Goal: Task Accomplishment & Management: Complete application form

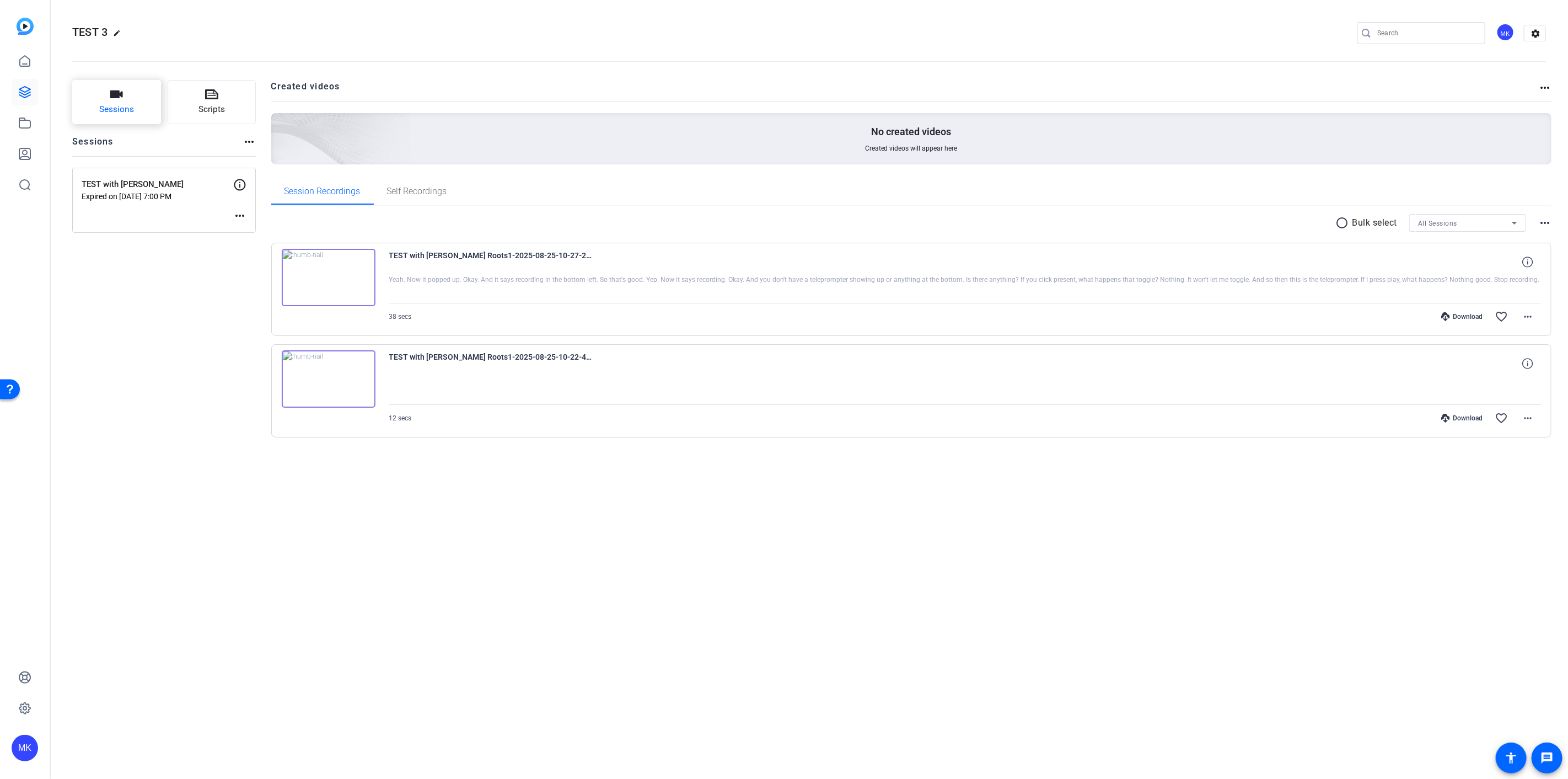
click at [131, 108] on span "Sessions" at bounding box center [116, 109] width 35 height 13
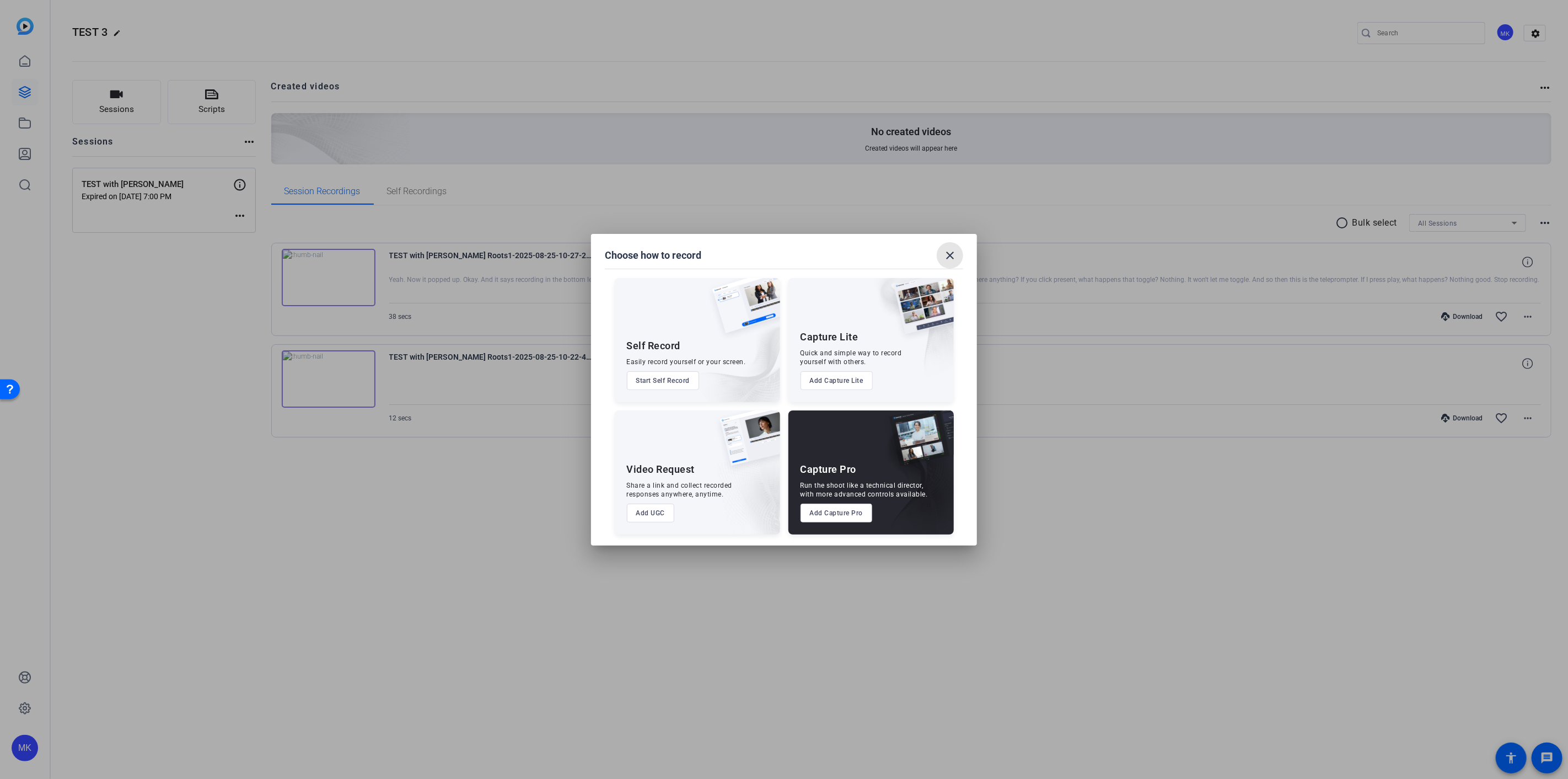
drag, startPoint x: 952, startPoint y: 257, endPoint x: 758, endPoint y: 188, distance: 205.9
click at [951, 257] on mat-icon "close" at bounding box center [950, 256] width 13 height 13
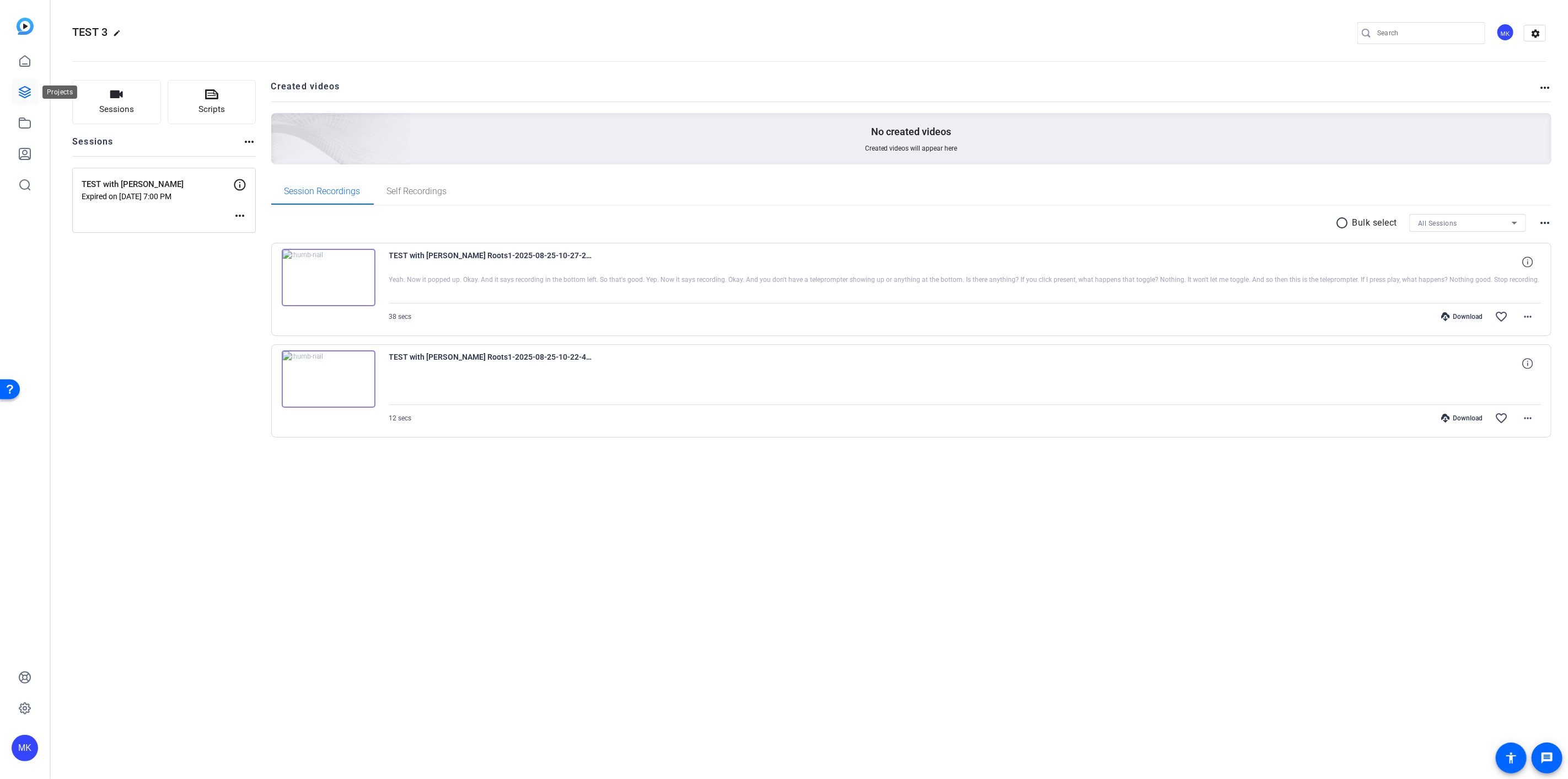
click at [26, 83] on link at bounding box center [24, 92] width 26 height 26
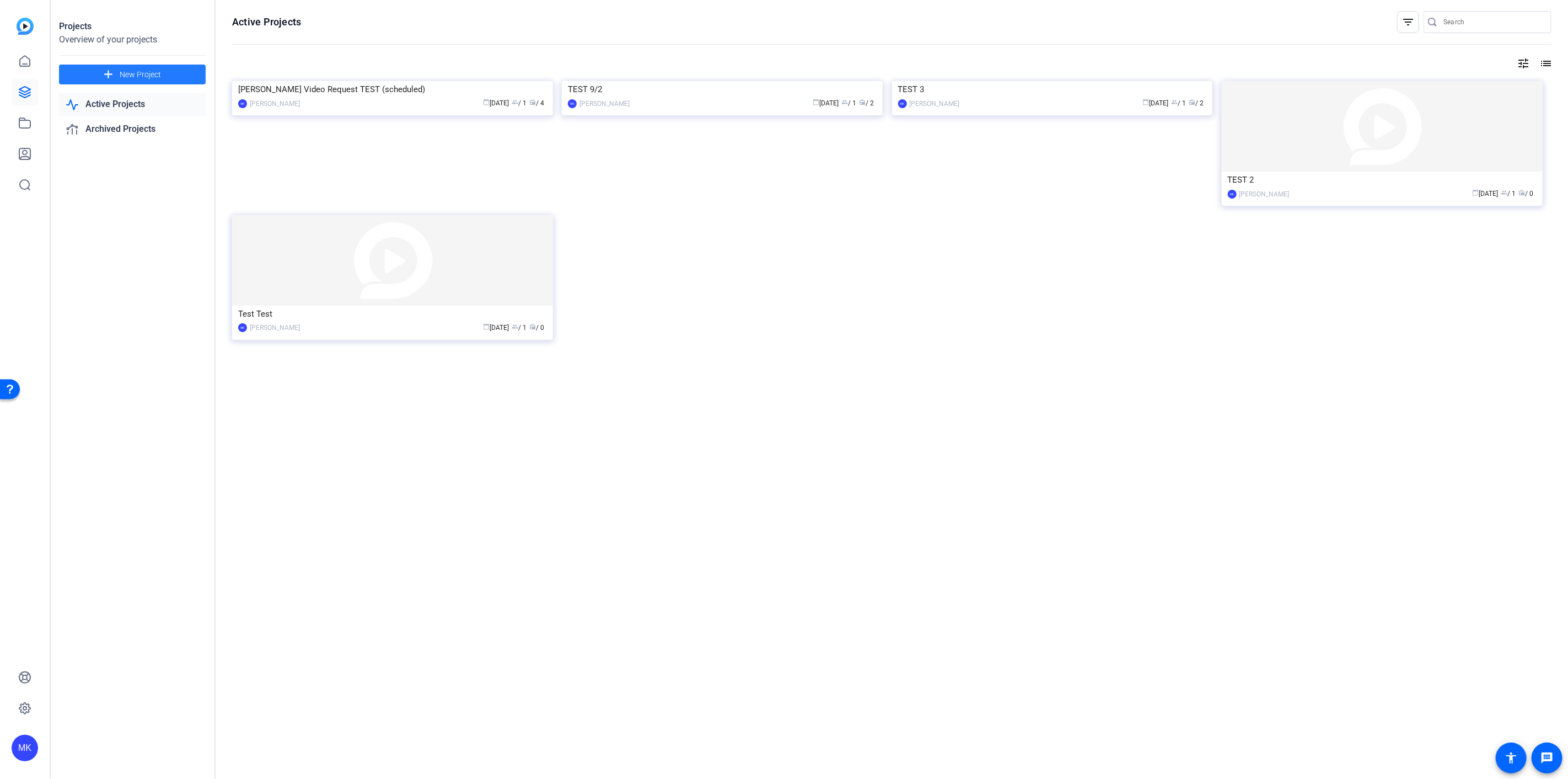
click at [161, 68] on span at bounding box center [132, 74] width 147 height 26
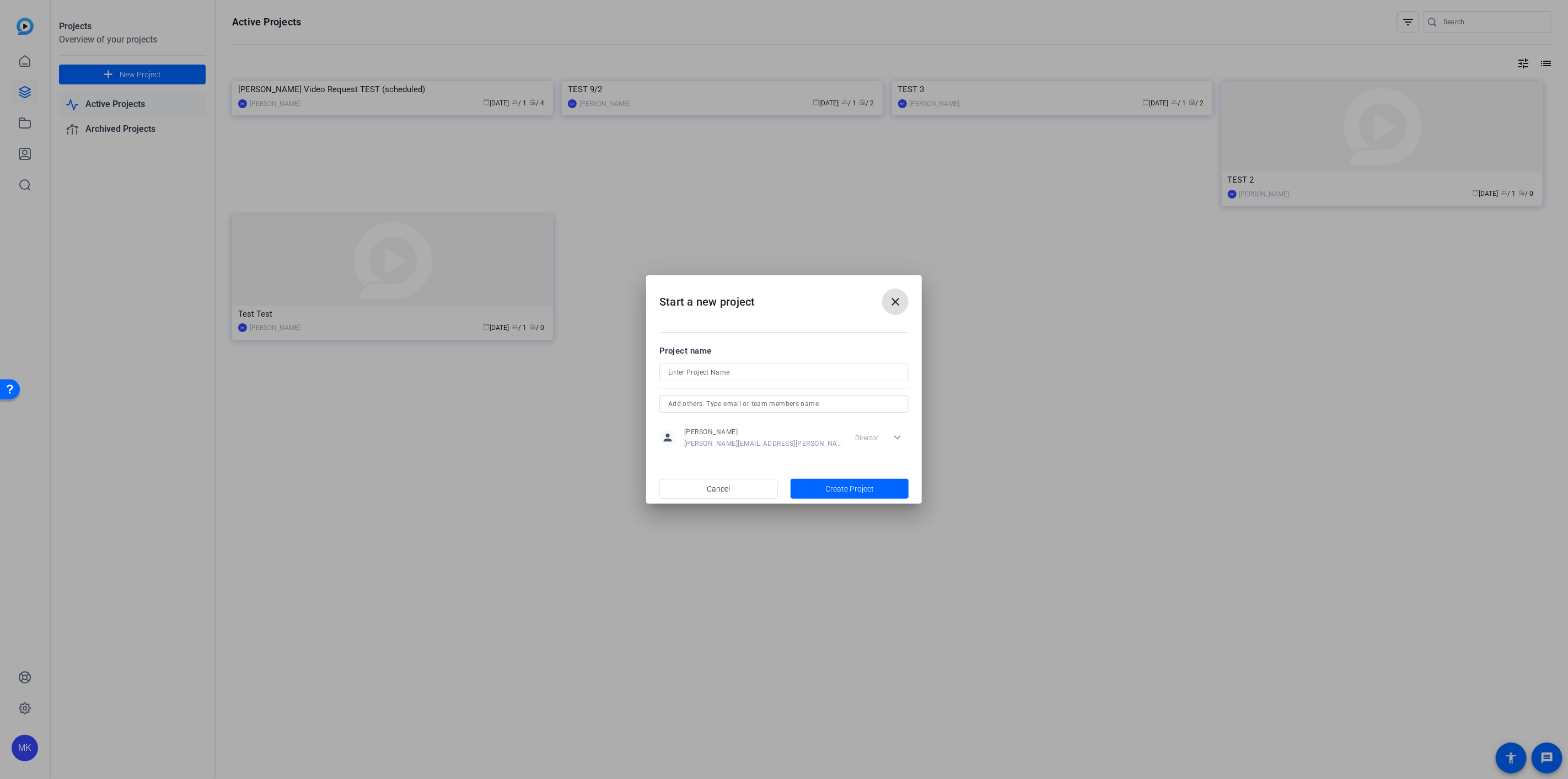
click at [714, 367] on input at bounding box center [784, 373] width 231 height 13
type input "[PERSON_NAME] Video Request (scheduled)"
click at [739, 409] on input "text" at bounding box center [784, 404] width 231 height 13
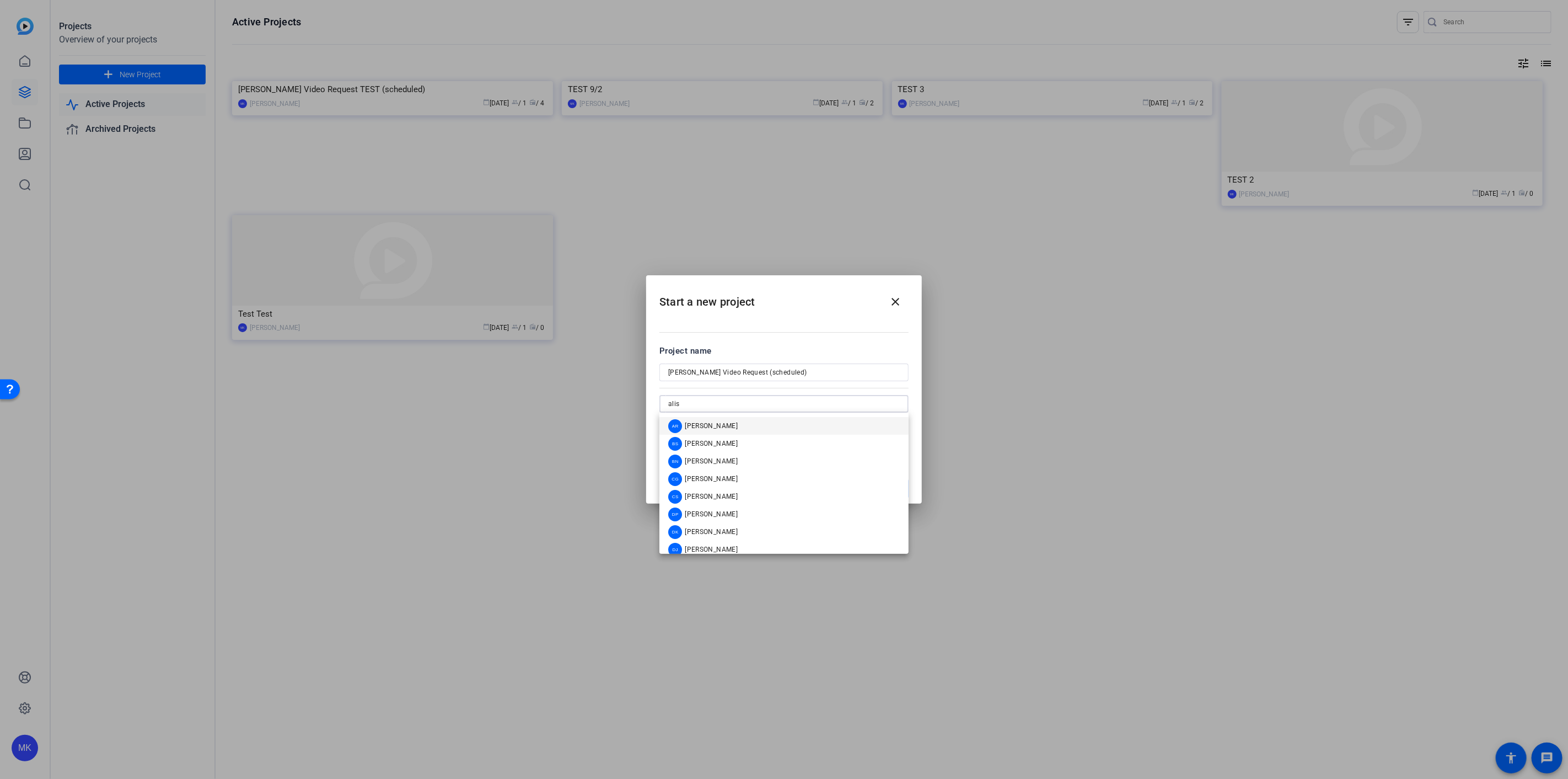
type input "alise"
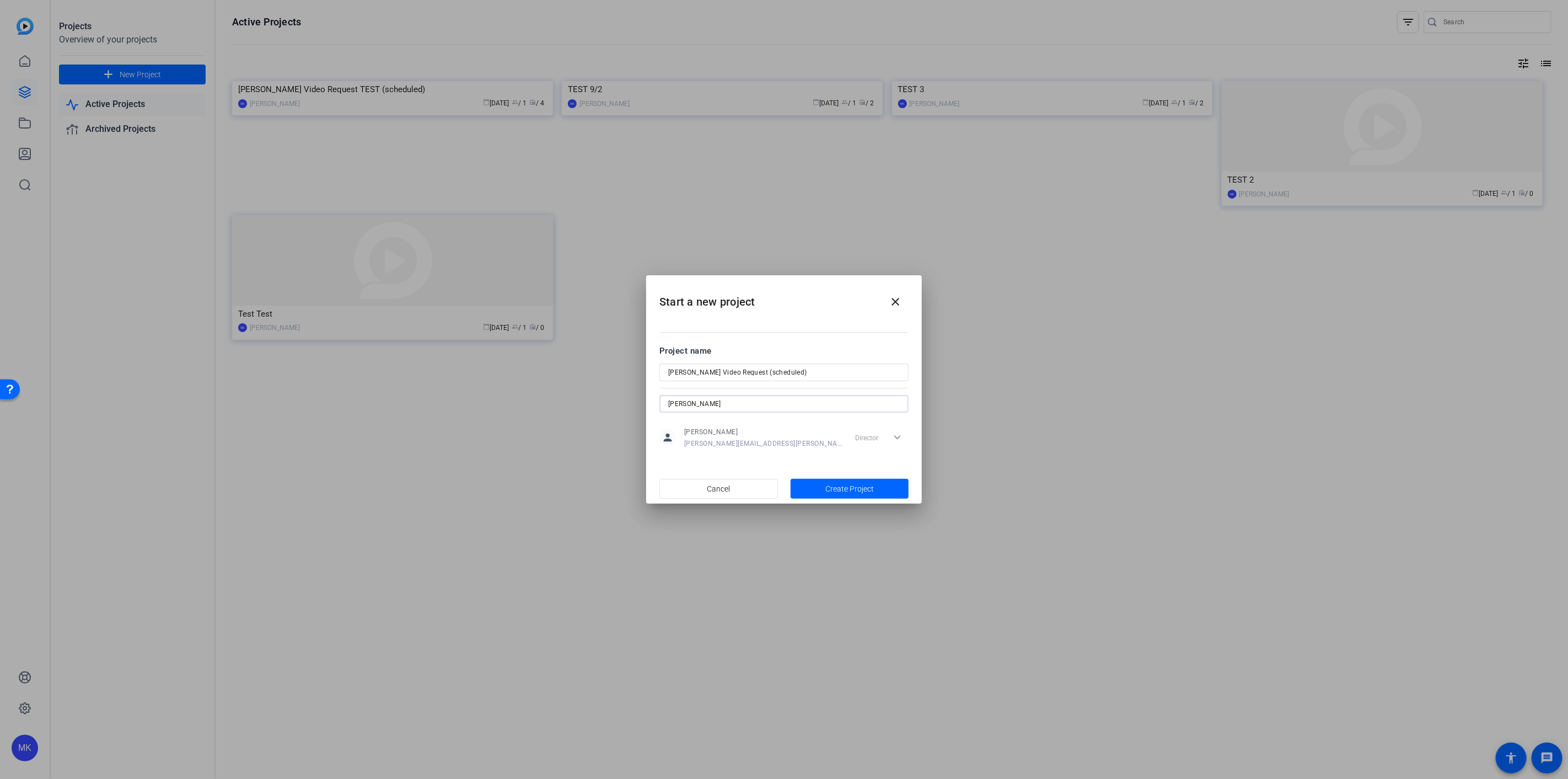
click at [712, 403] on input "alise" at bounding box center [784, 404] width 231 height 13
click at [712, 403] on input "alise" at bounding box center [784, 404] width 231 height 13
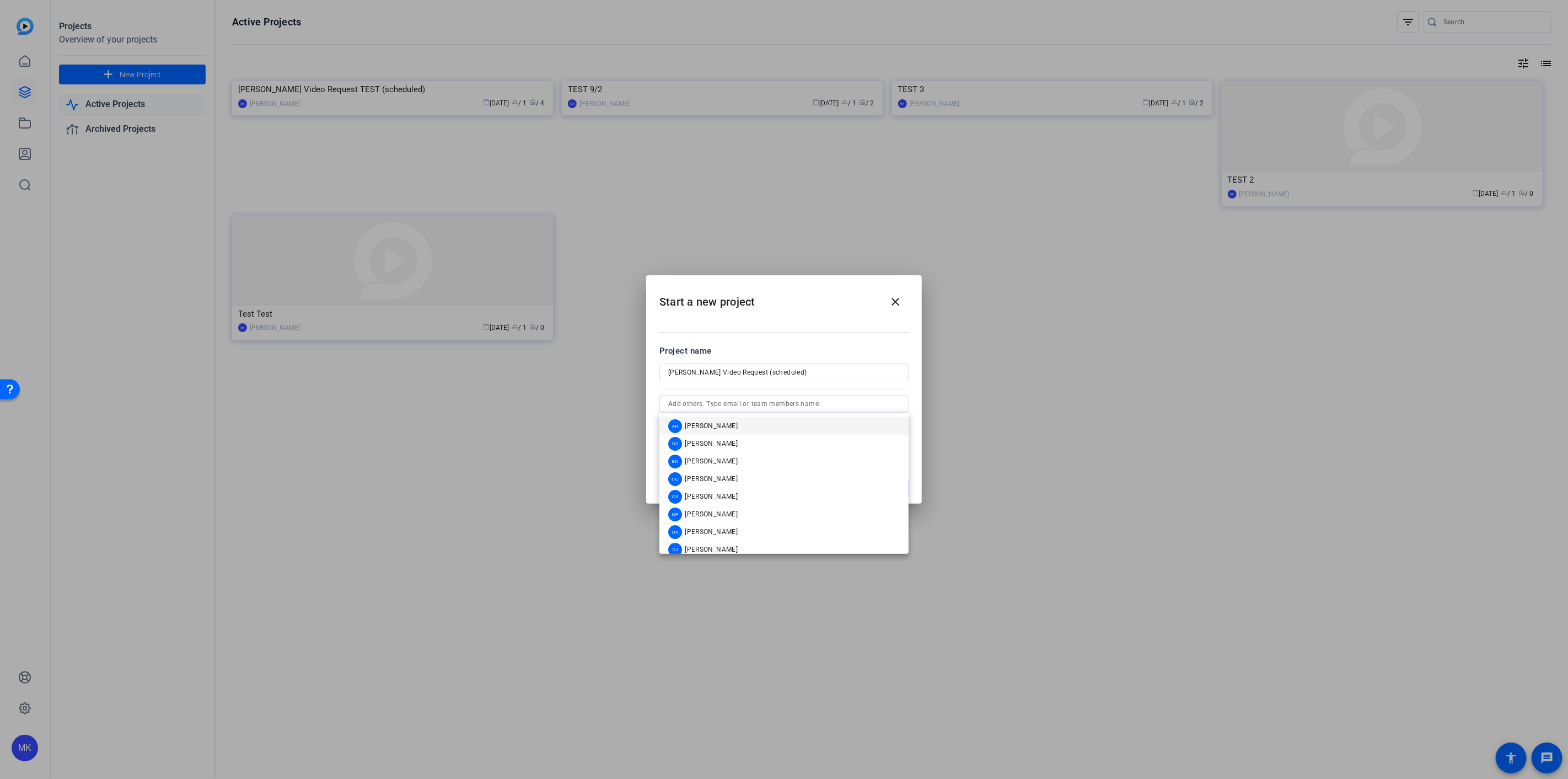
click at [799, 301] on h2 "Start a new project close" at bounding box center [784, 297] width 276 height 44
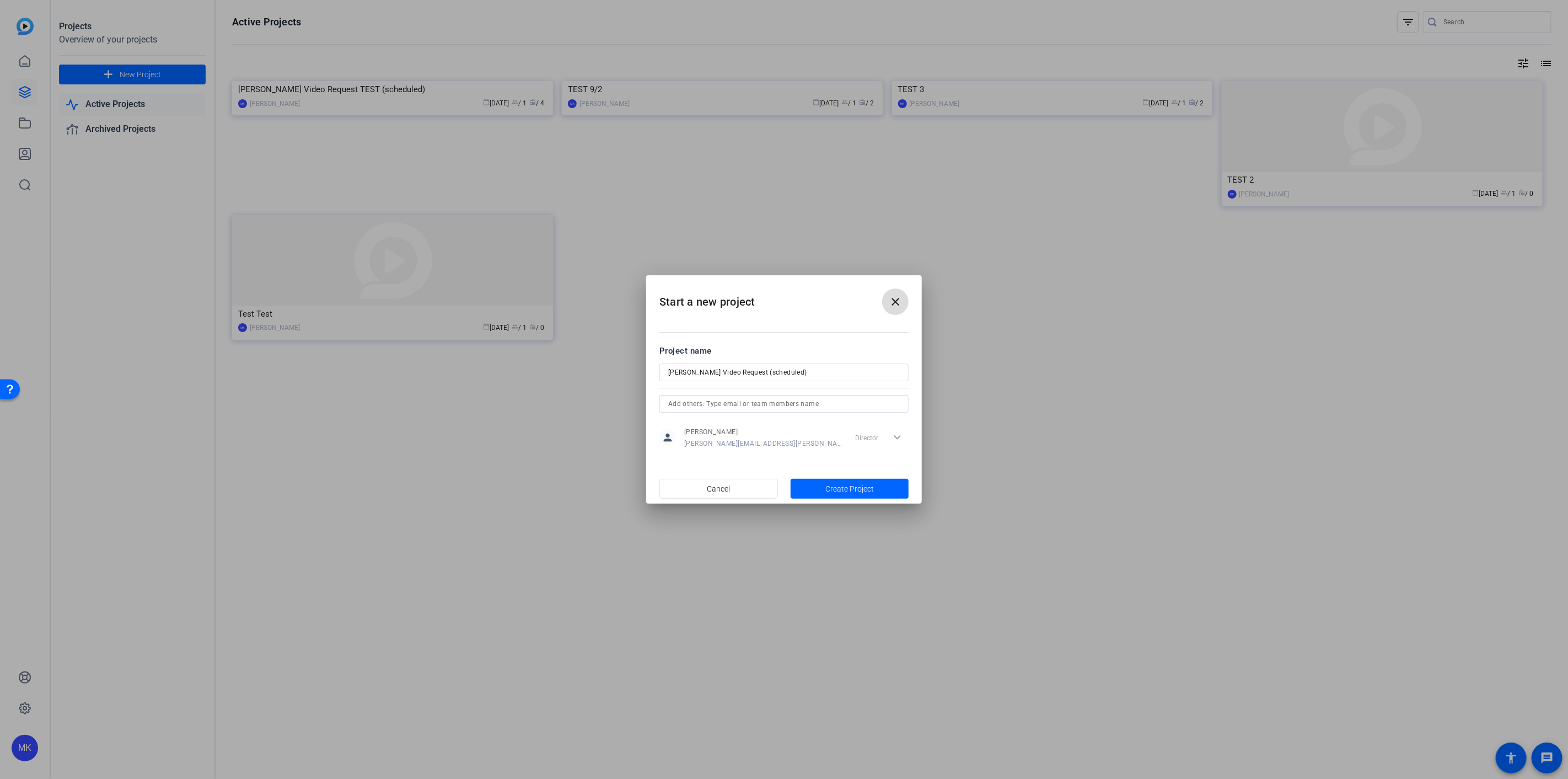
click at [895, 305] on mat-icon "close" at bounding box center [895, 302] width 13 height 13
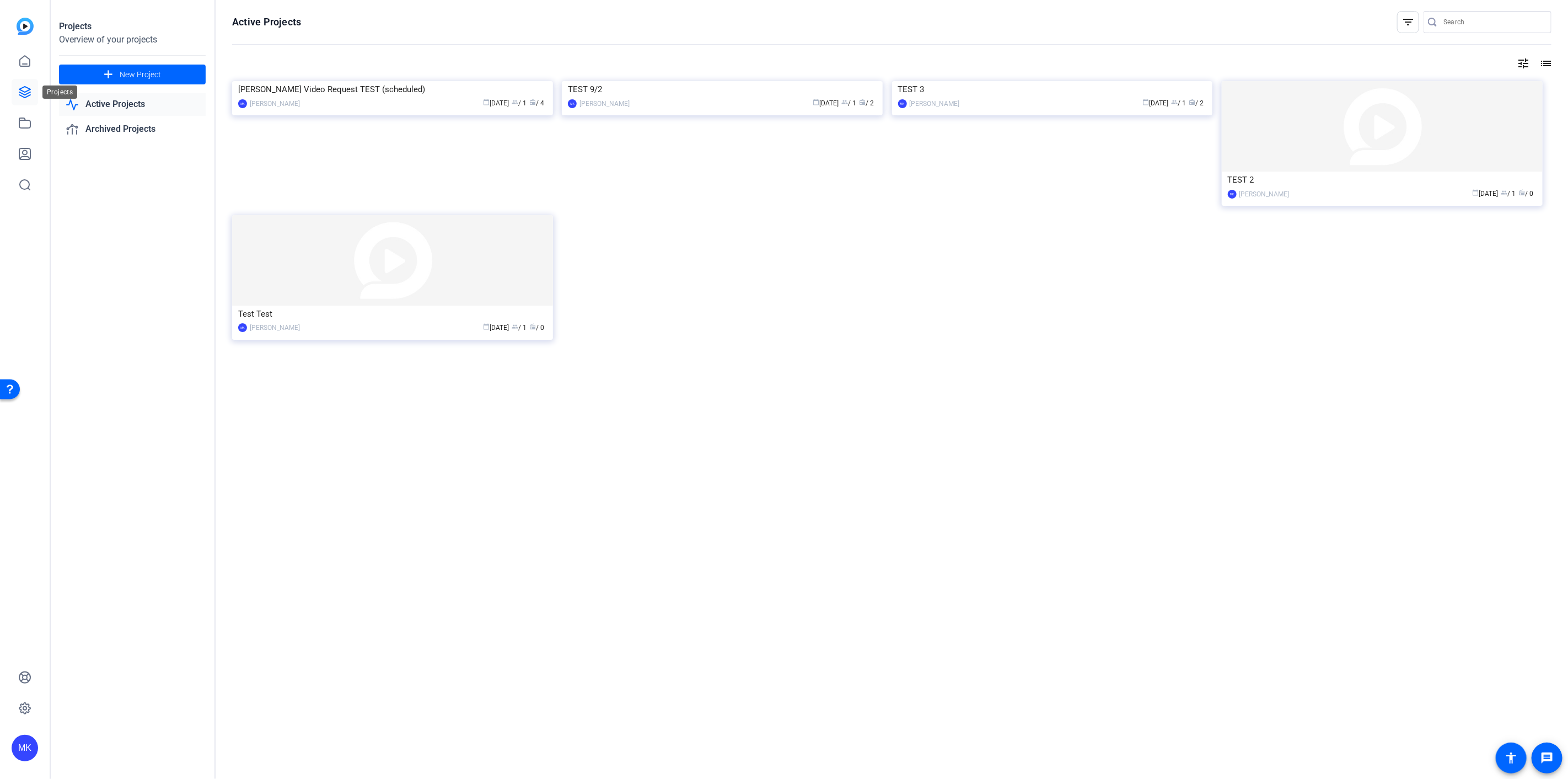
click at [35, 93] on link at bounding box center [24, 92] width 26 height 26
click at [172, 66] on span at bounding box center [132, 74] width 147 height 26
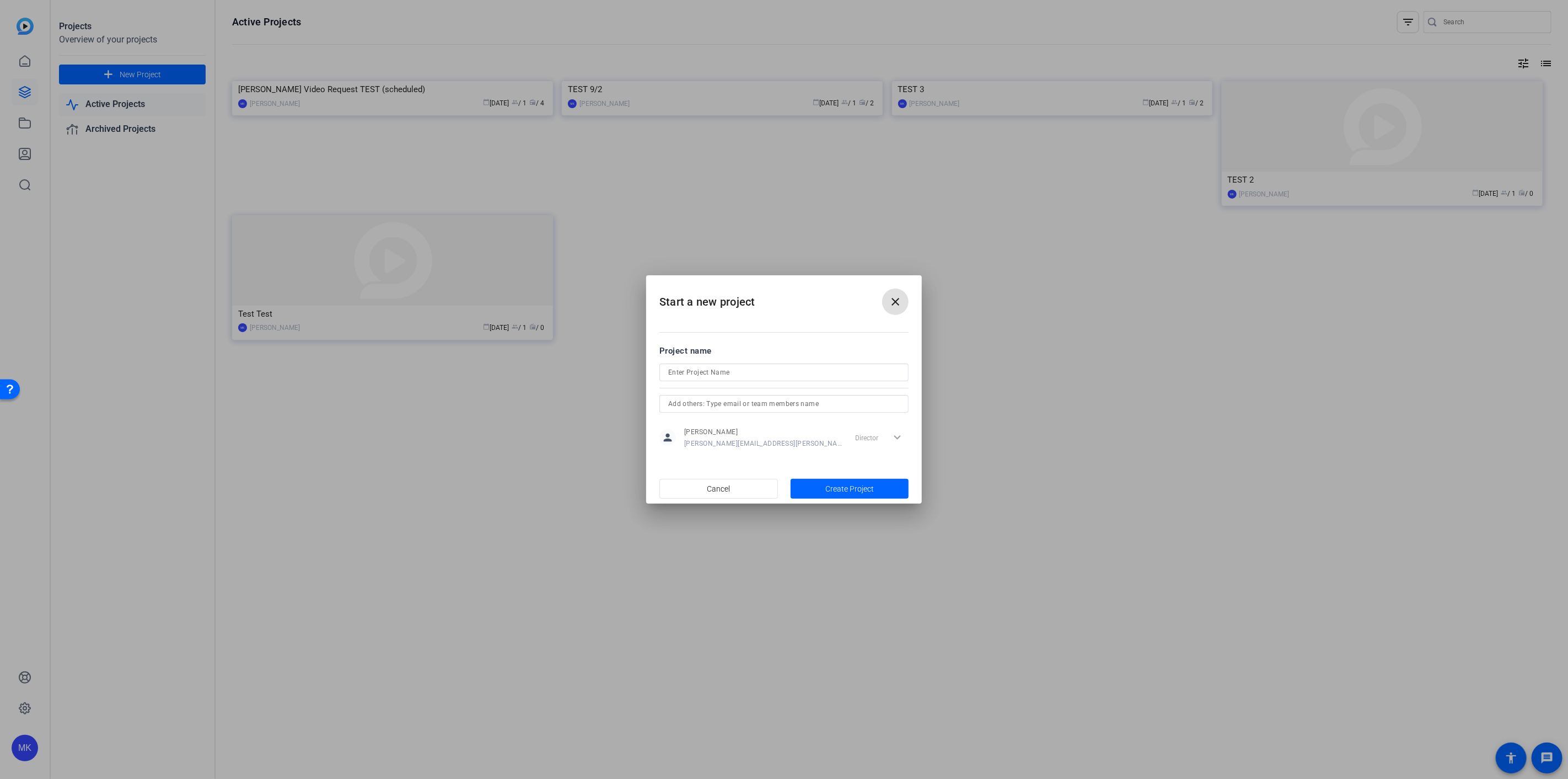
click at [709, 372] on input at bounding box center [784, 373] width 231 height 13
drag, startPoint x: 775, startPoint y: 374, endPoint x: 731, endPoint y: 378, distance: 44.2
click at [732, 378] on input "[PERSON_NAME] Video Request (scheduled)" at bounding box center [784, 373] width 231 height 13
type input "[PERSON_NAME] Video Request 9/11"
click at [834, 489] on span "Create Project" at bounding box center [850, 488] width 49 height 12
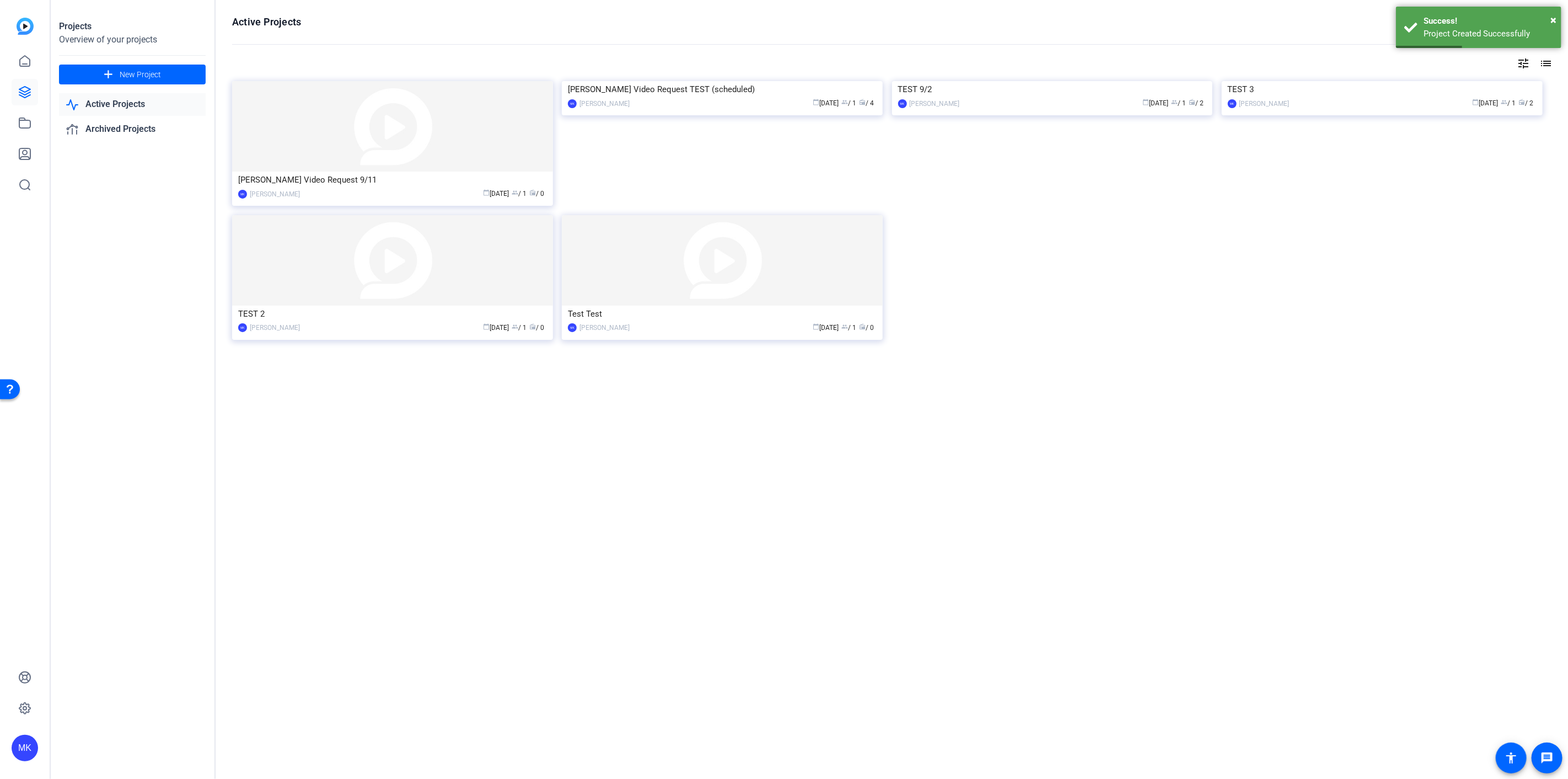
click at [123, 112] on link "Active Projects" at bounding box center [132, 104] width 147 height 23
click at [397, 133] on img at bounding box center [392, 126] width 321 height 91
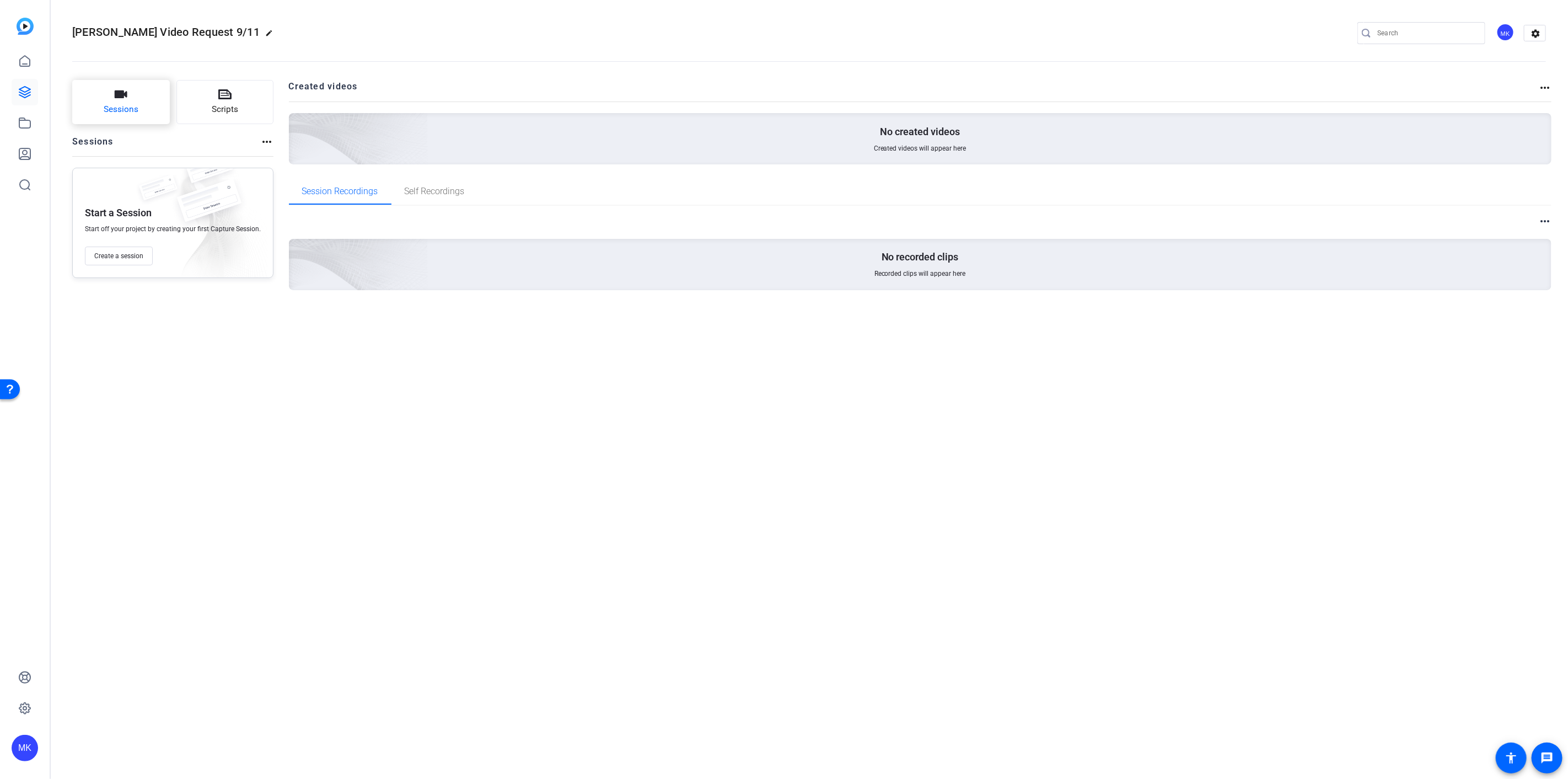
click at [135, 110] on span "Sessions" at bounding box center [121, 109] width 35 height 13
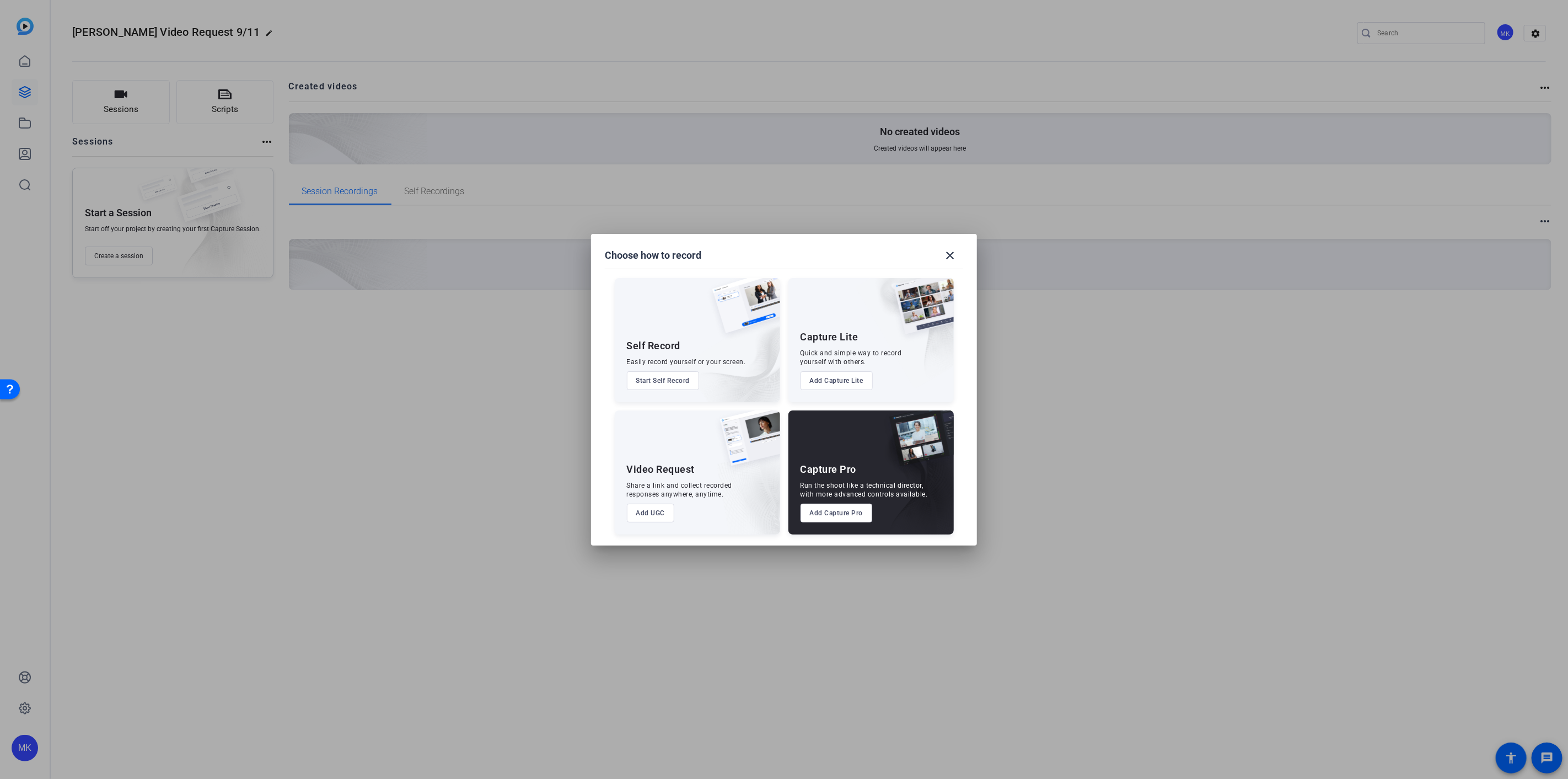
click at [658, 512] on button "Add UGC" at bounding box center [651, 513] width 48 height 19
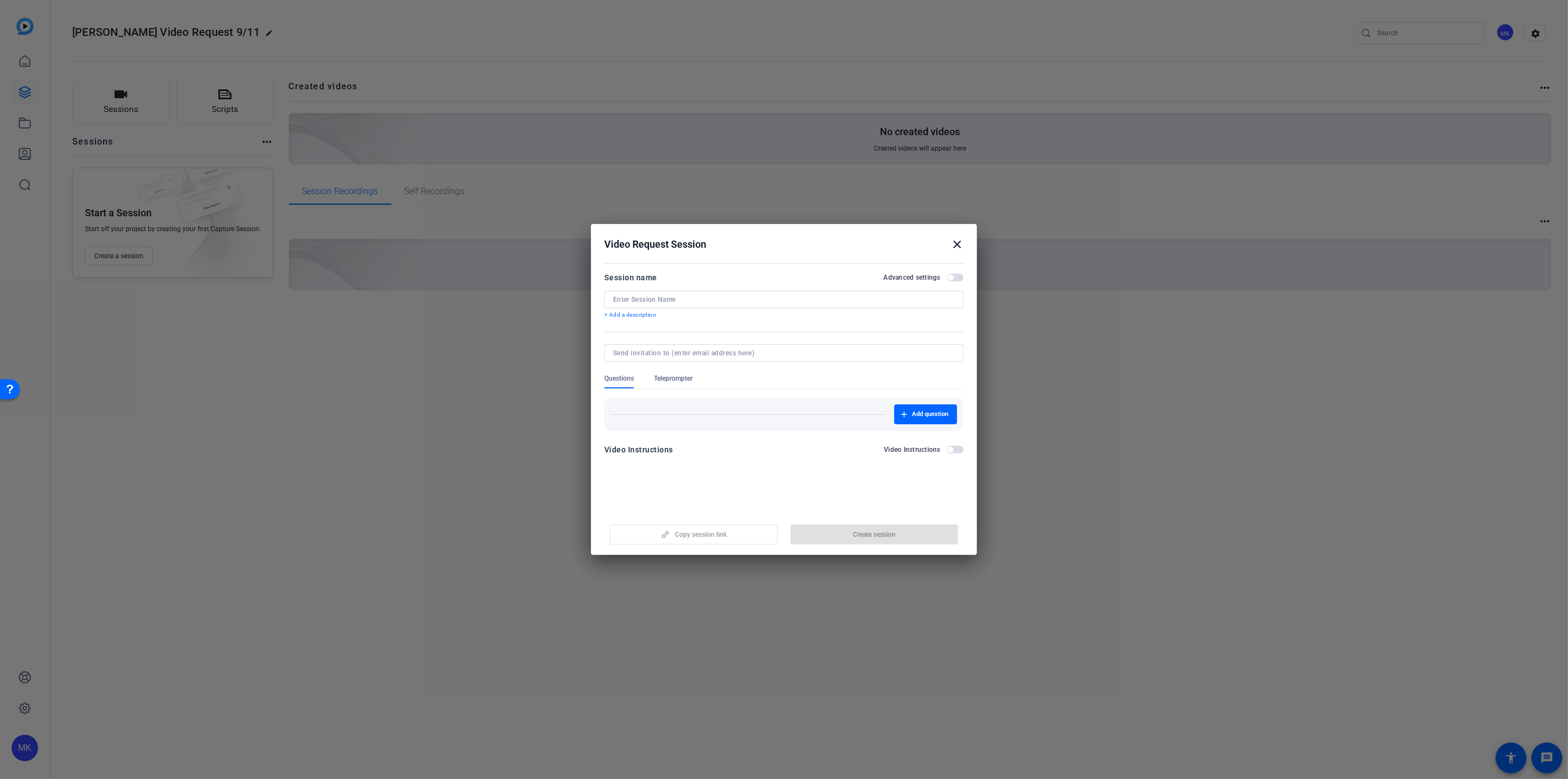
click at [952, 277] on span "button" at bounding box center [950, 277] width 5 height 5
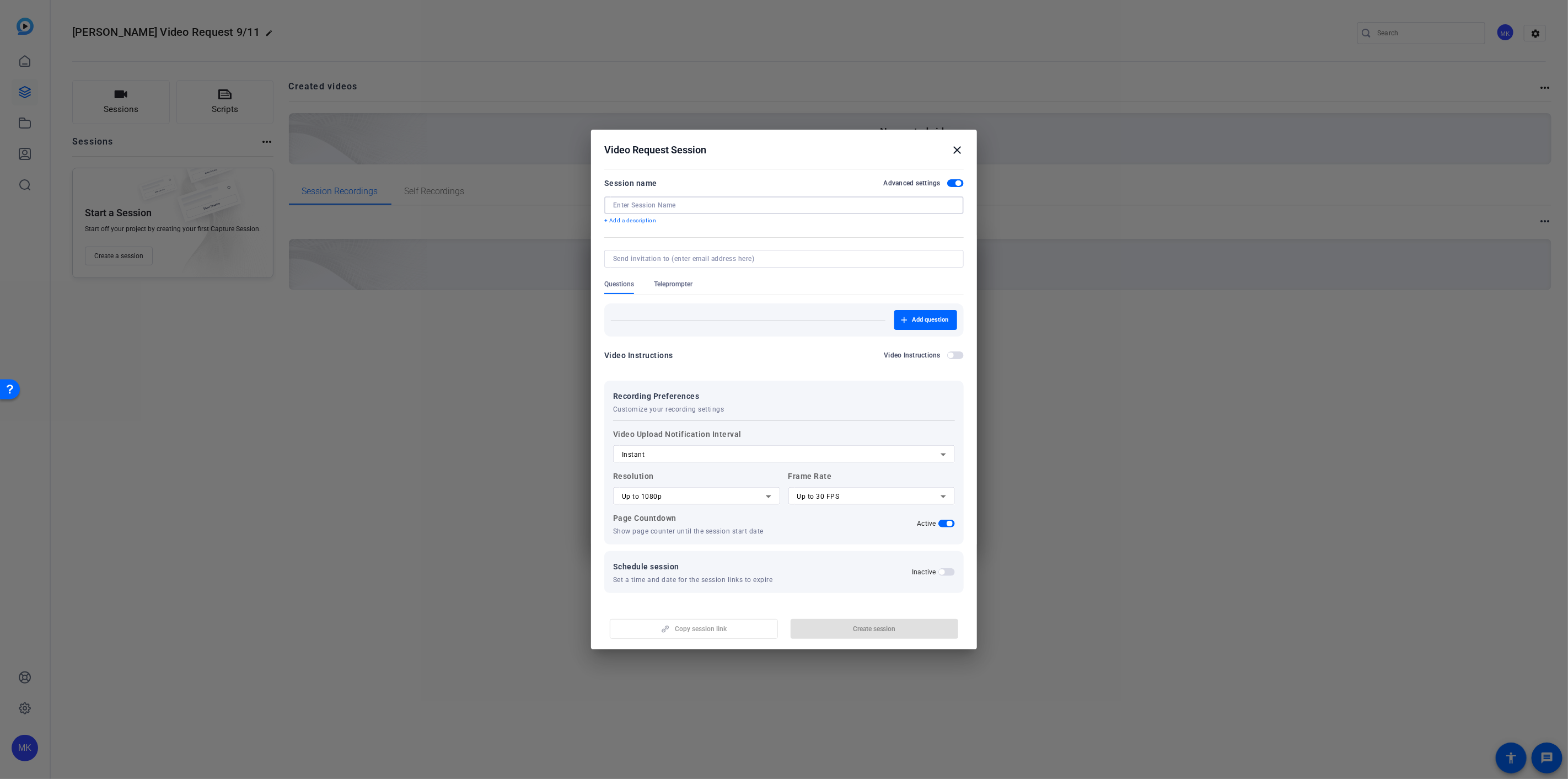
click at [664, 202] on input at bounding box center [784, 205] width 342 height 9
type input "[PERSON_NAME] Video Request (scheduled)"
drag, startPoint x: 665, startPoint y: 267, endPoint x: 670, endPoint y: 261, distance: 7.8
click at [667, 266] on mat-form-field at bounding box center [784, 264] width 360 height 30
click at [670, 260] on input at bounding box center [782, 259] width 337 height 9
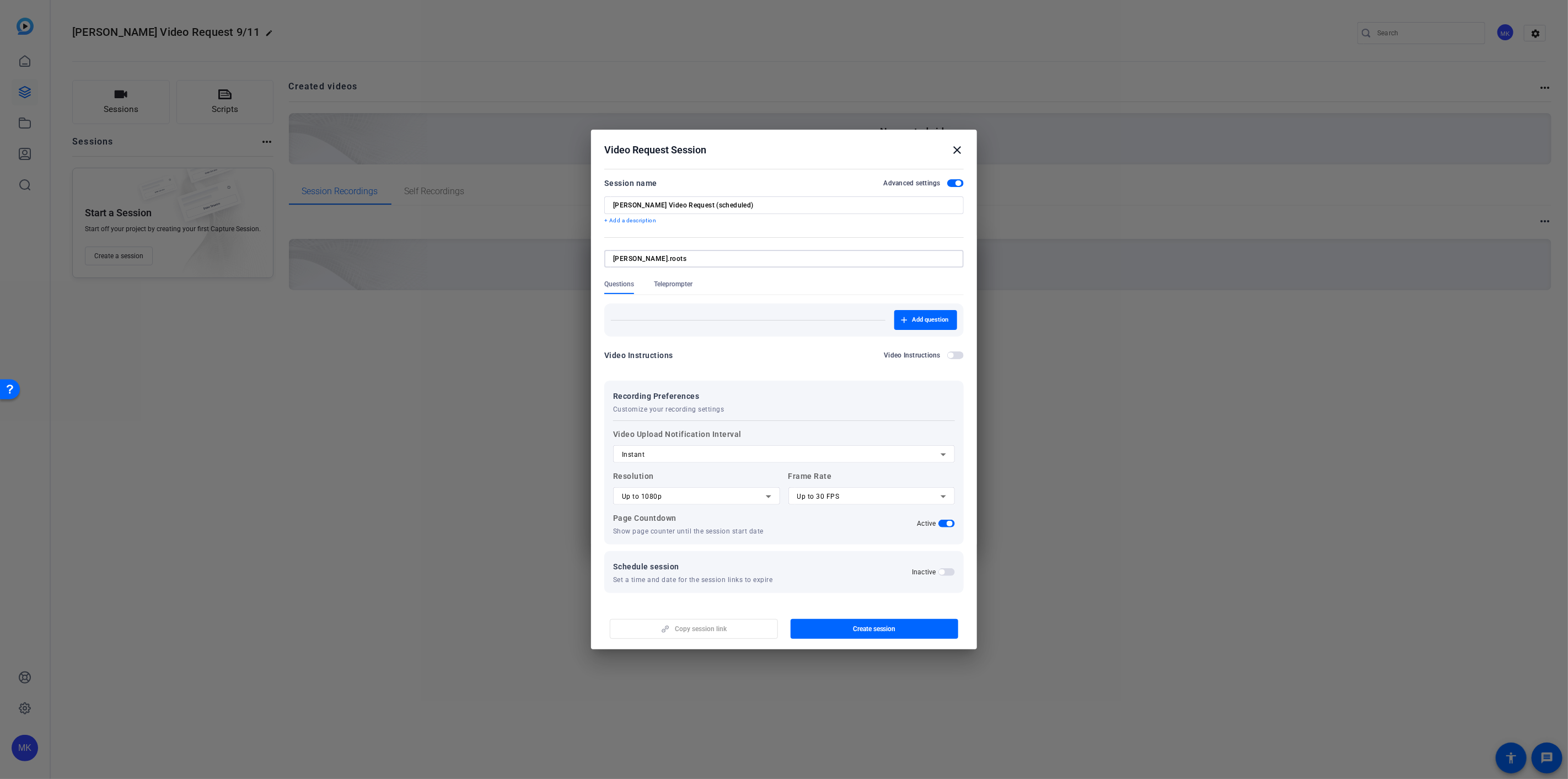
type input "[PERSON_NAME][EMAIL_ADDRESS][DOMAIN_NAME]"
click at [947, 571] on div "Schedule session Set a time and date for the session links to expire Inactive" at bounding box center [784, 572] width 342 height 24
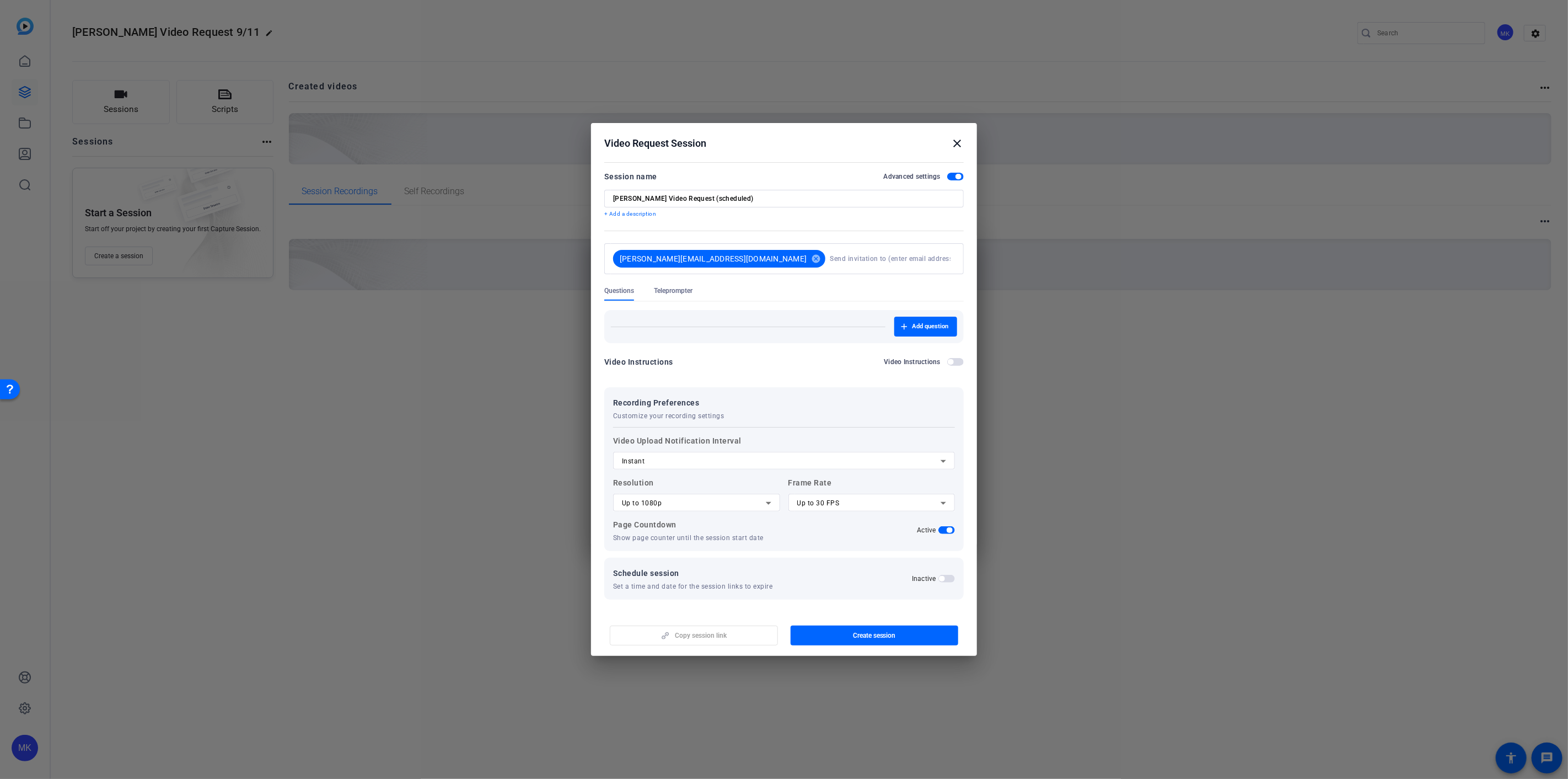
click at [949, 581] on span "button" at bounding box center [947, 579] width 16 height 8
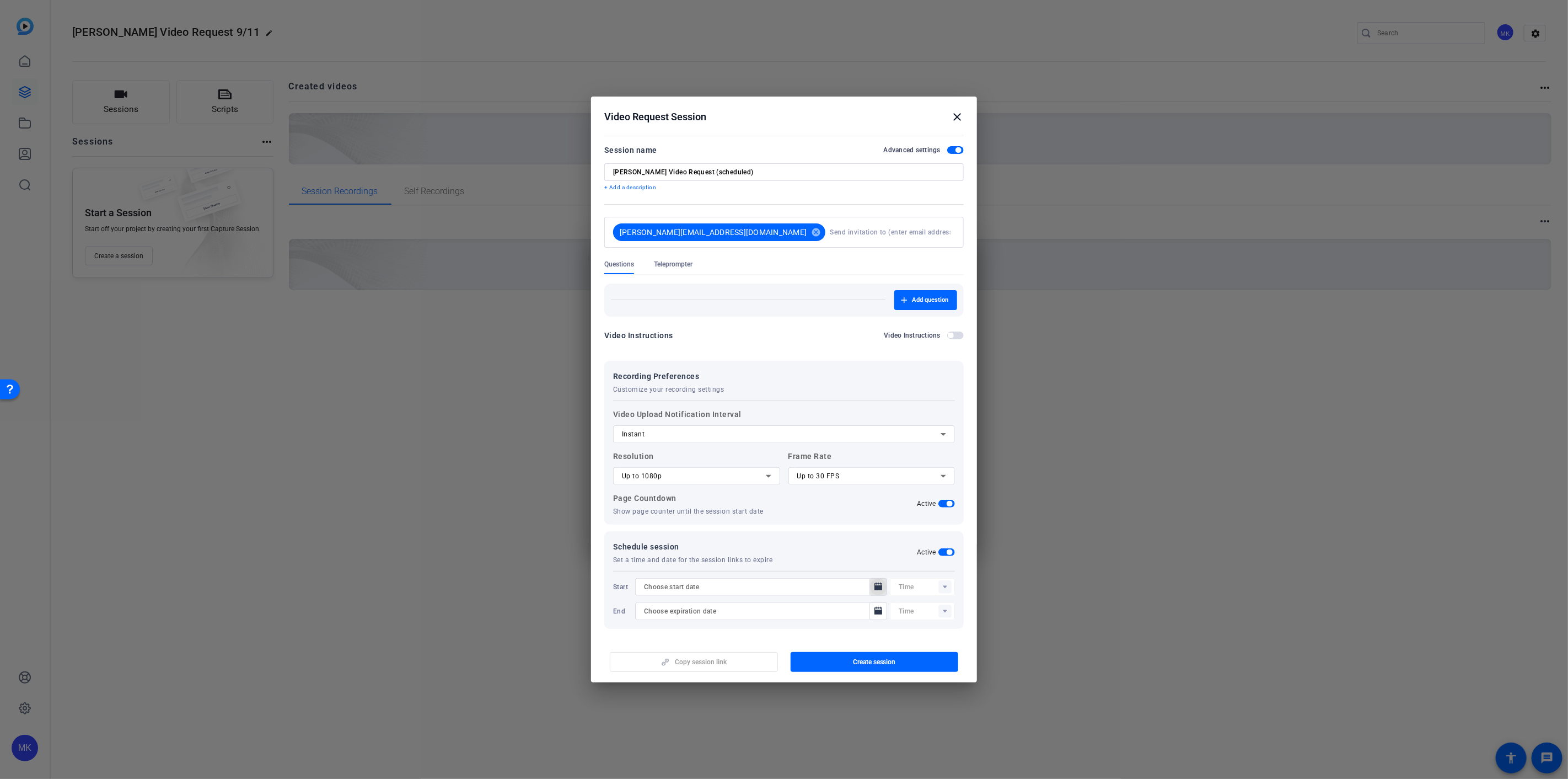
click at [875, 586] on icon "Open calendar" at bounding box center [878, 586] width 8 height 8
click at [743, 493] on span "11" at bounding box center [738, 495] width 20 height 20
type input "[DATE]"
click at [919, 583] on input "text" at bounding box center [926, 587] width 56 height 13
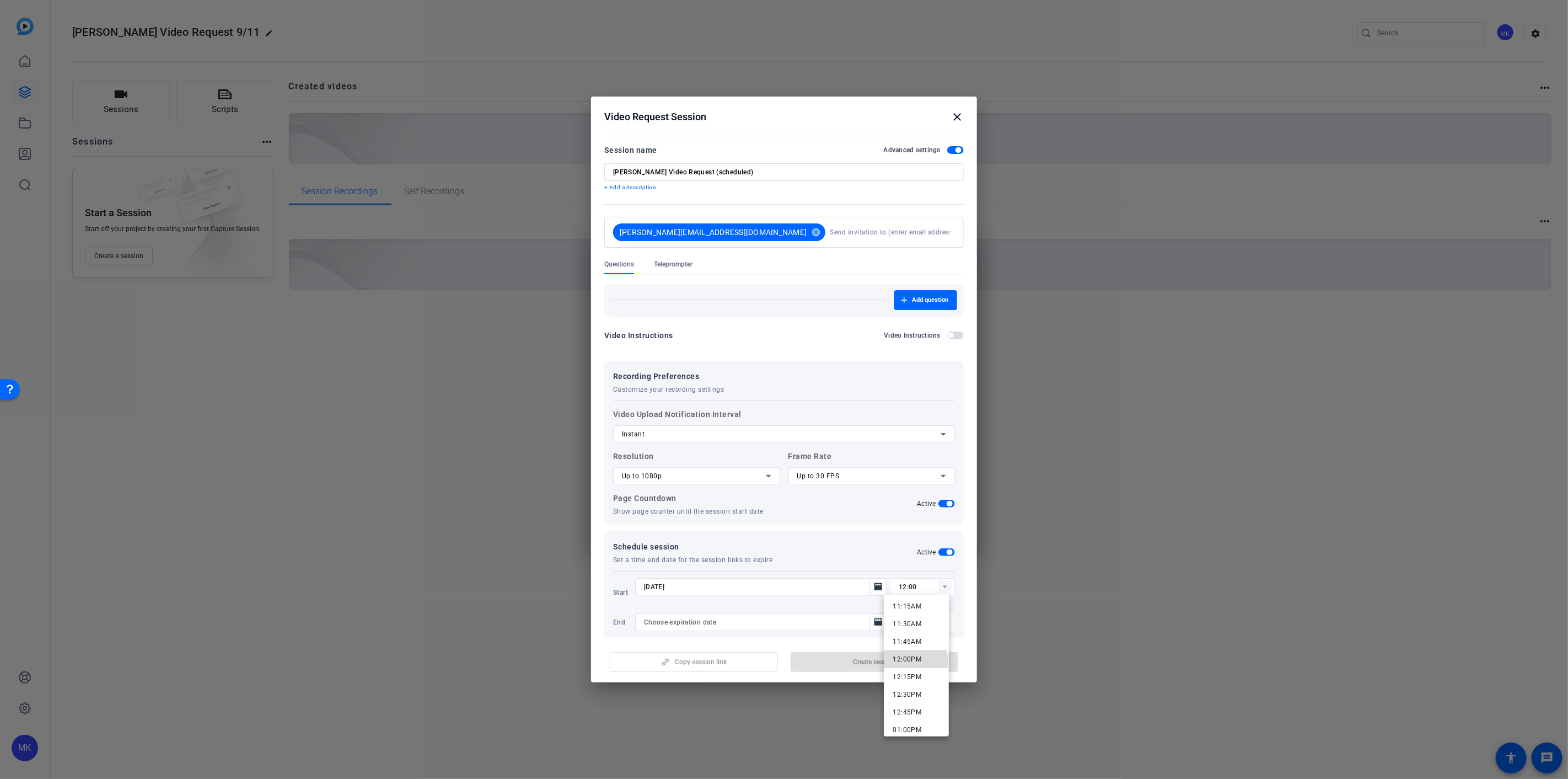
click at [915, 662] on span "12:00PM" at bounding box center [906, 659] width 29 height 8
type input "12:00PM"
click at [785, 616] on input at bounding box center [755, 612] width 223 height 13
click at [874, 615] on icon "Open calendar" at bounding box center [878, 612] width 9 height 13
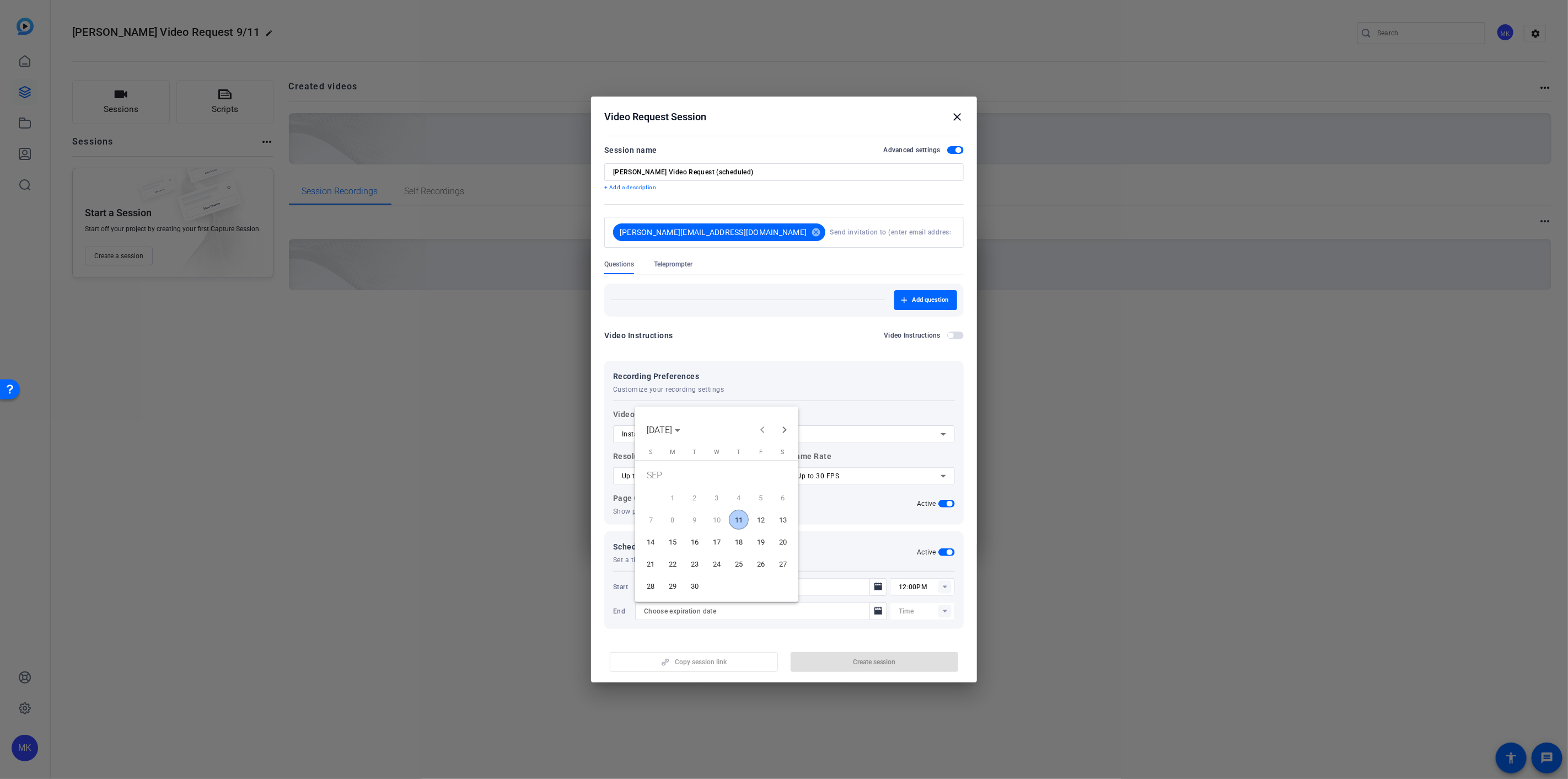
click at [737, 518] on span "11" at bounding box center [738, 520] width 20 height 20
type input "[DATE]"
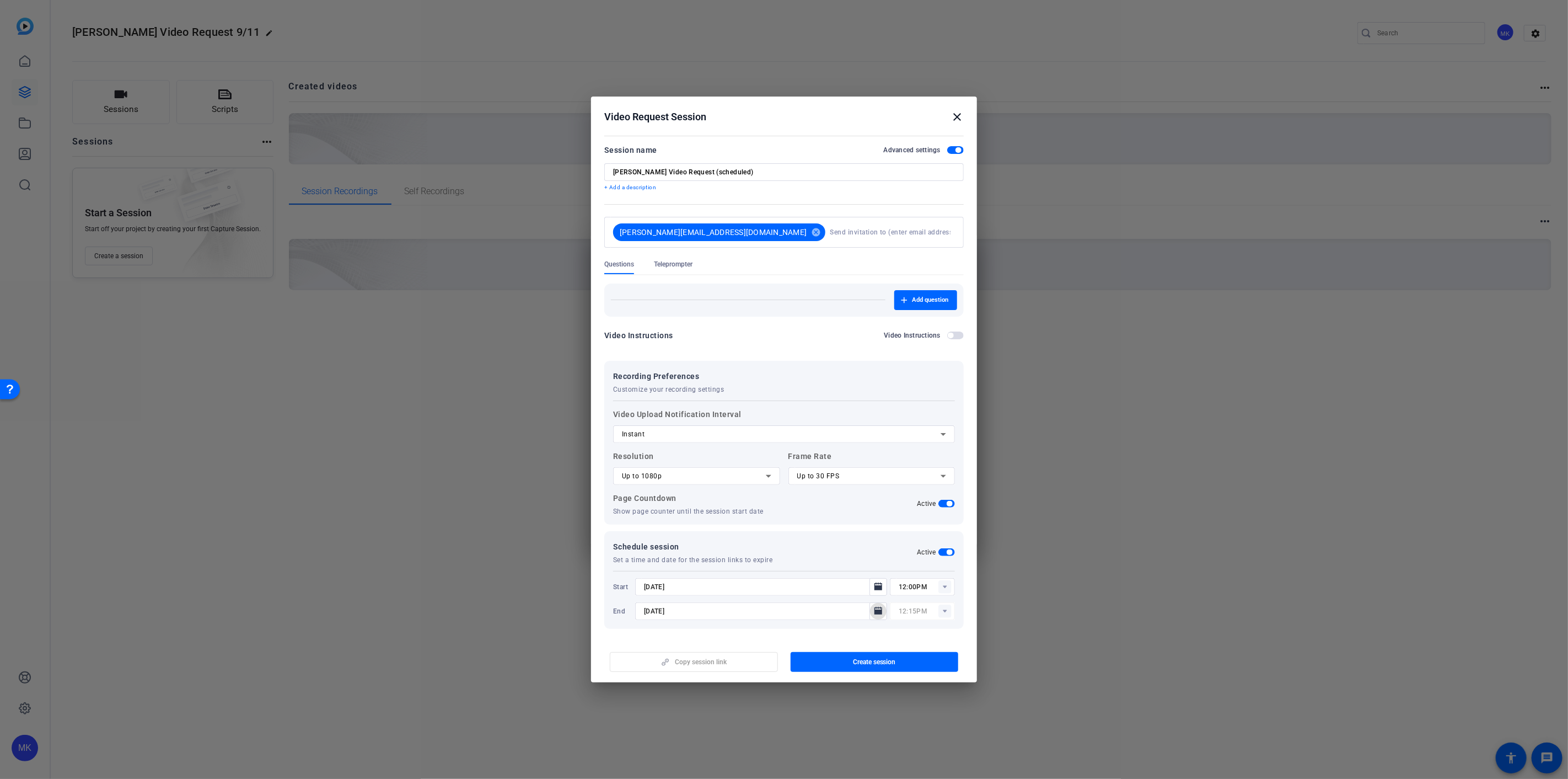
click at [901, 608] on input "12:15PM" at bounding box center [926, 612] width 56 height 13
click at [920, 639] on span "05:30PM" at bounding box center [906, 643] width 29 height 8
type input "05:30PM"
click at [948, 336] on span "button" at bounding box center [950, 335] width 5 height 5
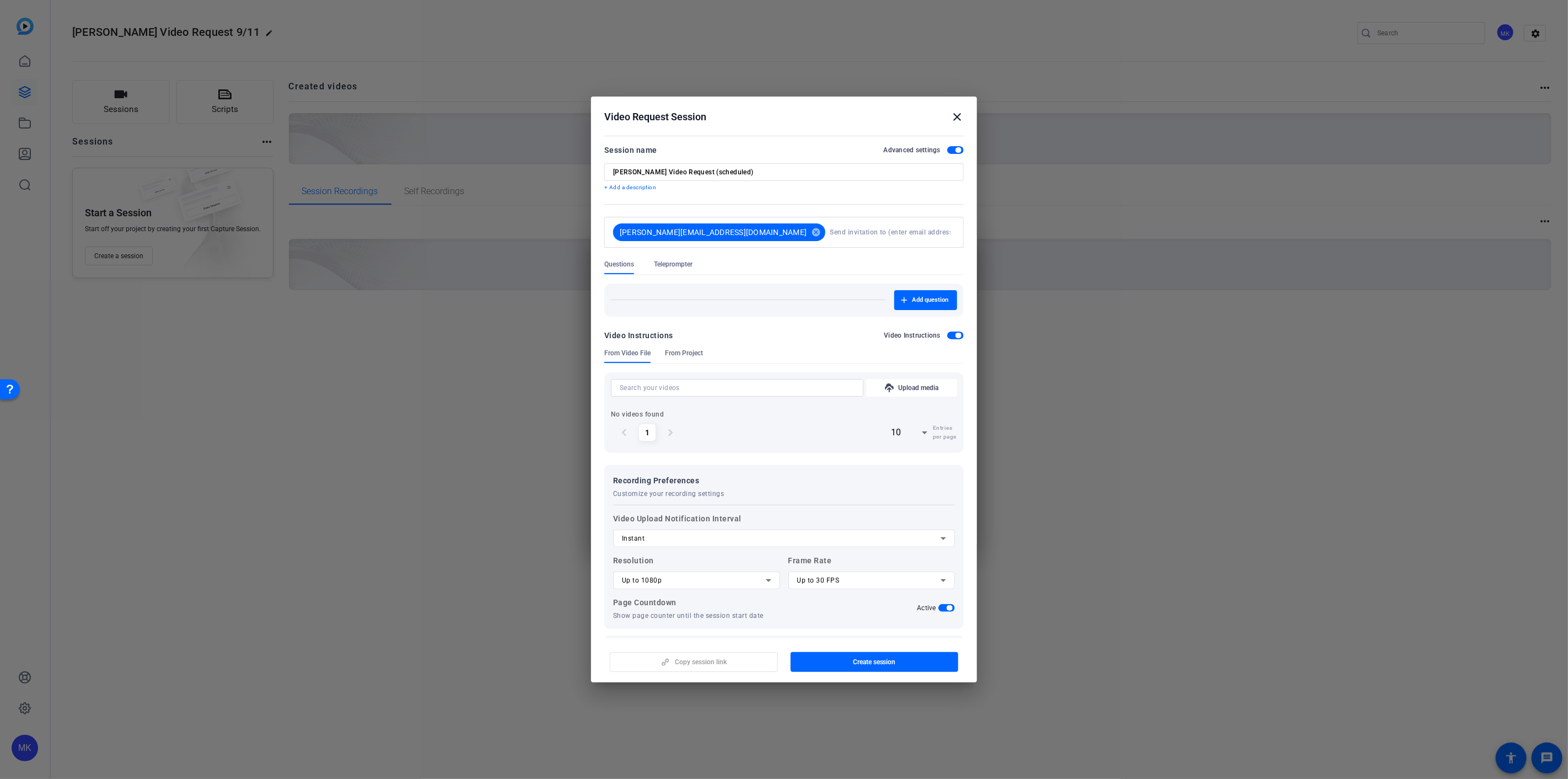
click at [956, 334] on span "button" at bounding box center [958, 335] width 5 height 5
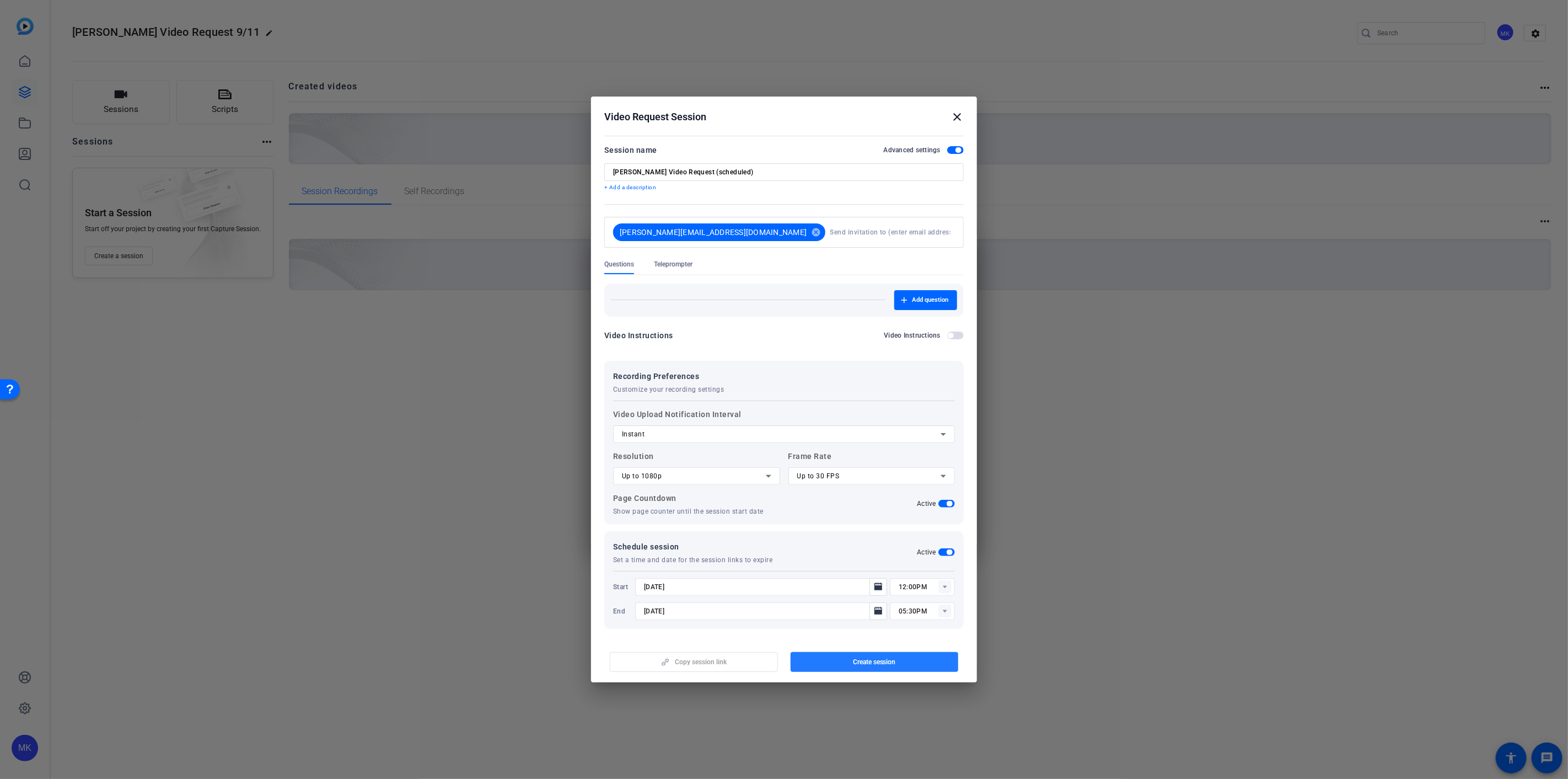
click at [886, 658] on span "Create session" at bounding box center [874, 662] width 43 height 9
click at [957, 114] on mat-icon "close" at bounding box center [957, 117] width 13 height 13
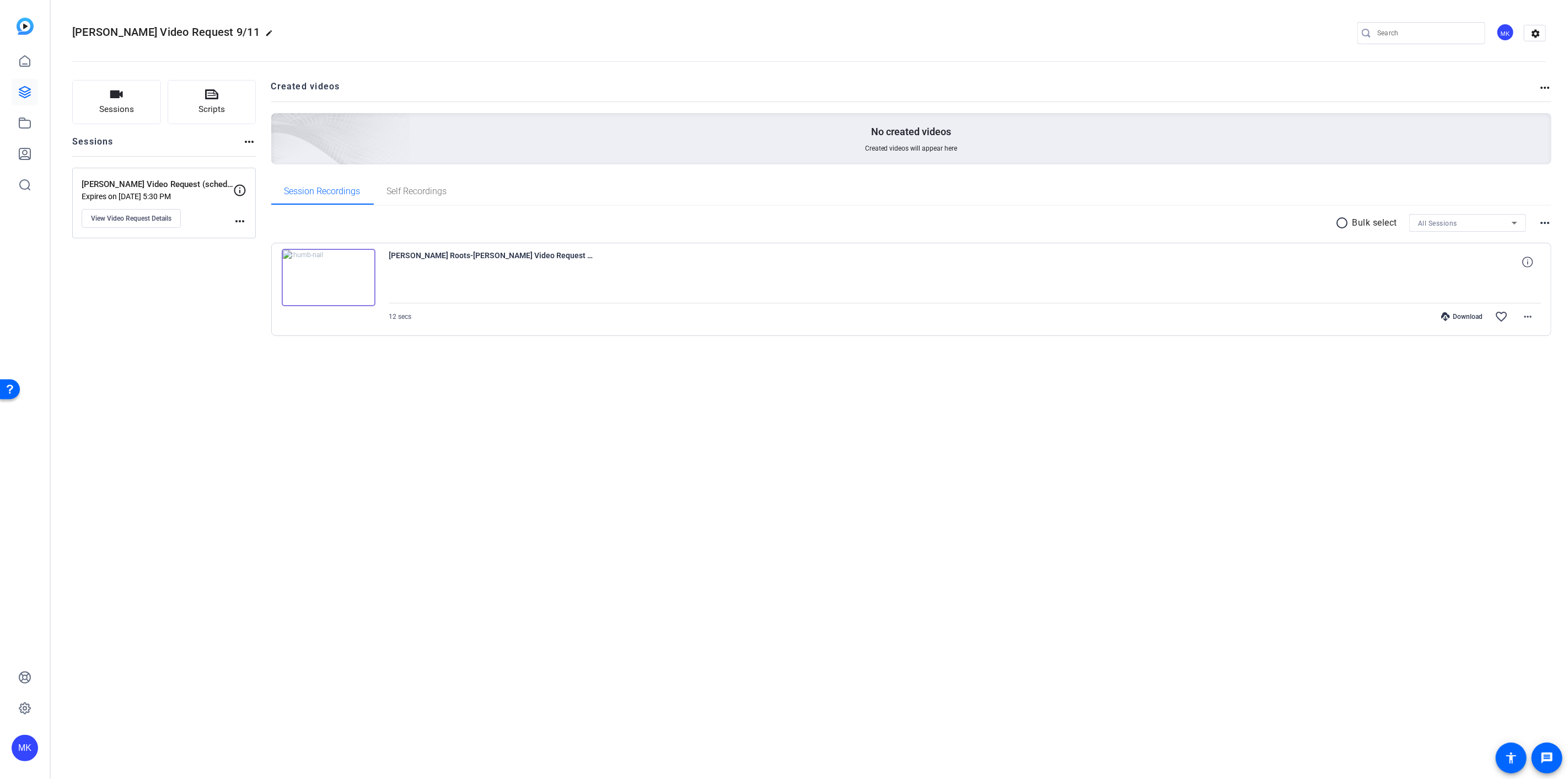
click at [388, 284] on div "[PERSON_NAME] Roots-[PERSON_NAME] Video Request 9-11-[PERSON_NAME] Video Reques…" at bounding box center [912, 289] width 1281 height 93
click at [351, 278] on img at bounding box center [329, 278] width 94 height 57
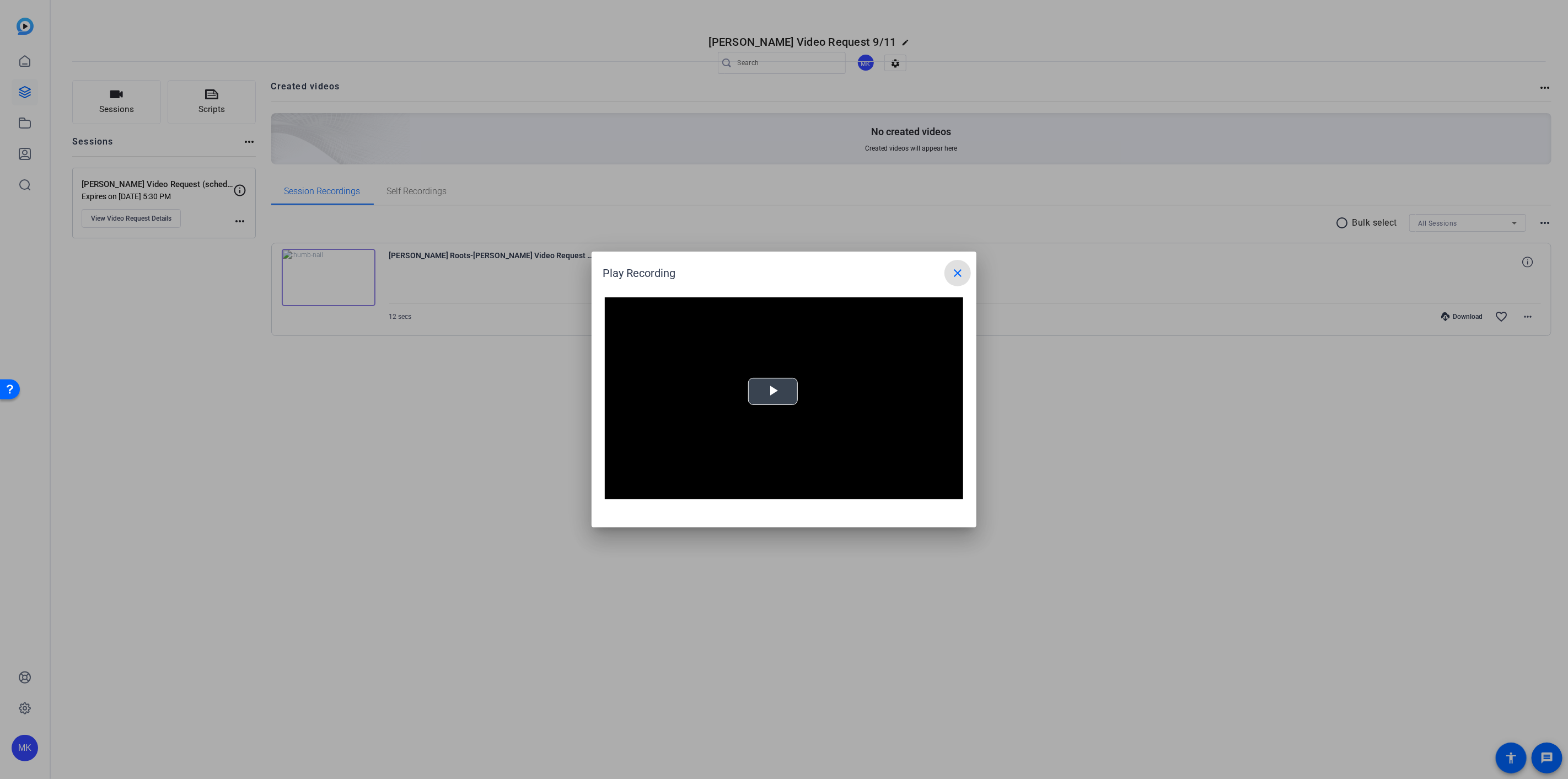
click at [773, 392] on span "Video Player" at bounding box center [773, 392] width 0 height 0
click at [619, 491] on span "Video Player" at bounding box center [616, 491] width 22 height 0
click at [952, 274] on mat-icon "close" at bounding box center [957, 273] width 13 height 13
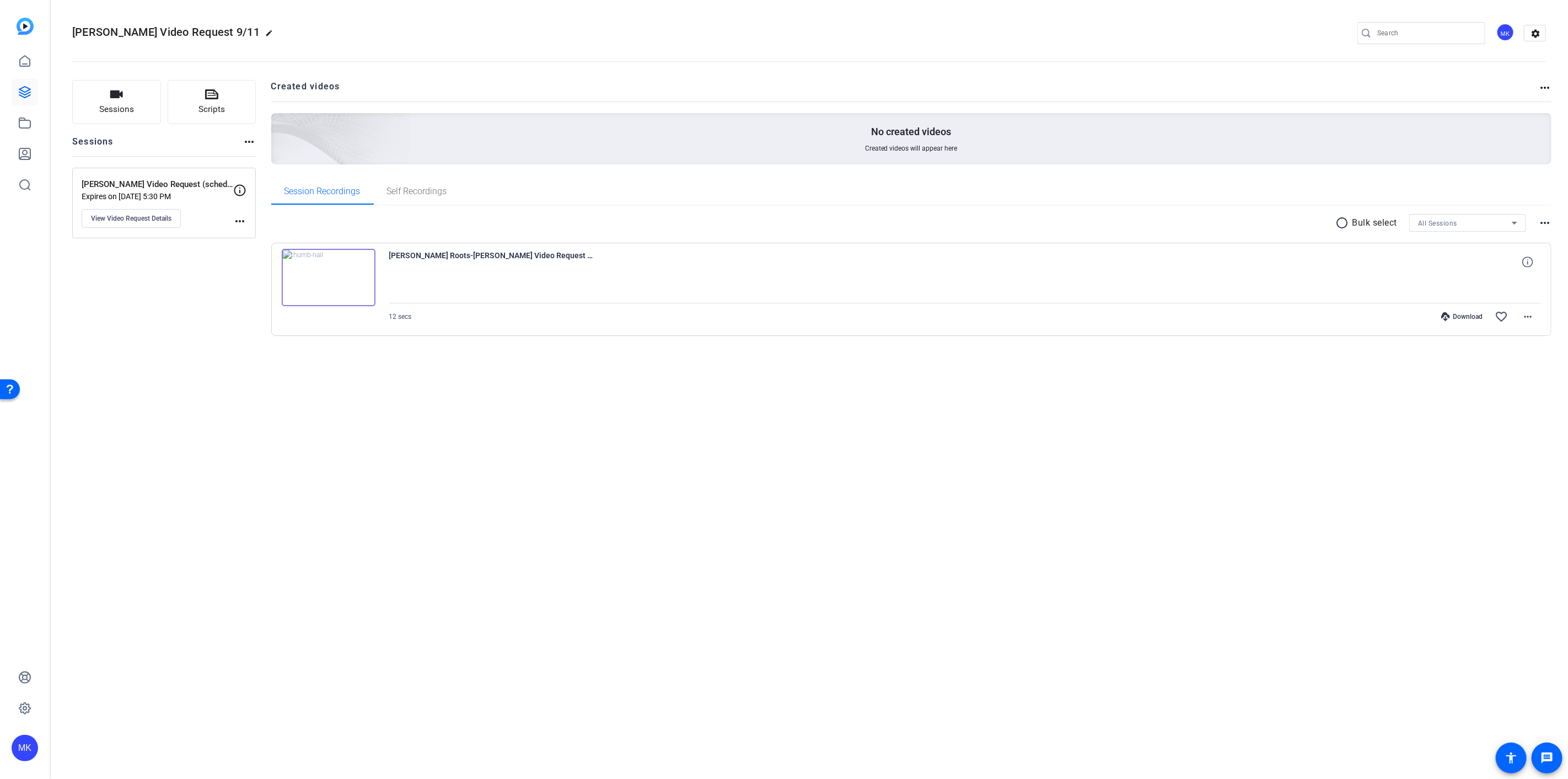
click at [334, 282] on img at bounding box center [329, 278] width 94 height 57
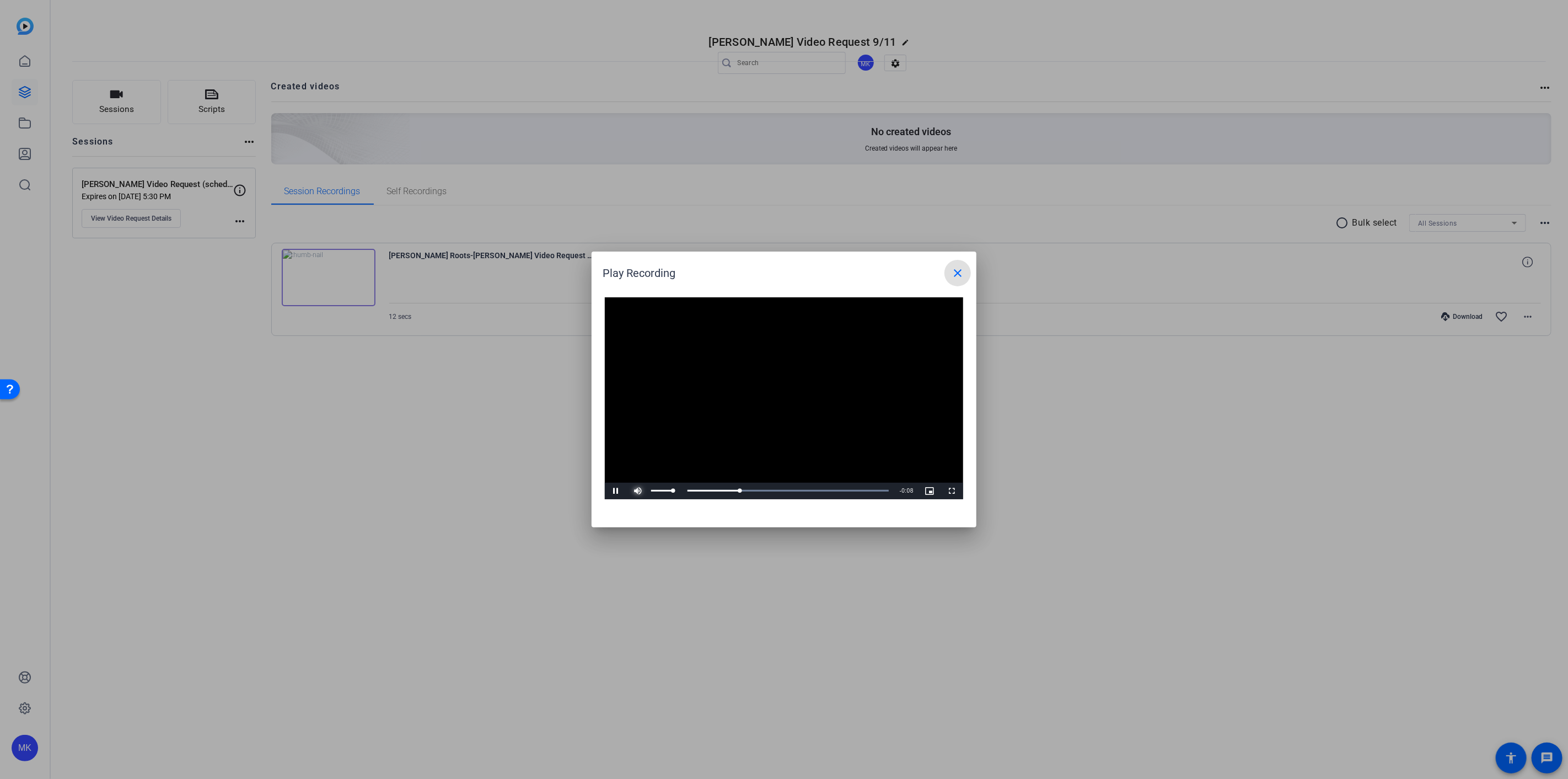
click at [640, 491] on span "Video Player" at bounding box center [638, 491] width 22 height 0
click at [637, 491] on span "Video Player" at bounding box center [638, 491] width 22 height 0
click at [617, 491] on span "Video Player" at bounding box center [616, 491] width 22 height 0
click at [955, 272] on mat-icon "close" at bounding box center [957, 273] width 13 height 13
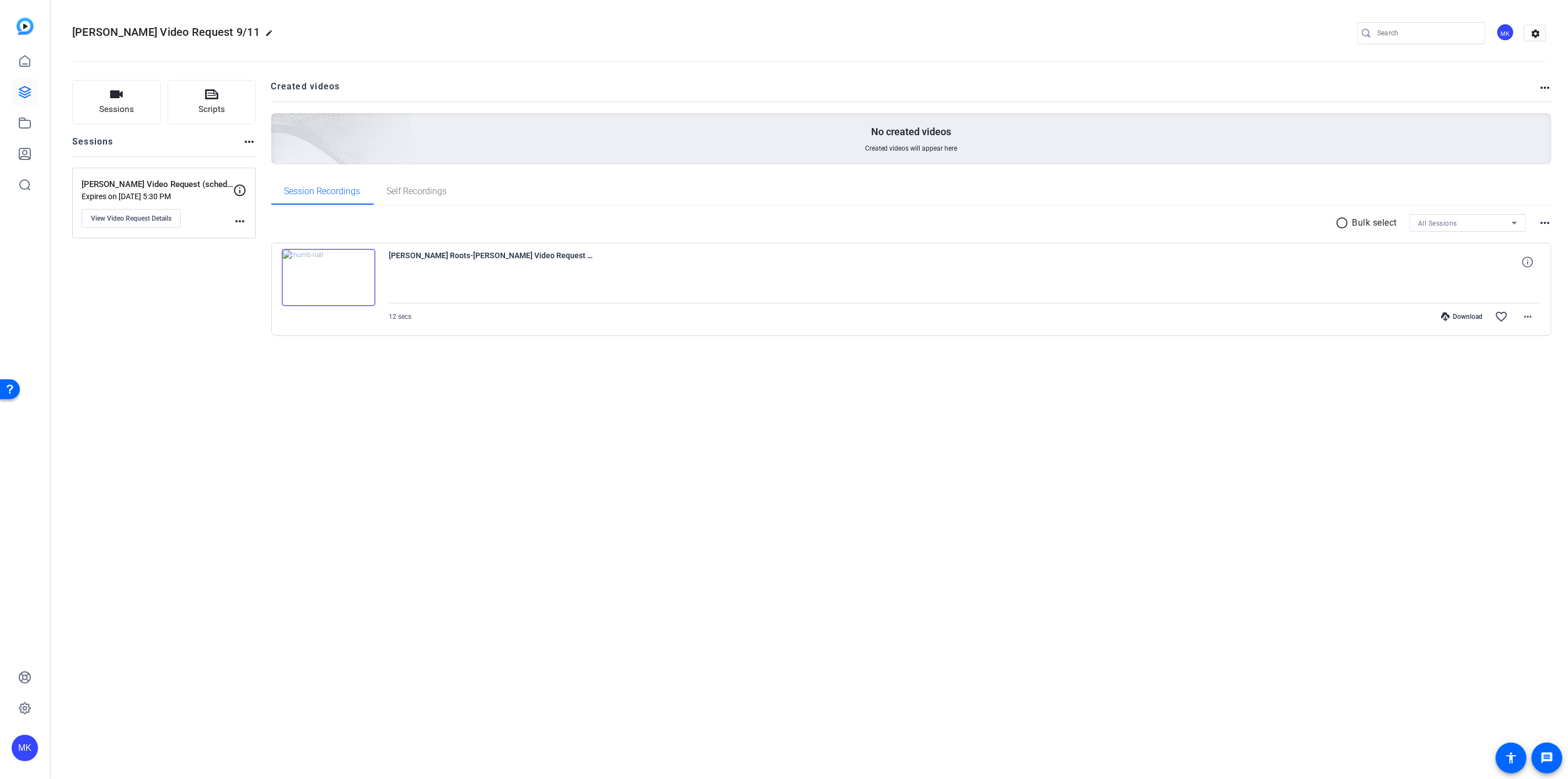
click at [175, 192] on p "Expires on [DATE] 5:30 PM" at bounding box center [157, 196] width 152 height 9
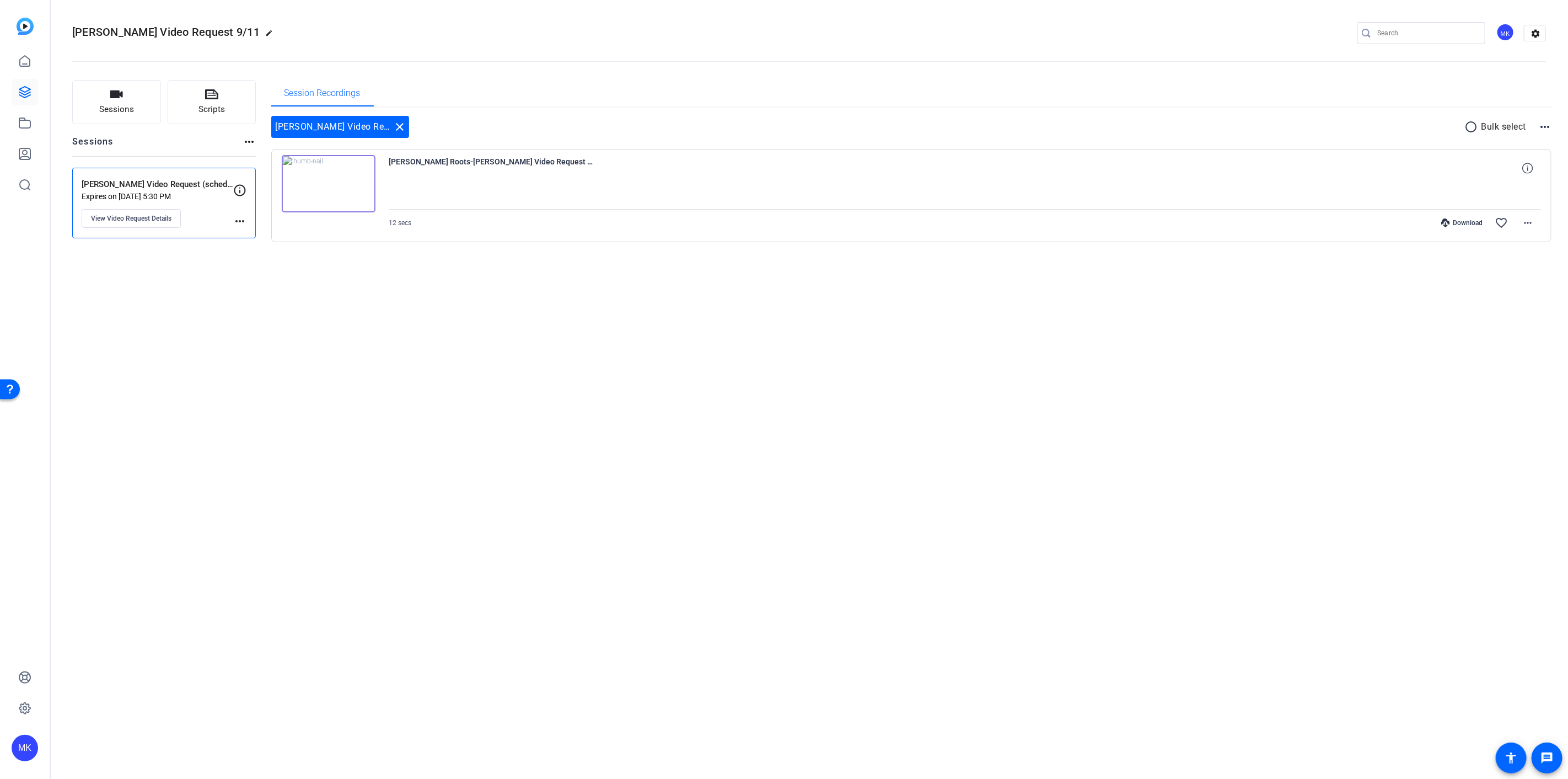
click at [214, 206] on div "[PERSON_NAME] Video Request (scheduled) Expires on [DATE] 5:30 PM View Video Re…" at bounding box center [157, 203] width 152 height 50
click at [234, 225] on mat-icon "more_horiz" at bounding box center [240, 221] width 13 height 13
click at [209, 217] on div at bounding box center [784, 389] width 1568 height 779
click at [202, 194] on p "Expires on [DATE] 5:30 PM" at bounding box center [157, 196] width 152 height 9
click at [137, 217] on span "View Video Request Details" at bounding box center [131, 218] width 80 height 9
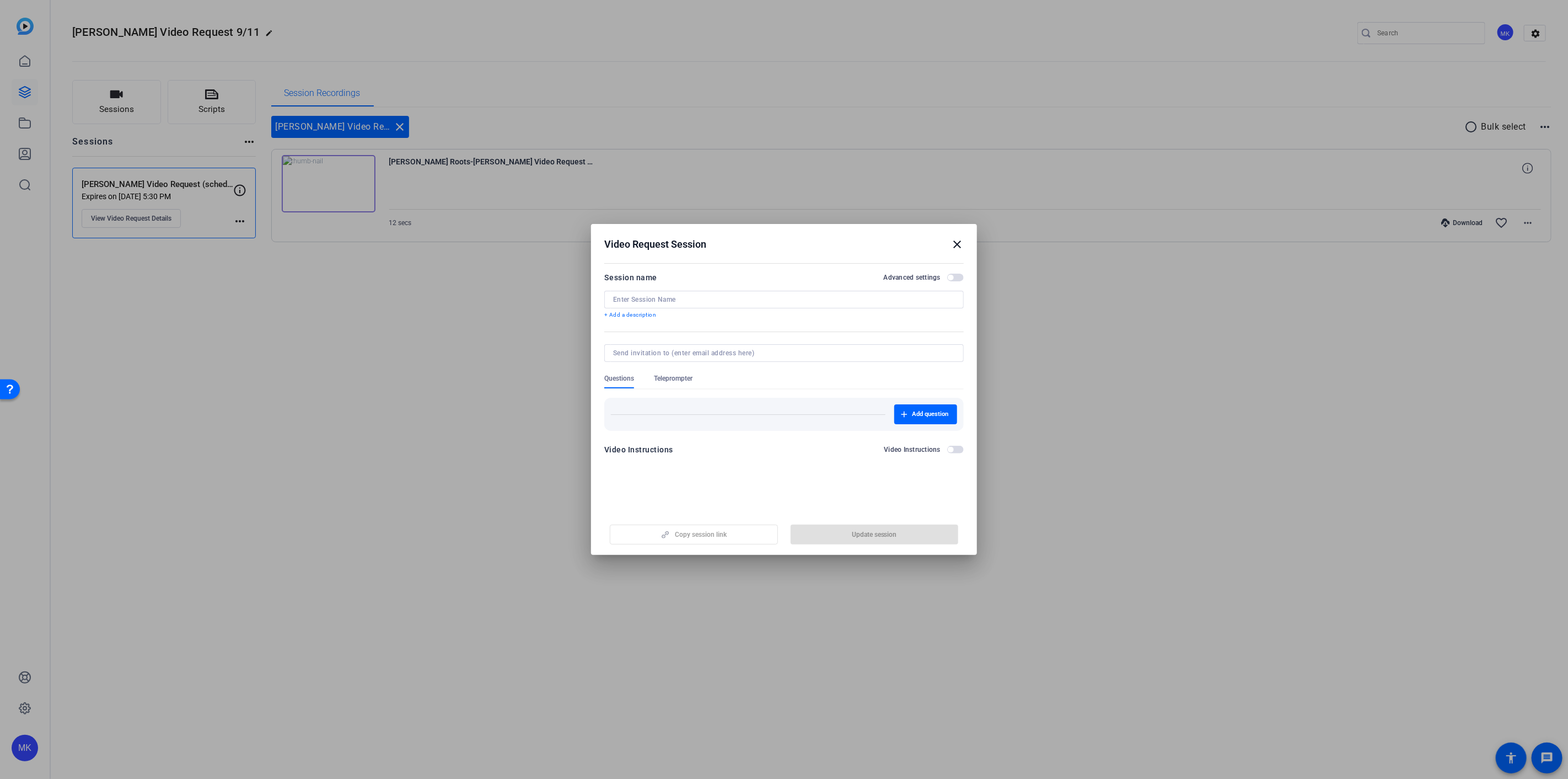
type input "[PERSON_NAME] Video Request (scheduled)"
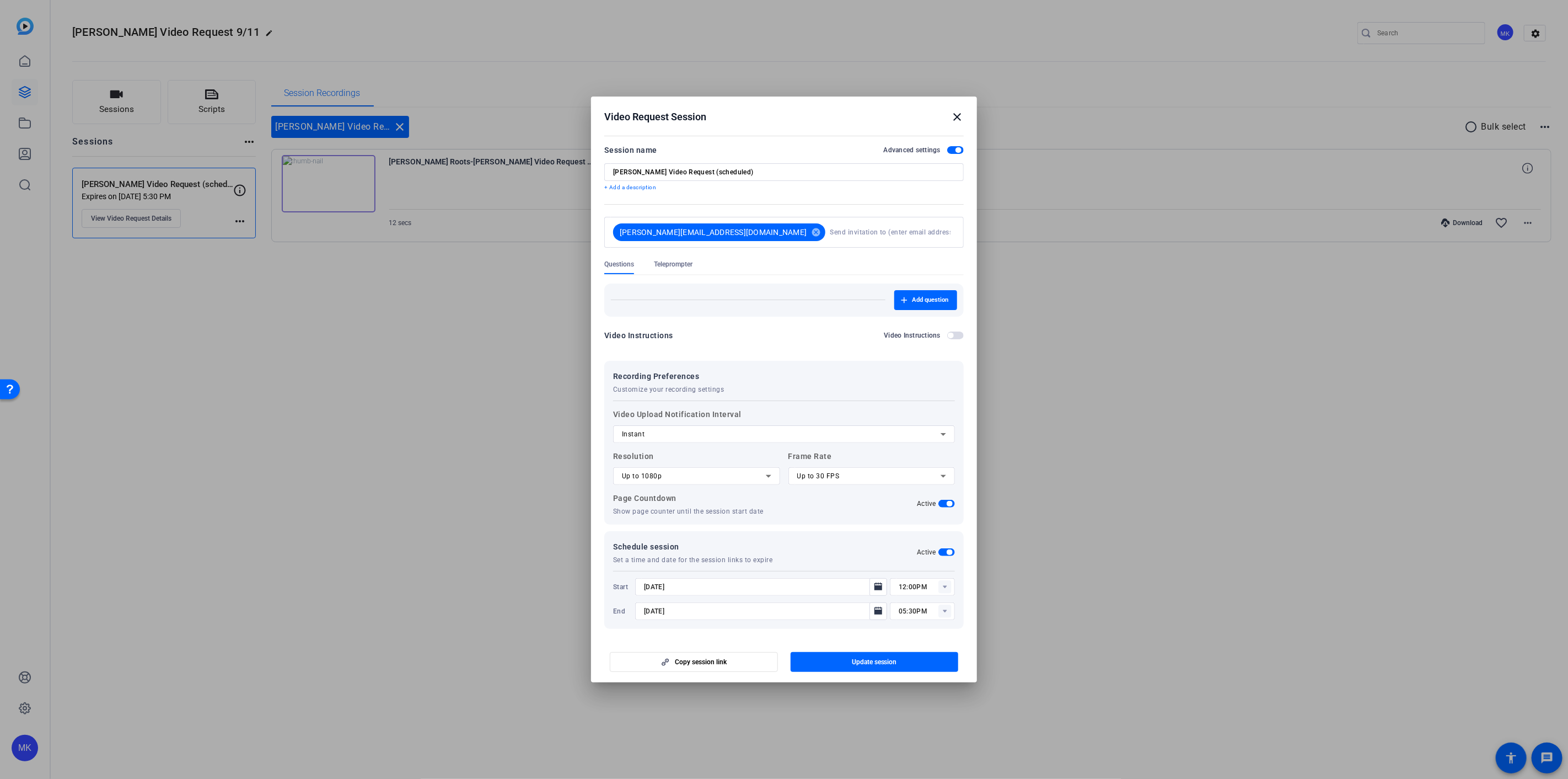
scroll to position [2, 0]
click at [954, 119] on mat-icon "close" at bounding box center [957, 117] width 13 height 13
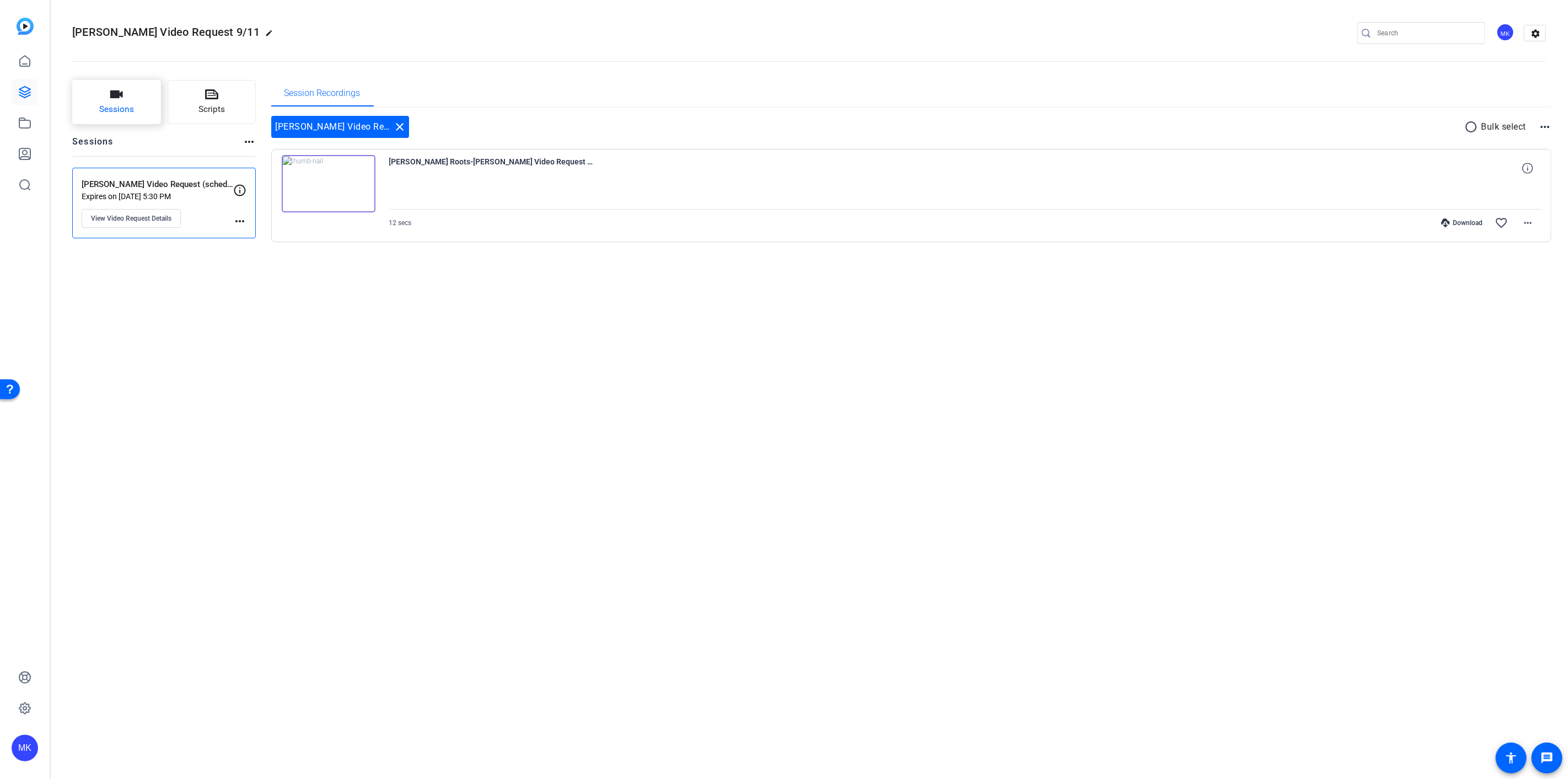
click at [124, 107] on span "Sessions" at bounding box center [116, 109] width 35 height 13
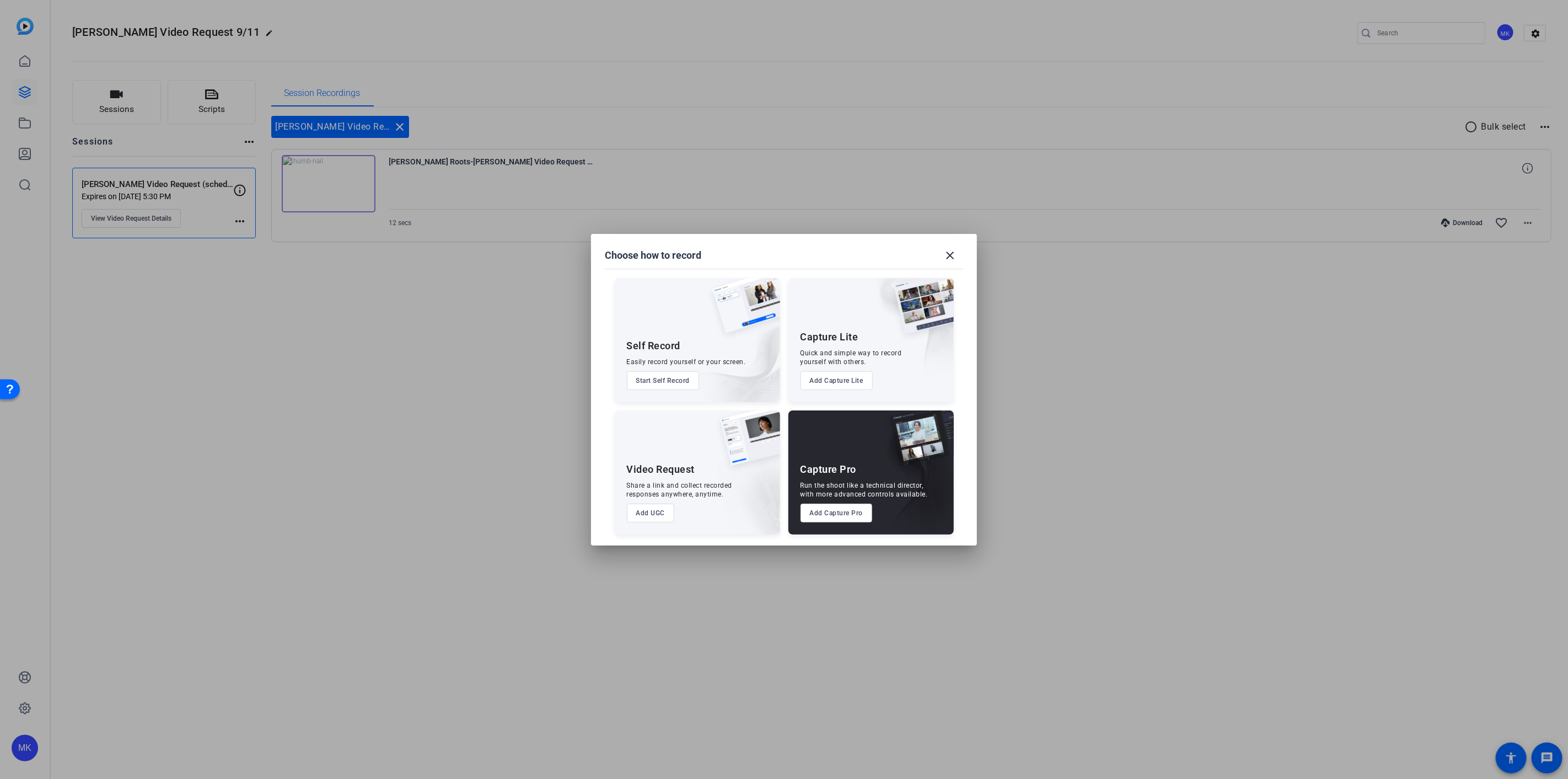
click at [664, 387] on button "Start Self Record" at bounding box center [663, 381] width 73 height 19
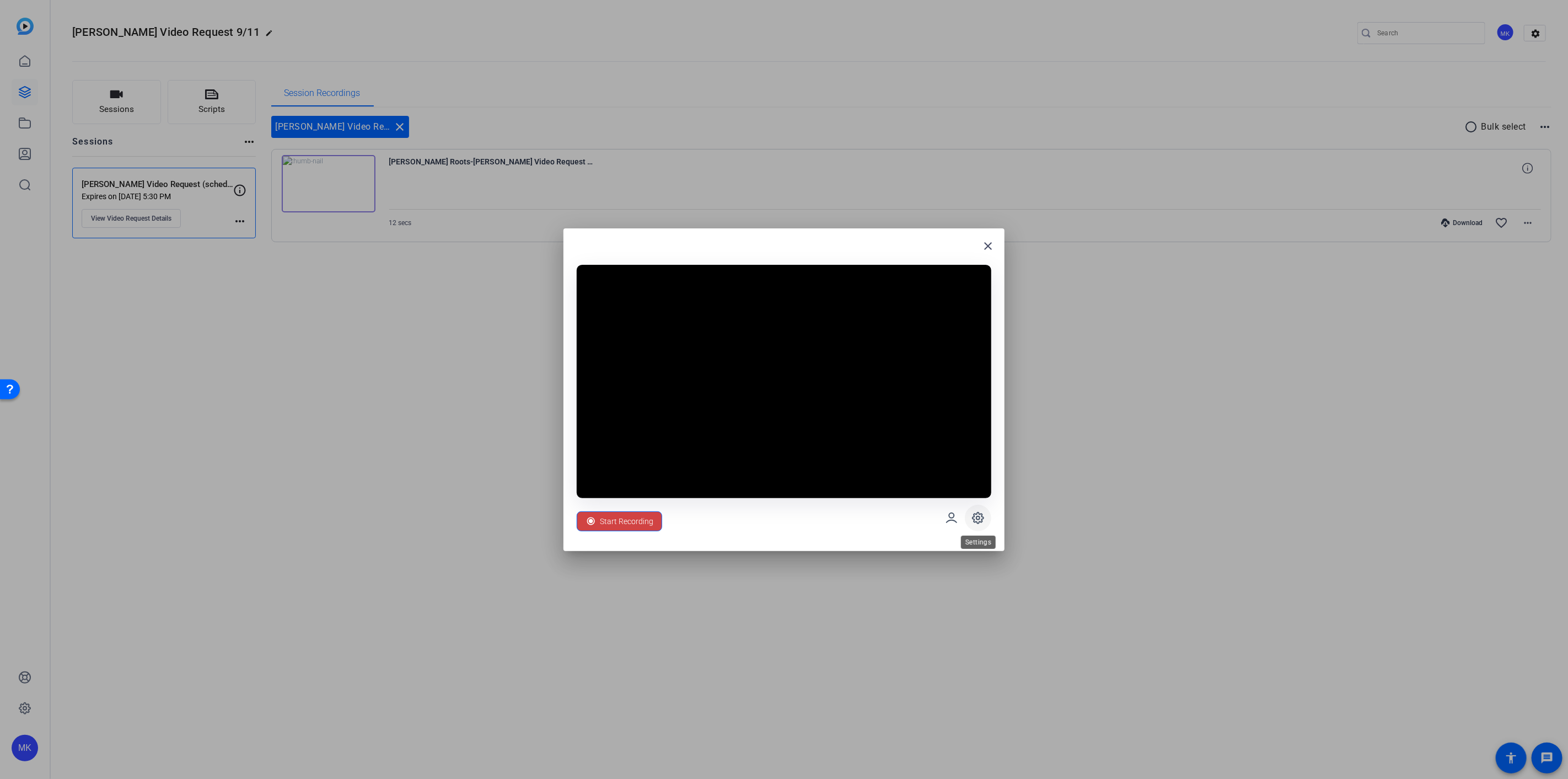
click at [977, 520] on icon at bounding box center [978, 518] width 3 height 3
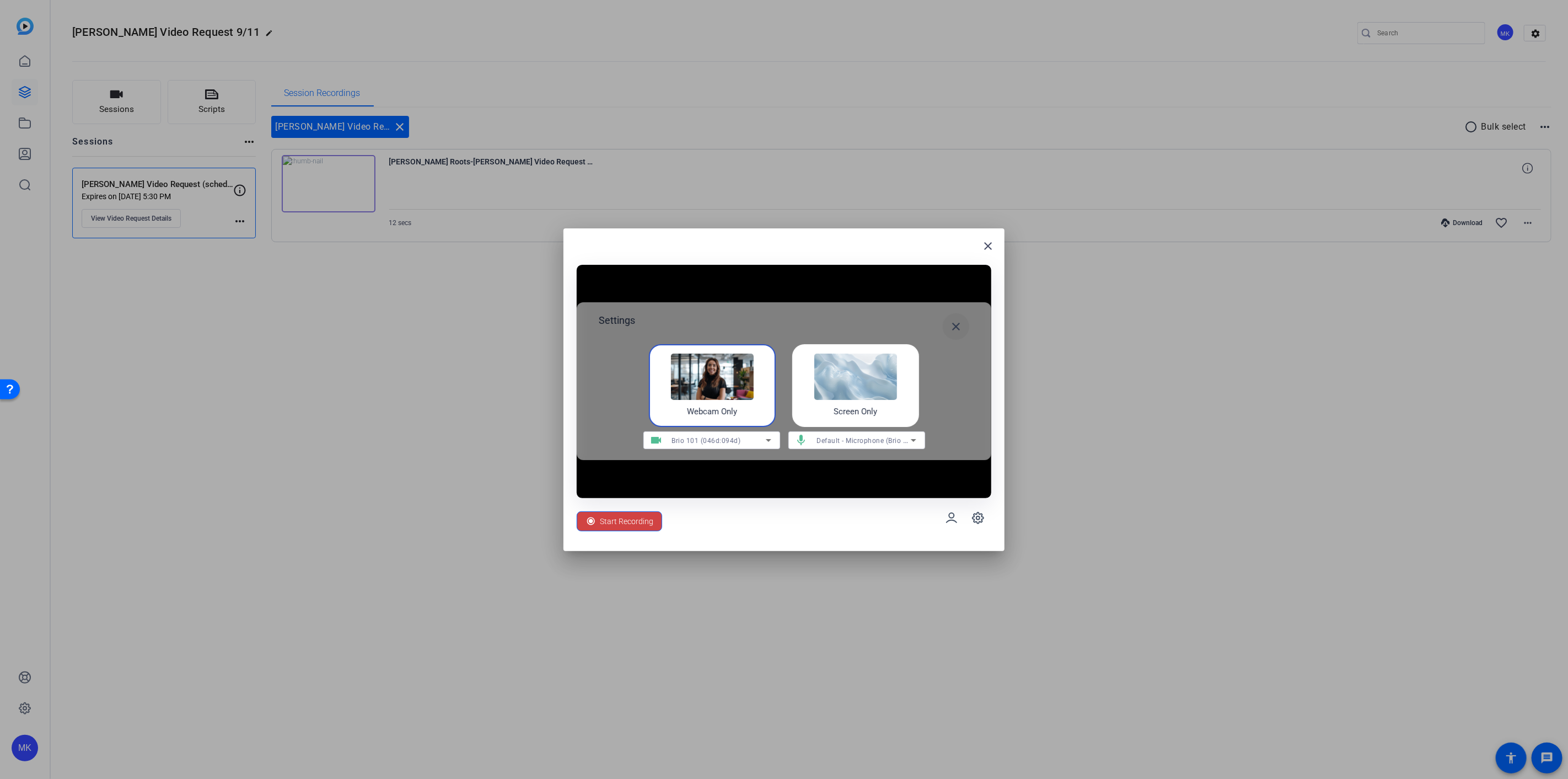
click at [960, 326] on mat-icon "close" at bounding box center [956, 326] width 13 height 13
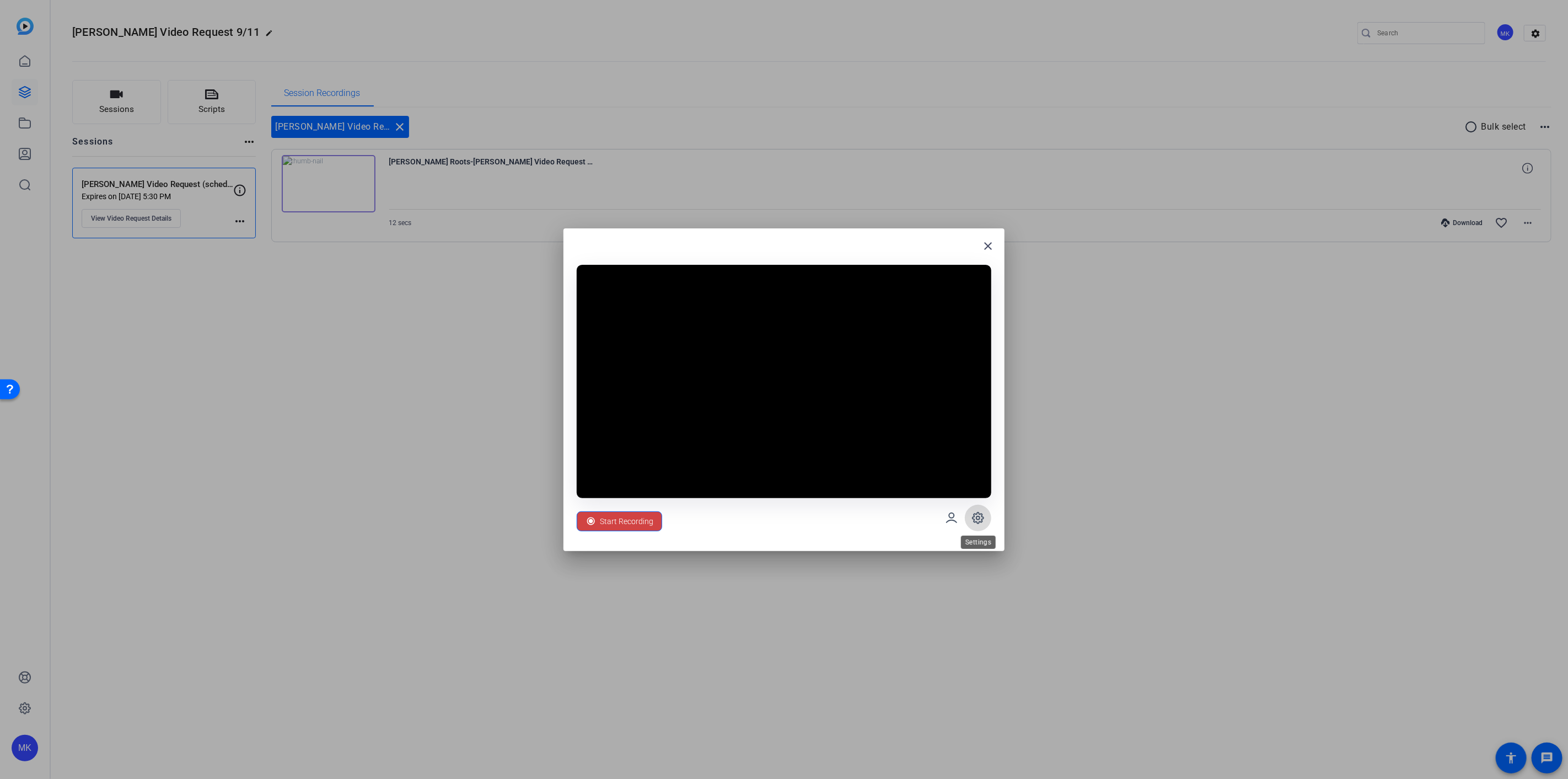
click at [974, 519] on icon at bounding box center [978, 518] width 11 height 11
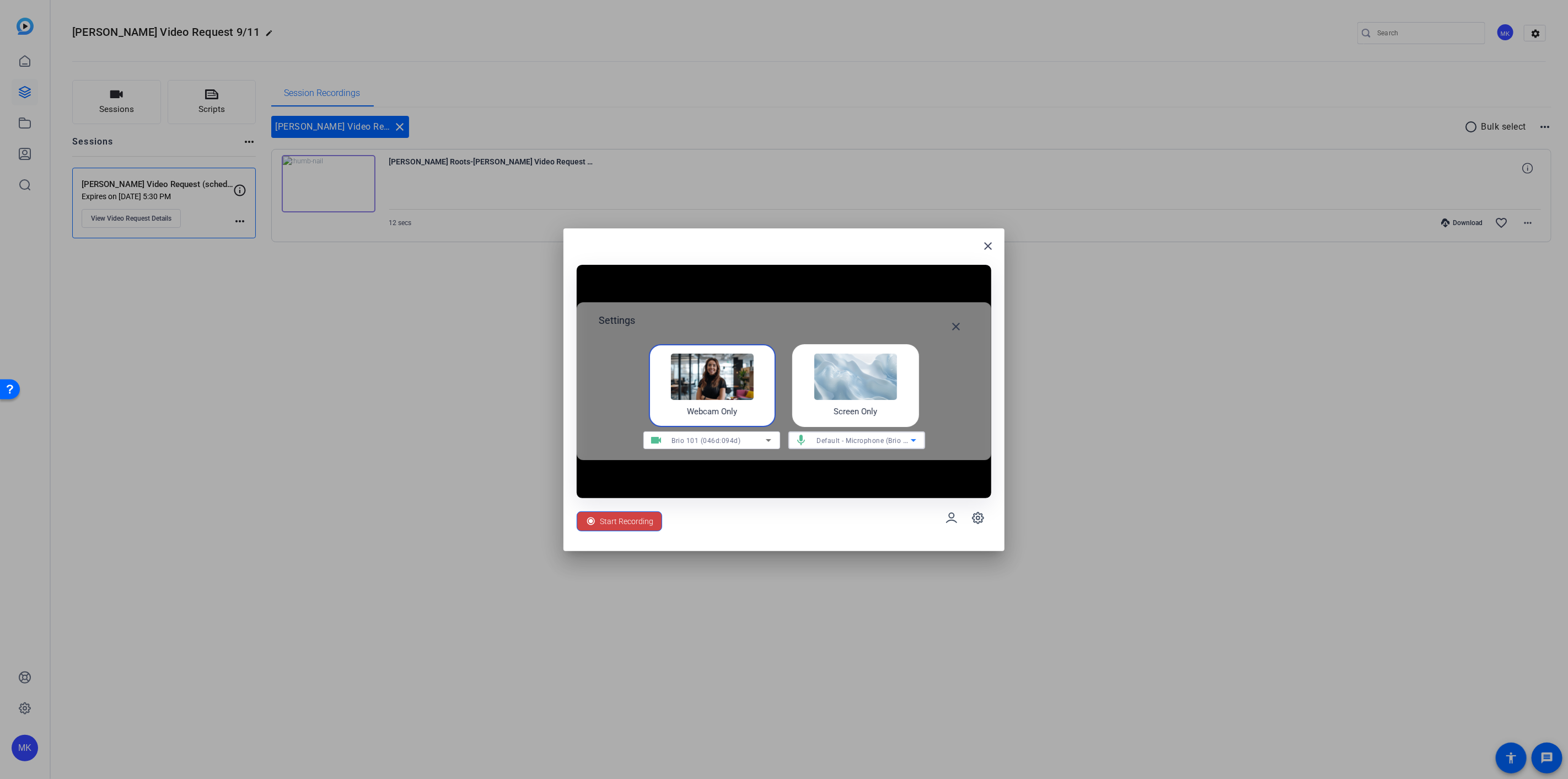
click at [882, 442] on span "Default - Microphone (Brio 101) (046d:094d)" at bounding box center [888, 440] width 143 height 9
click at [922, 436] on div at bounding box center [784, 389] width 1568 height 779
click at [768, 442] on icon at bounding box center [769, 440] width 13 height 13
click at [769, 440] on div at bounding box center [784, 389] width 1568 height 779
click at [897, 442] on span "Default - Microphone (Brio 101) (046d:094d)" at bounding box center [888, 440] width 143 height 9
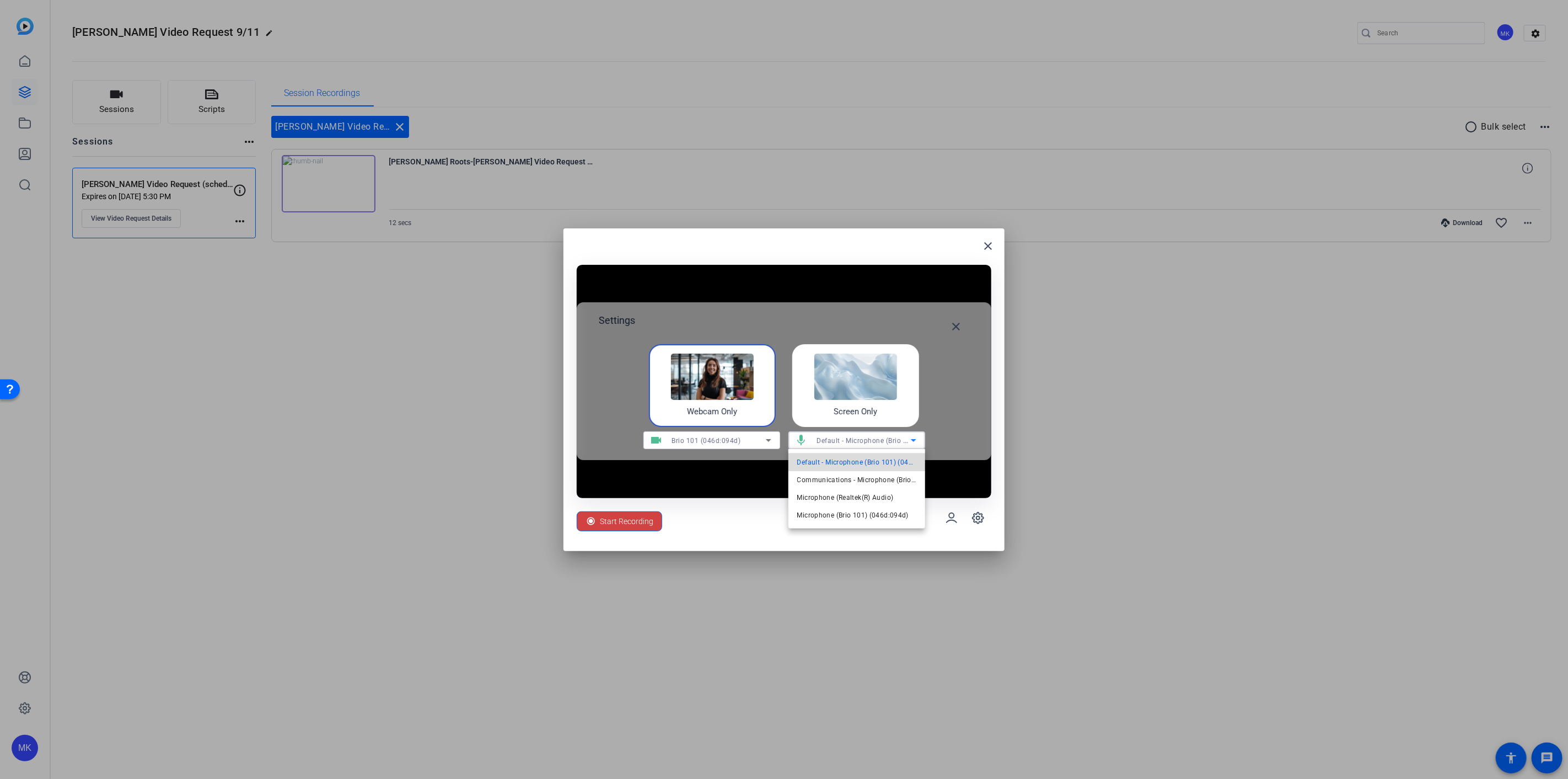
click at [906, 460] on span "Default - Microphone (Brio 101) (046d:094d)" at bounding box center [857, 462] width 119 height 13
click at [610, 521] on span "Start Recording" at bounding box center [626, 521] width 54 height 21
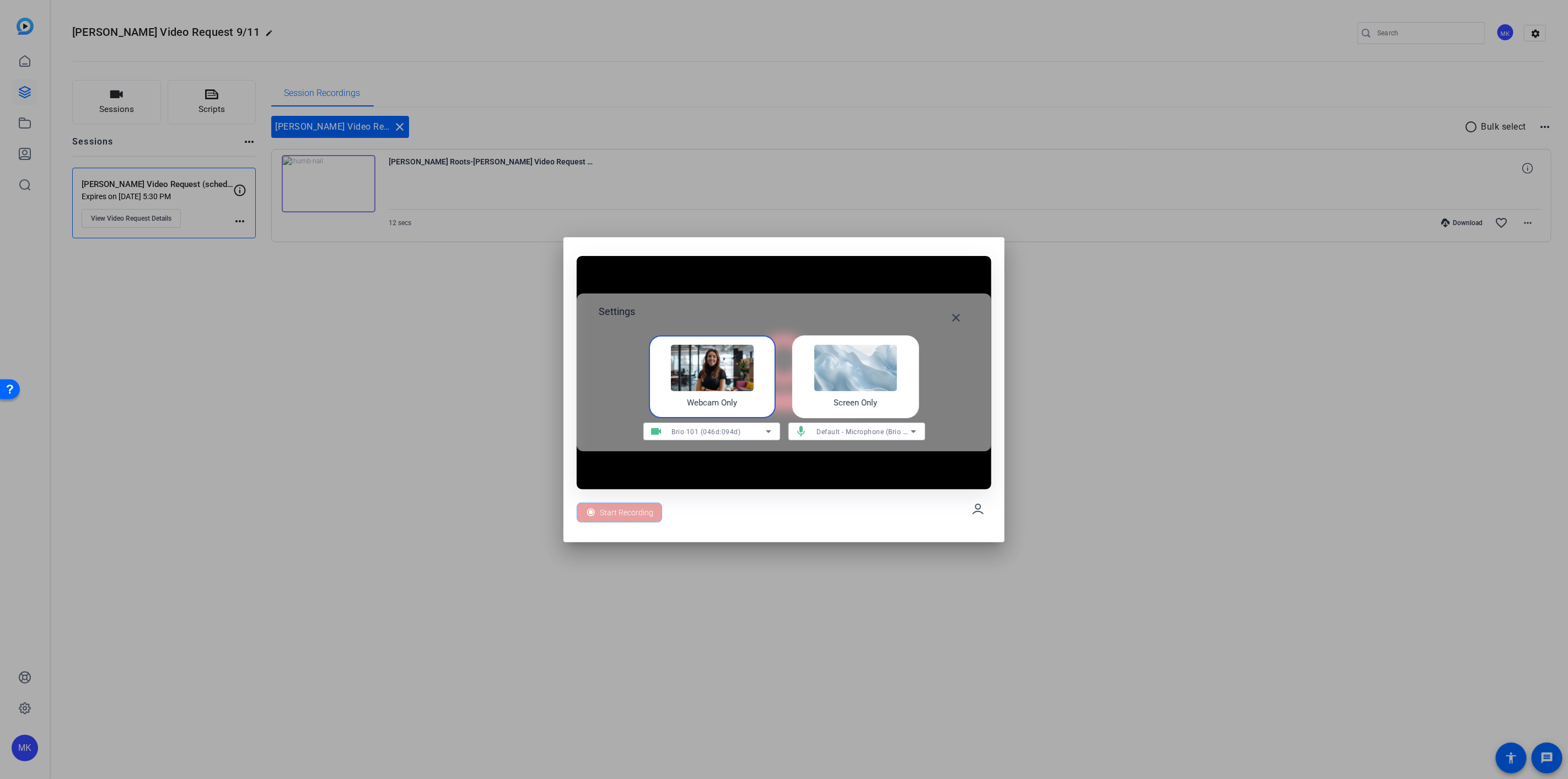
drag, startPoint x: 951, startPoint y: 322, endPoint x: 1085, endPoint y: 320, distance: 134.0
click at [951, 322] on mat-icon "close" at bounding box center [956, 318] width 13 height 13
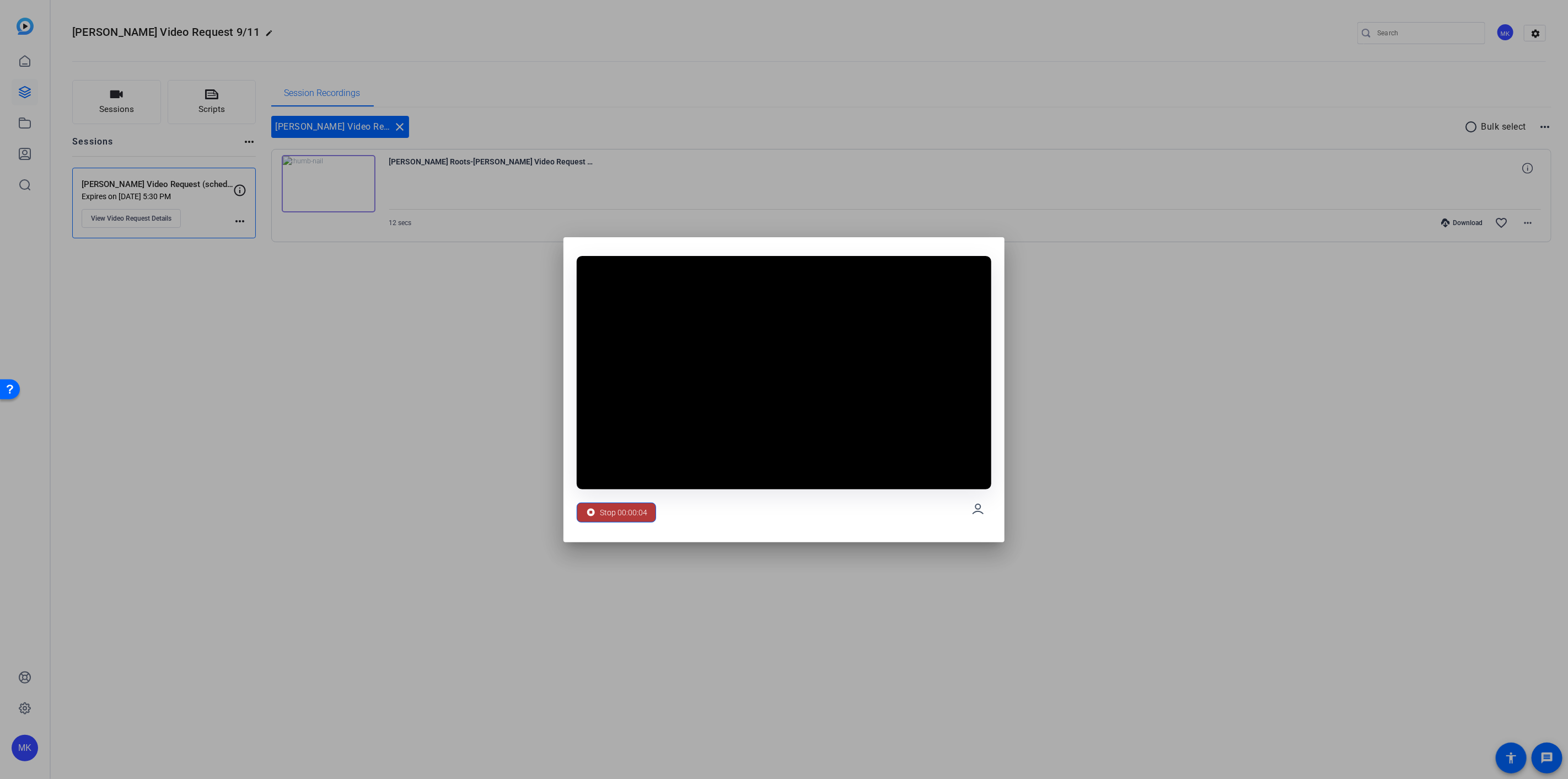
click at [593, 516] on icon at bounding box center [591, 512] width 11 height 11
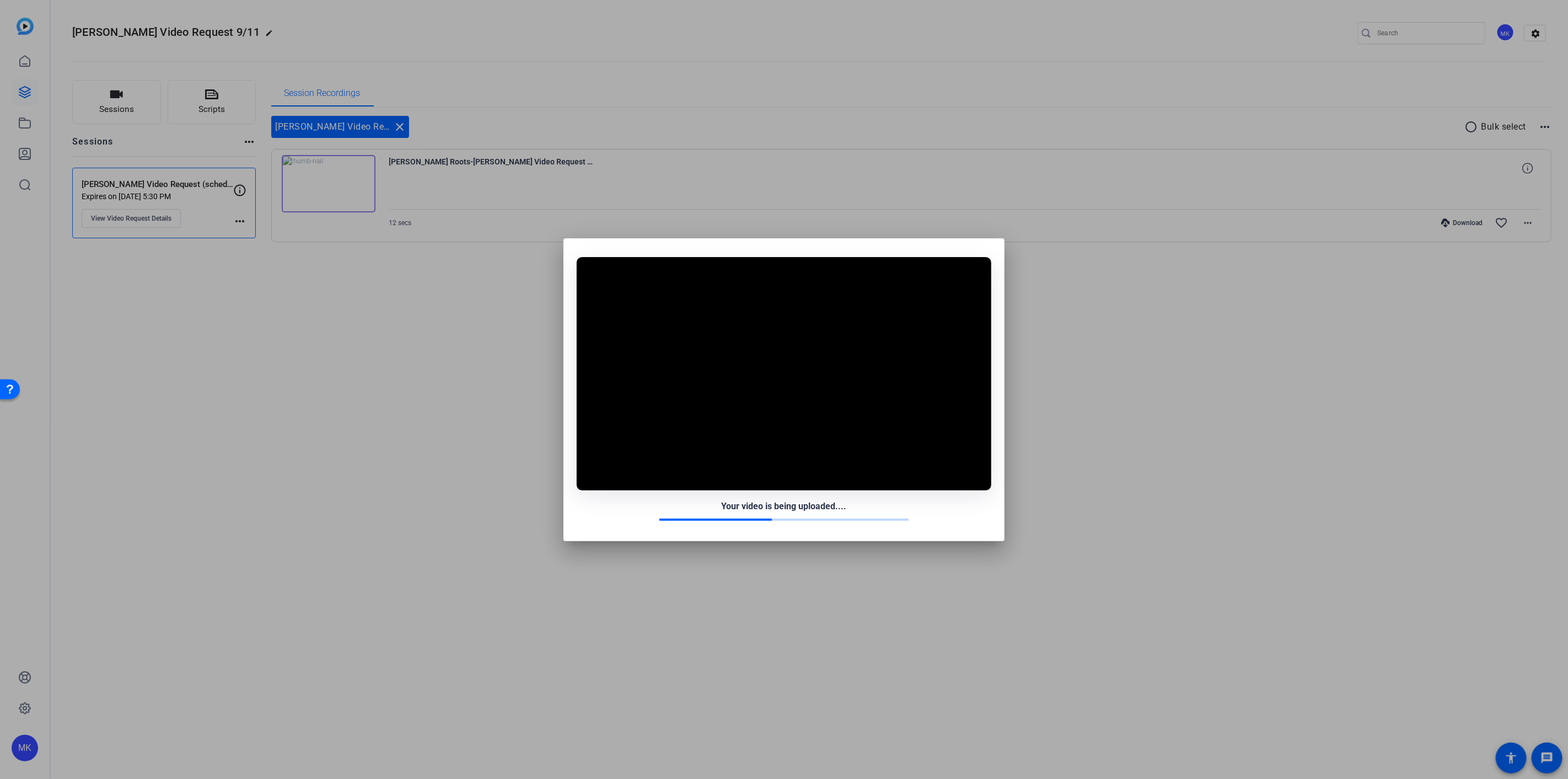
click at [1091, 512] on div at bounding box center [784, 389] width 1568 height 779
click at [1208, 496] on div at bounding box center [784, 389] width 1568 height 779
click at [1231, 319] on div at bounding box center [784, 389] width 1568 height 779
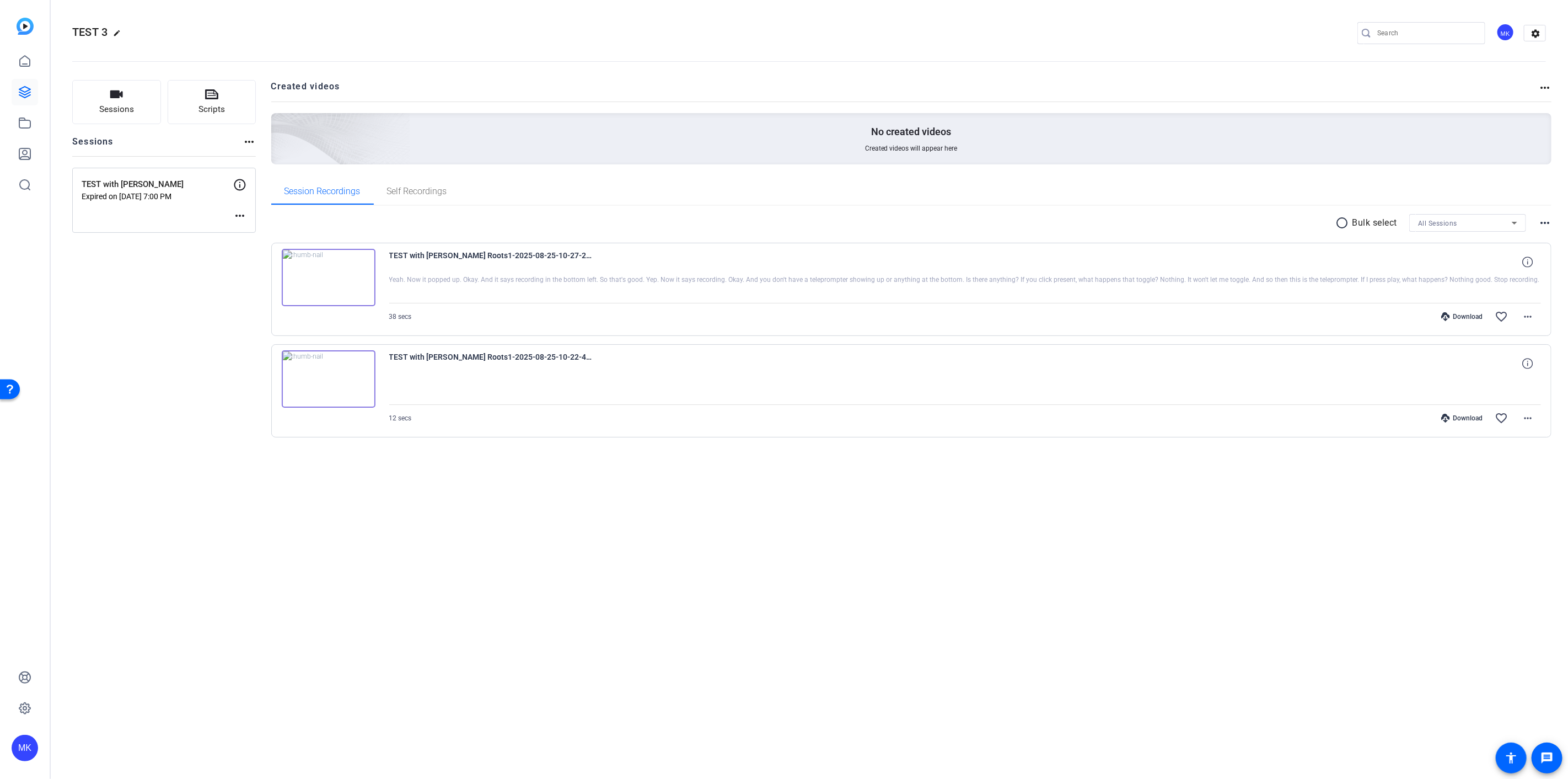
click at [335, 279] on img at bounding box center [329, 278] width 94 height 57
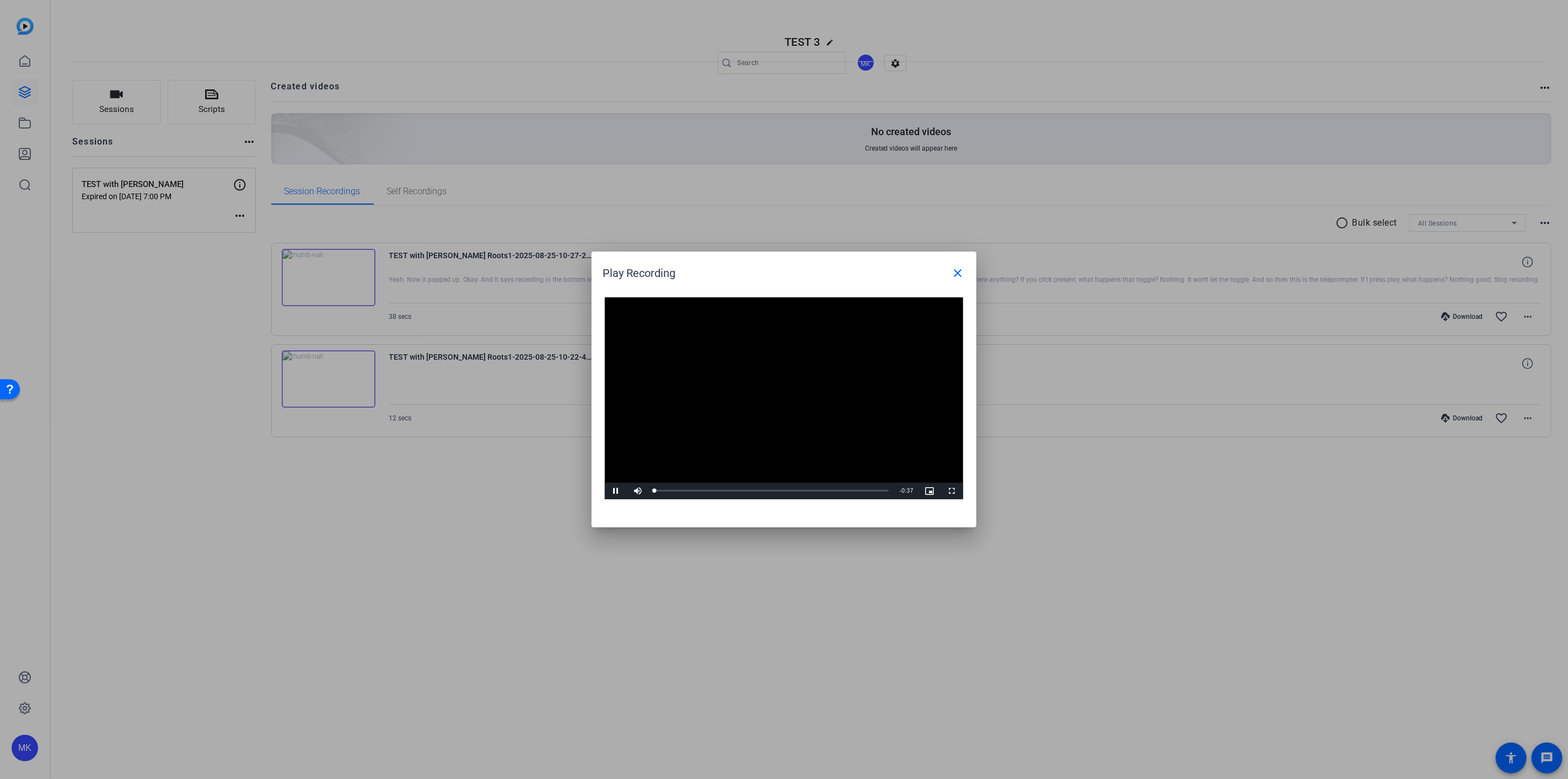
click at [761, 396] on video "Video Player" at bounding box center [784, 398] width 359 height 202
click at [761, 396] on video "Video Player" at bounding box center [784, 398] width 359 height 202
drag, startPoint x: 957, startPoint y: 277, endPoint x: 317, endPoint y: 181, distance: 647.2
click at [952, 277] on mat-icon "close" at bounding box center [957, 273] width 13 height 13
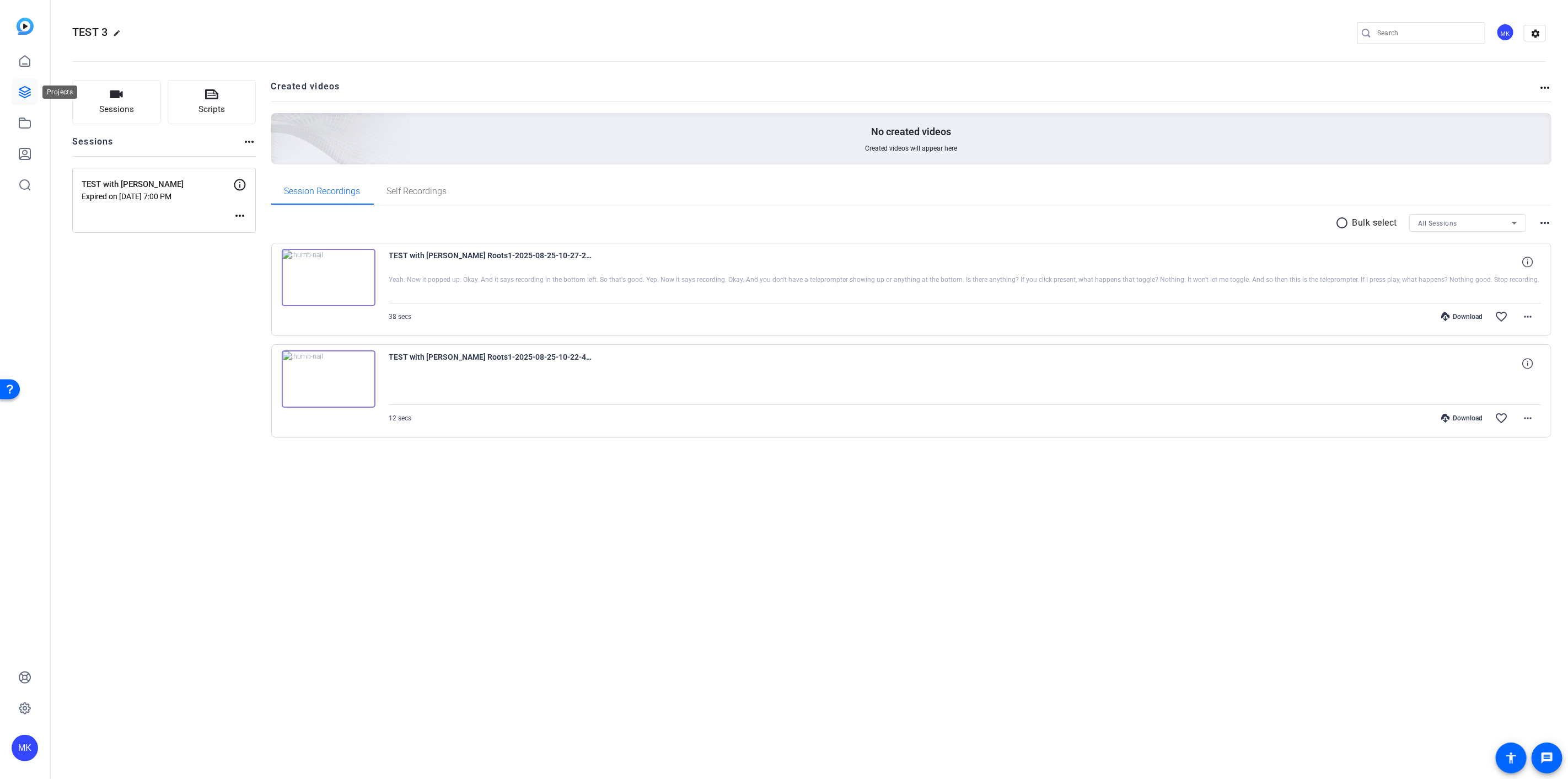
click at [31, 93] on icon at bounding box center [25, 92] width 13 height 13
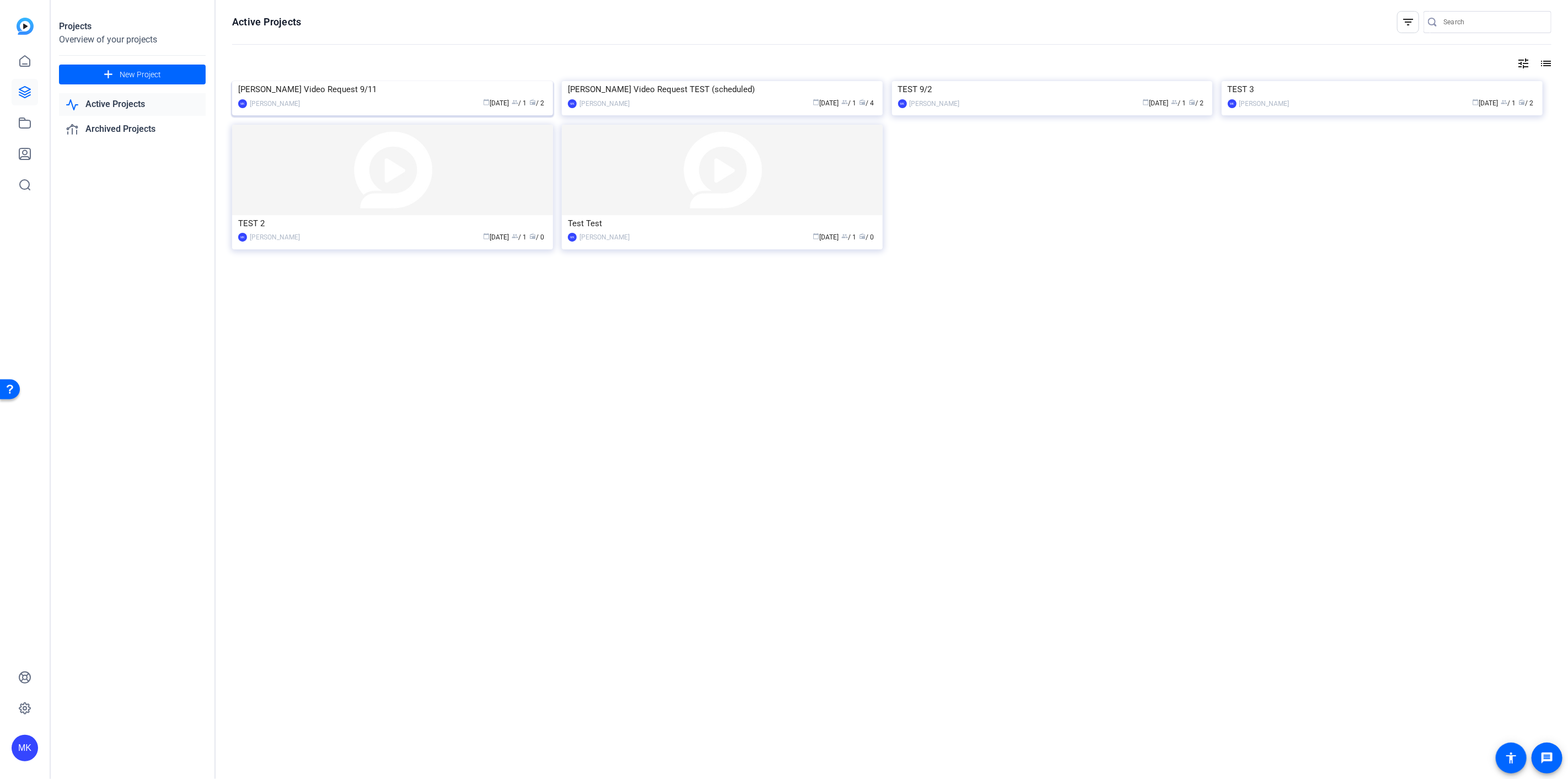
click at [413, 81] on img at bounding box center [392, 81] width 321 height 0
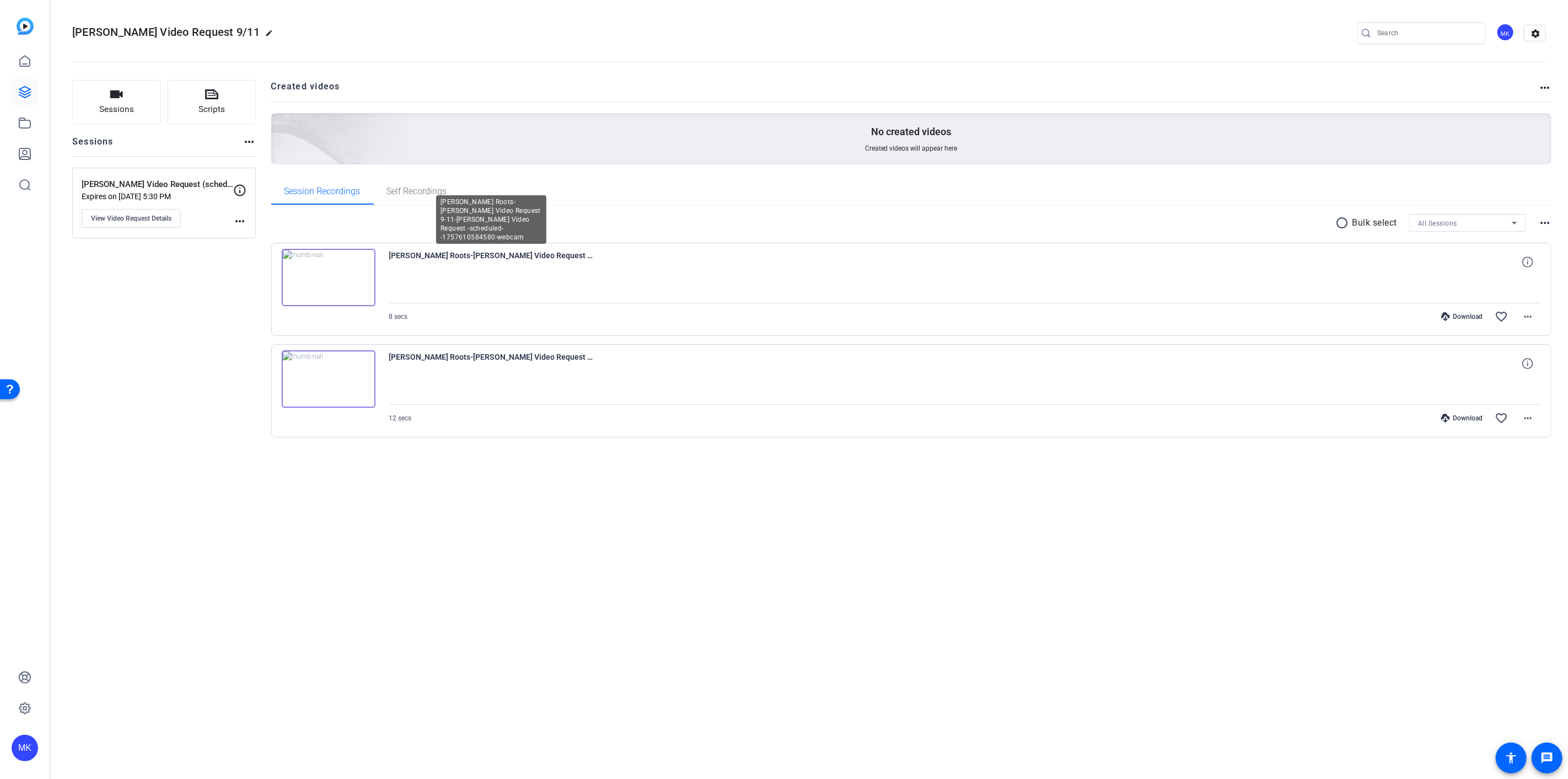
click at [469, 261] on span "Alise Roots-Alise Video Request 9-11-Alise Video Request -scheduled--1757610584…" at bounding box center [491, 262] width 204 height 26
click at [315, 294] on img at bounding box center [329, 278] width 94 height 57
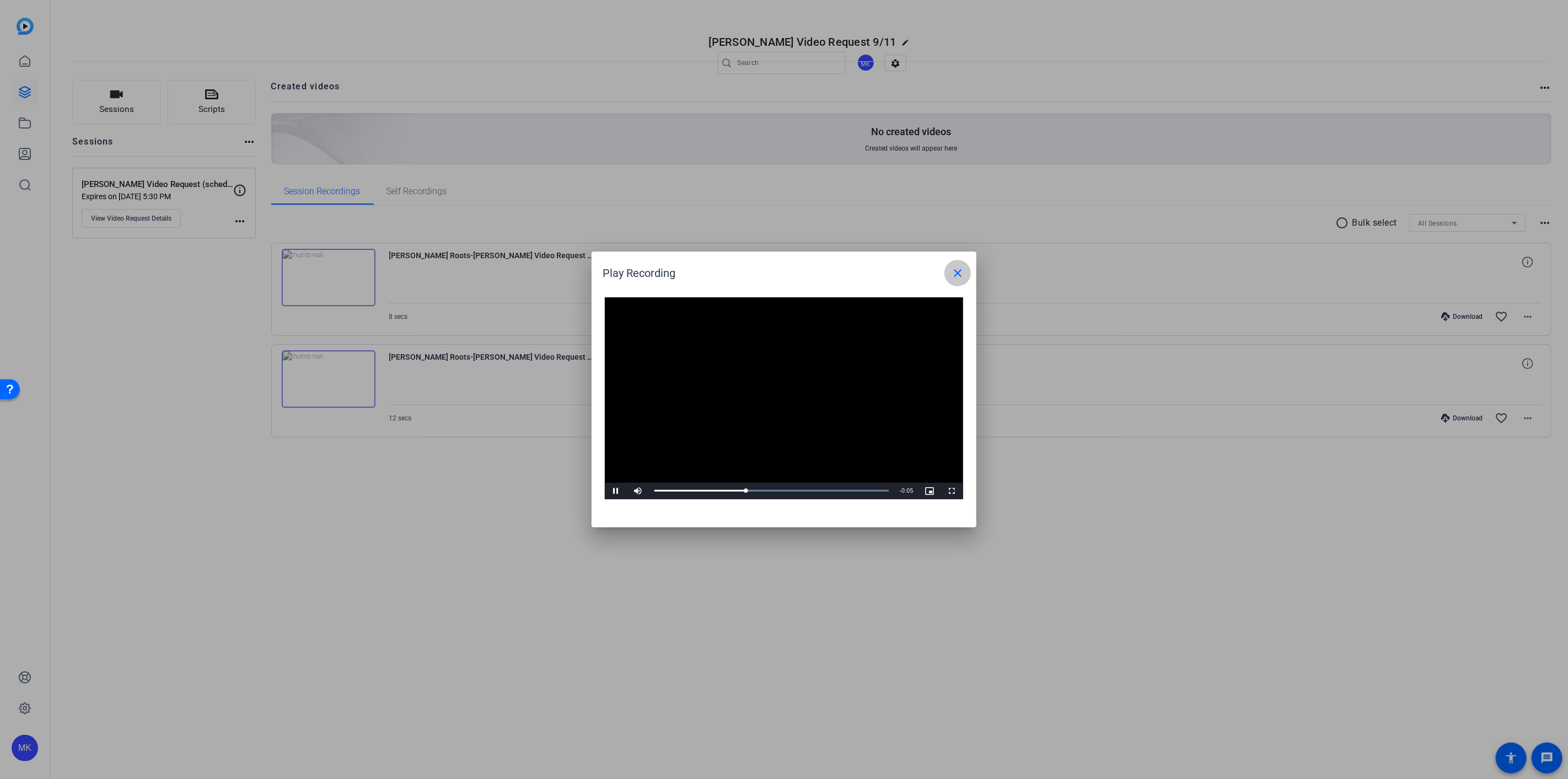
click at [963, 271] on mat-icon "close" at bounding box center [957, 273] width 13 height 13
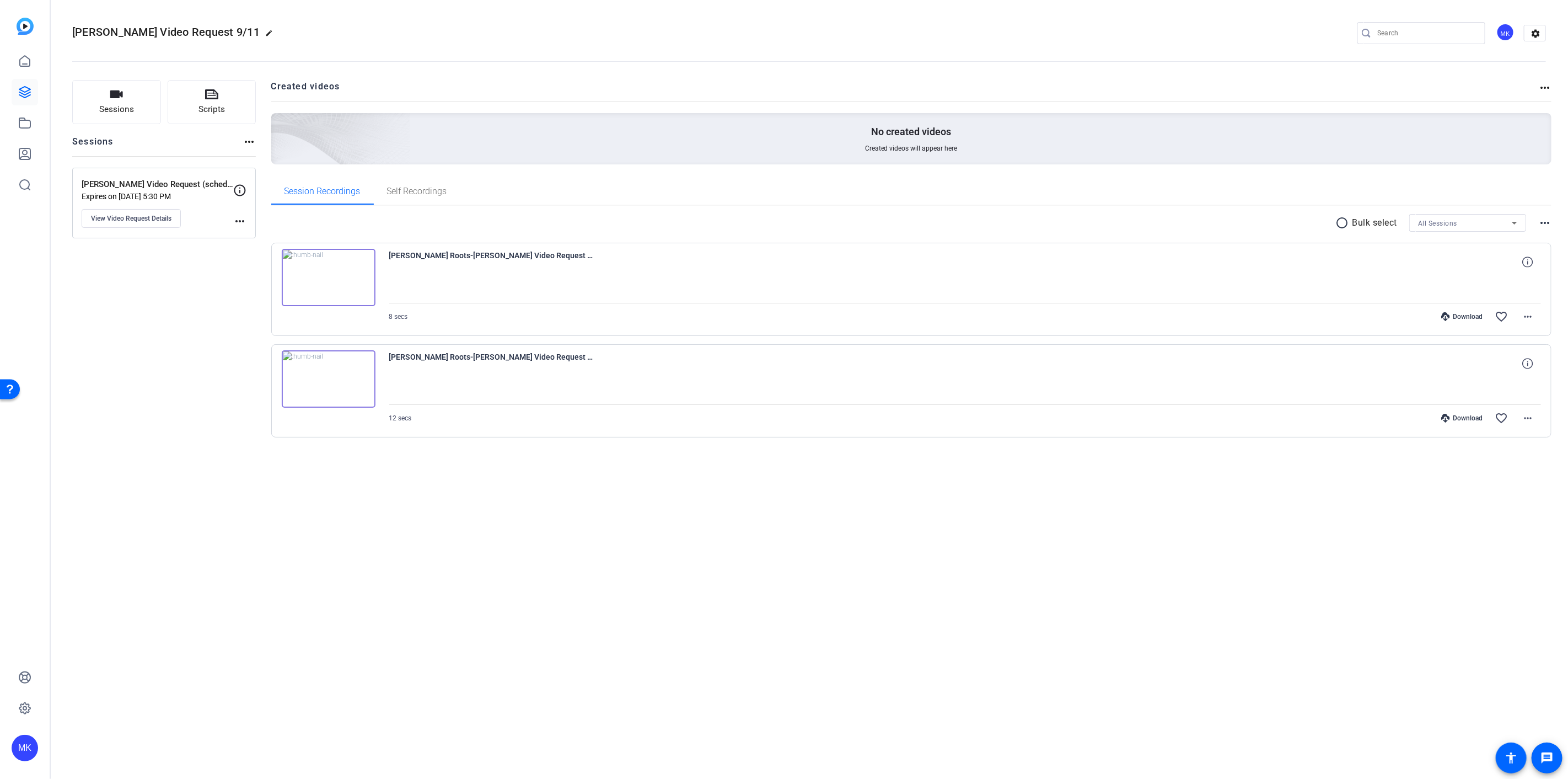
click at [350, 381] on img at bounding box center [329, 379] width 94 height 57
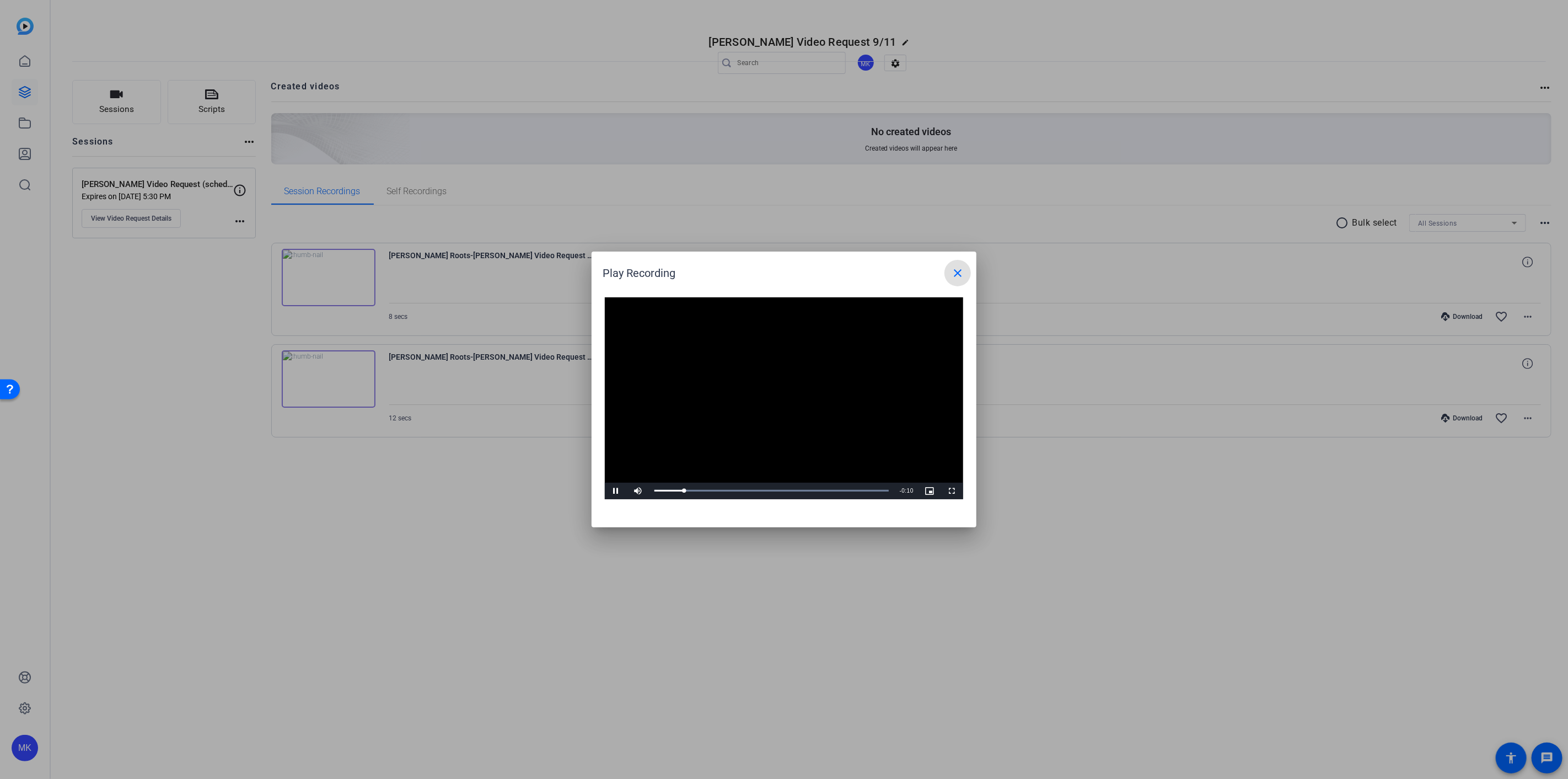
click at [963, 277] on mat-icon "close" at bounding box center [957, 273] width 13 height 13
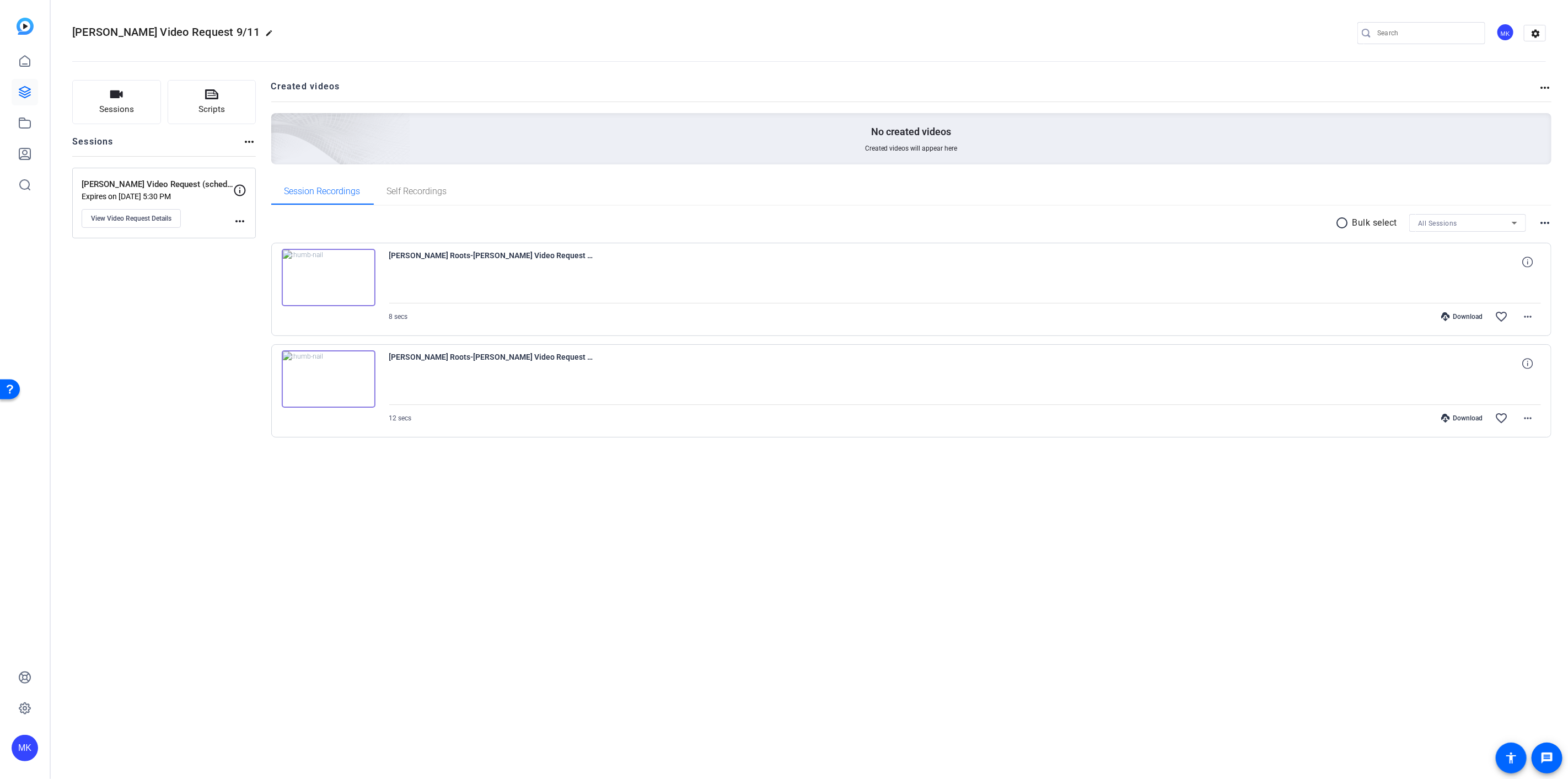
click at [325, 277] on img at bounding box center [329, 278] width 94 height 57
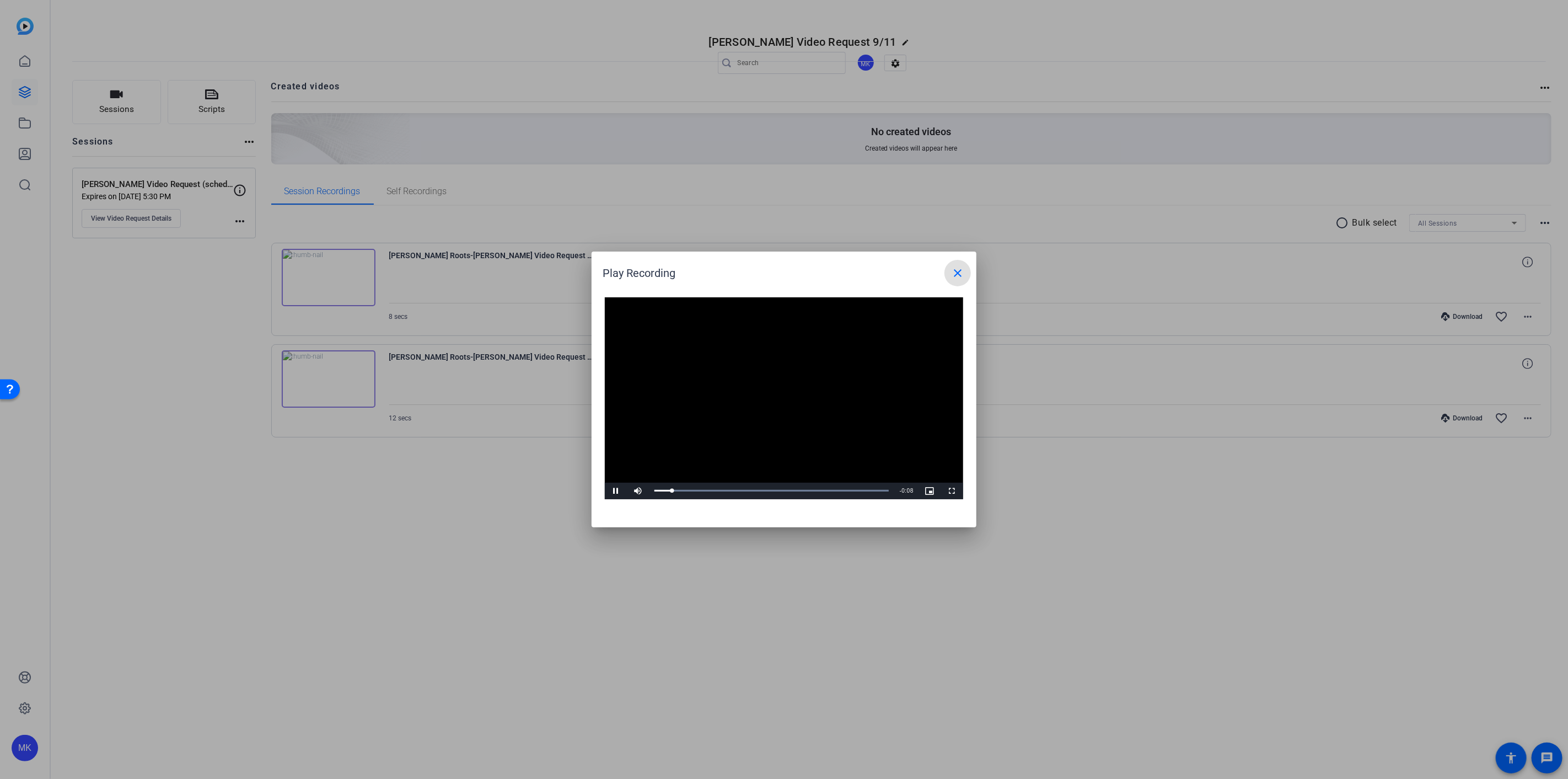
click at [795, 417] on video "Video Player" at bounding box center [784, 398] width 359 height 202
click at [757, 423] on video "Video Player" at bounding box center [784, 398] width 359 height 202
drag, startPoint x: 617, startPoint y: 493, endPoint x: 674, endPoint y: 505, distance: 58.2
click at [618, 491] on span "Video Player" at bounding box center [616, 491] width 22 height 0
drag, startPoint x: 950, startPoint y: 278, endPoint x: 953, endPoint y: 272, distance: 6.7
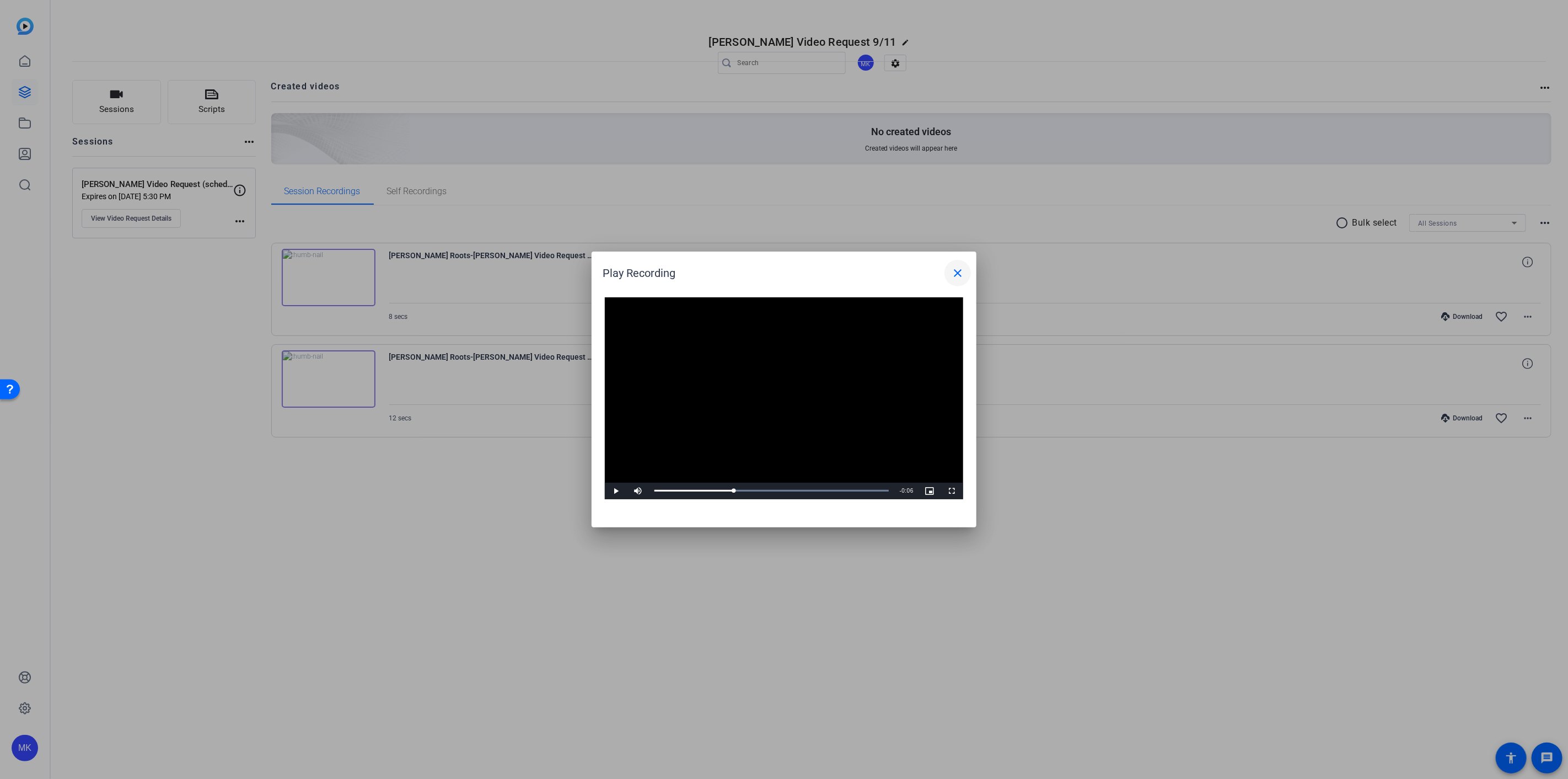
click at [950, 278] on span at bounding box center [957, 273] width 26 height 26
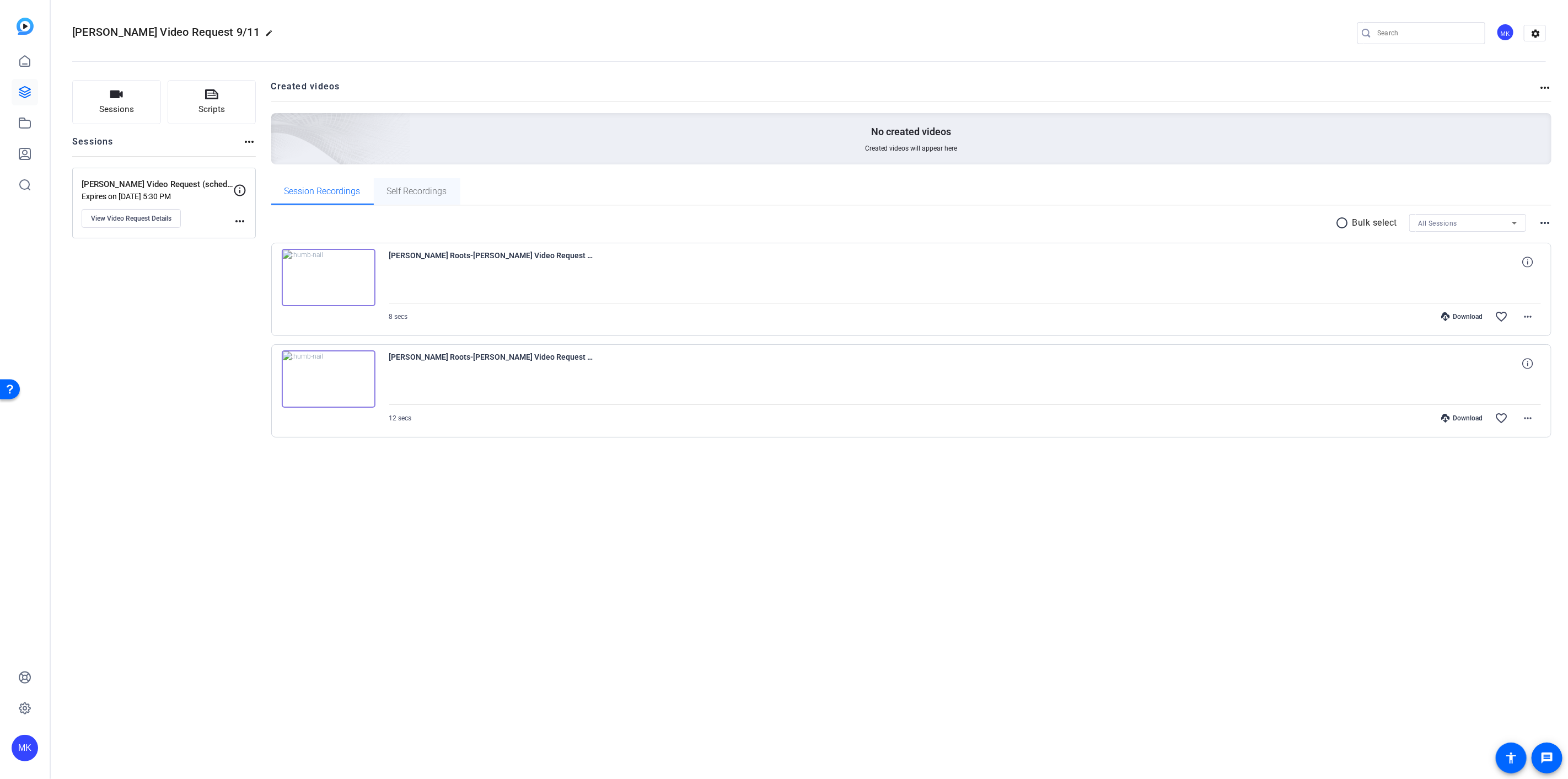
click at [424, 180] on span "Self Recordings" at bounding box center [417, 191] width 60 height 26
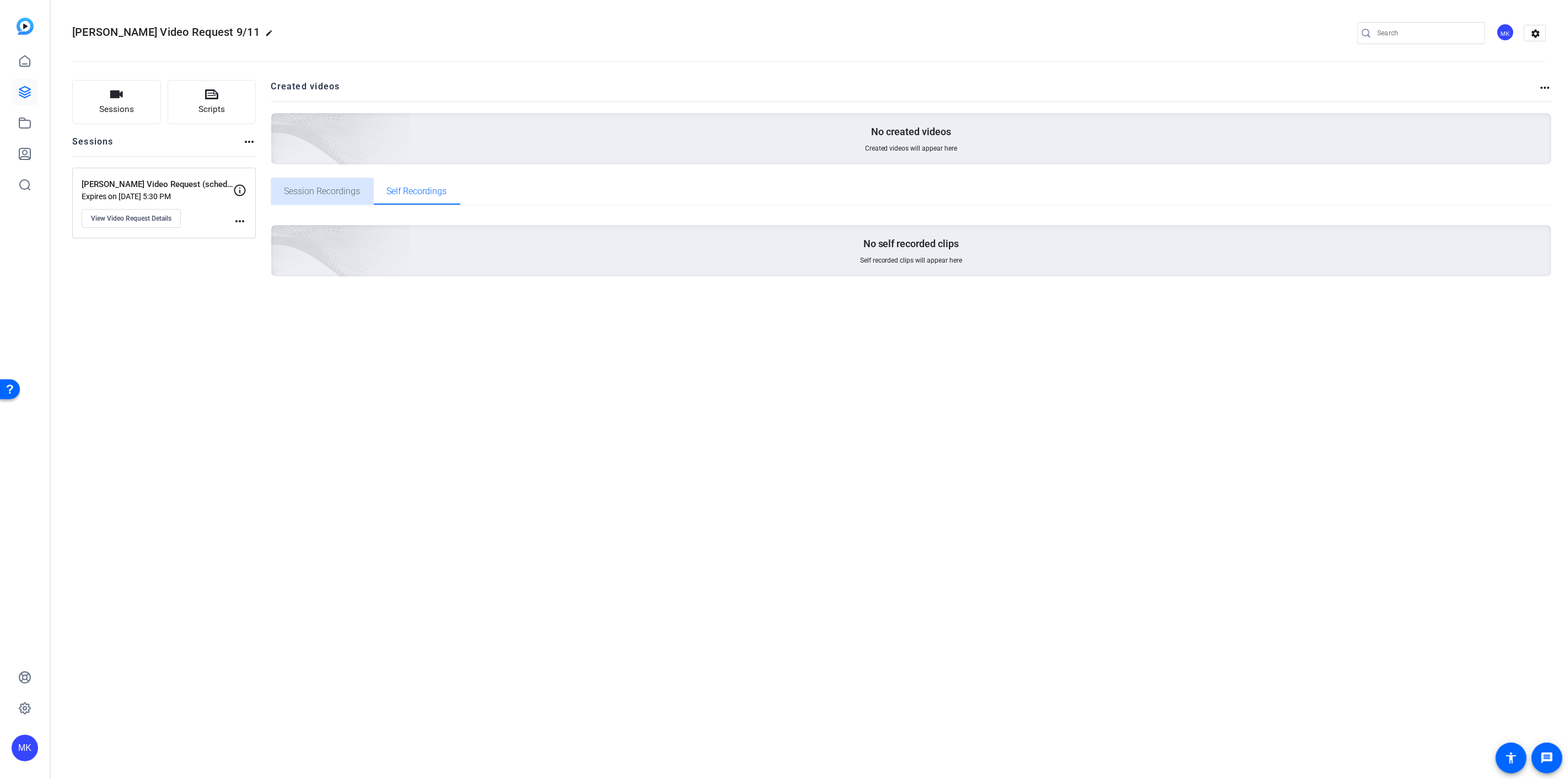
click at [334, 200] on span "Session Recordings" at bounding box center [322, 191] width 76 height 26
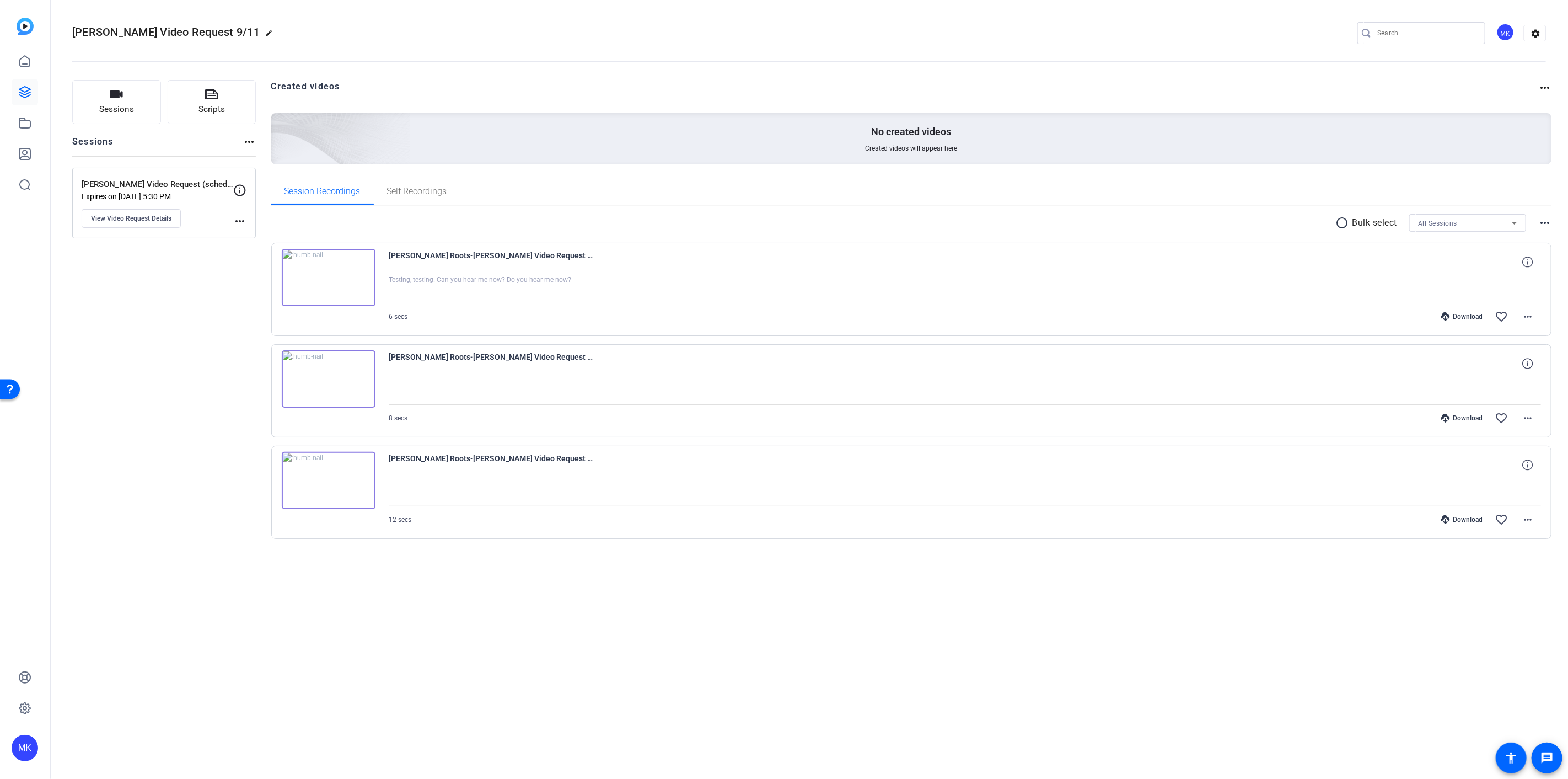
click at [360, 297] on img at bounding box center [329, 278] width 94 height 57
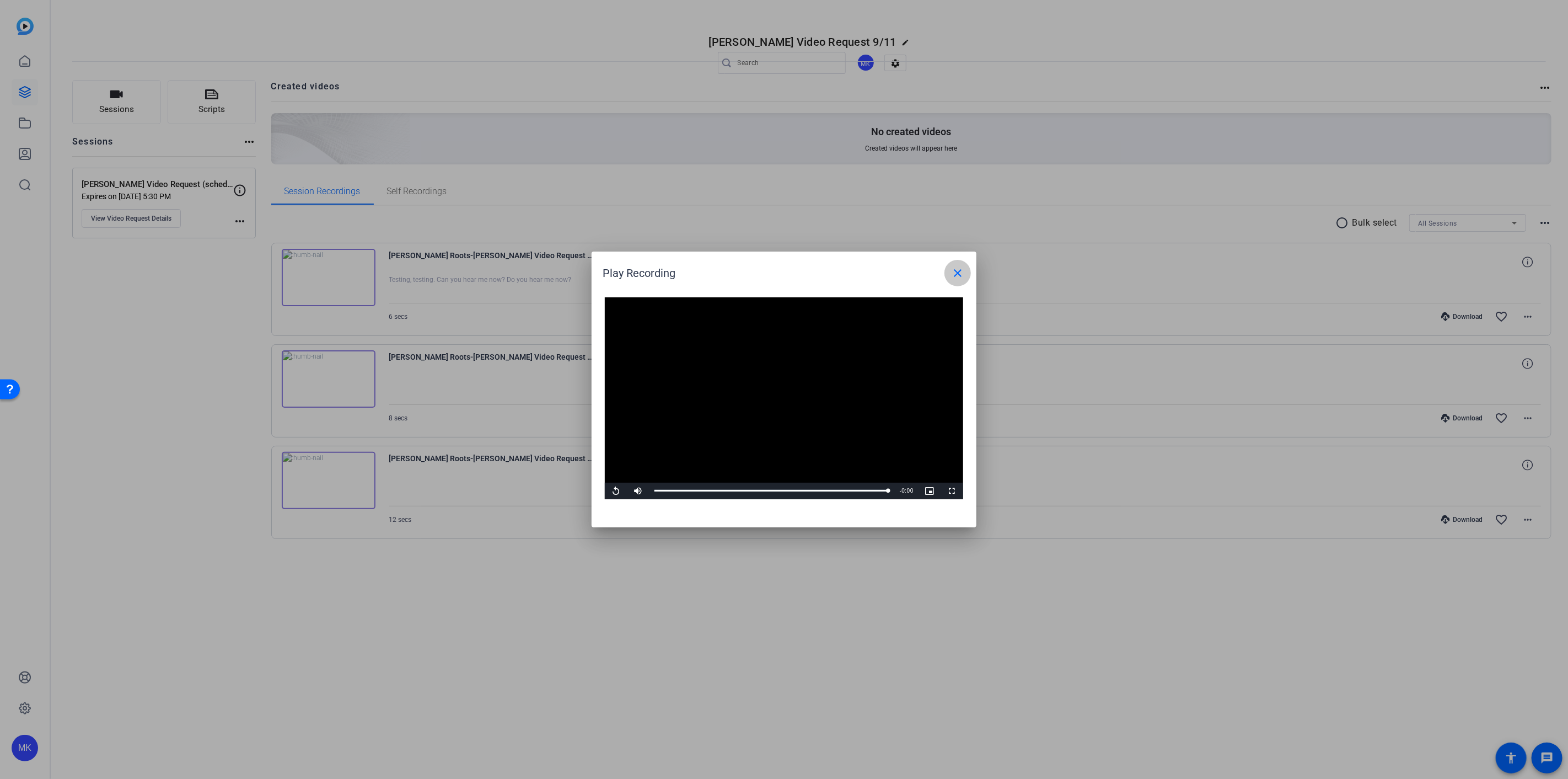
click at [953, 276] on mat-icon "close" at bounding box center [957, 273] width 13 height 13
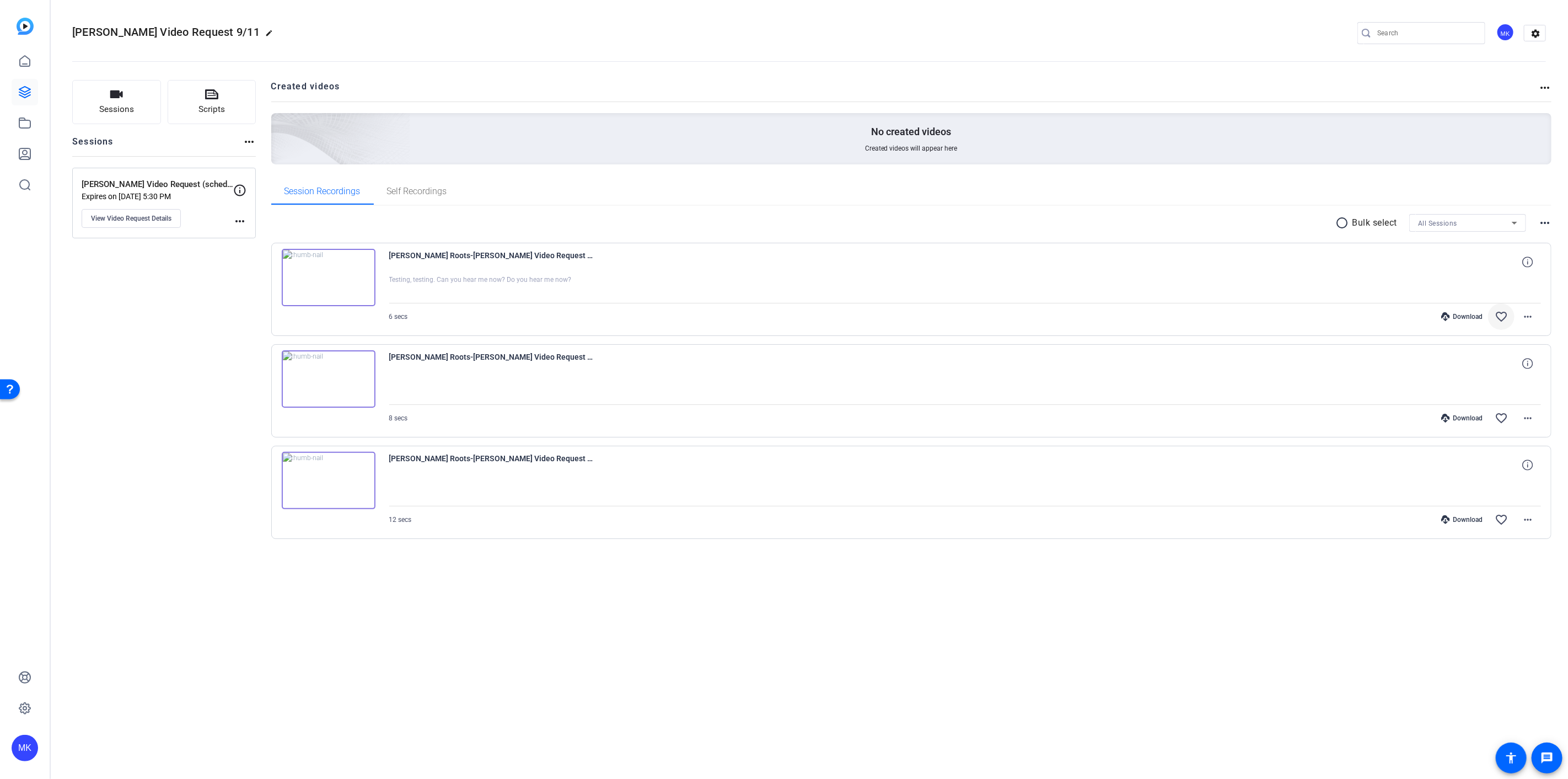
click at [1507, 314] on mat-icon "favorite_border" at bounding box center [1502, 317] width 13 height 13
click at [23, 94] on icon at bounding box center [25, 92] width 11 height 11
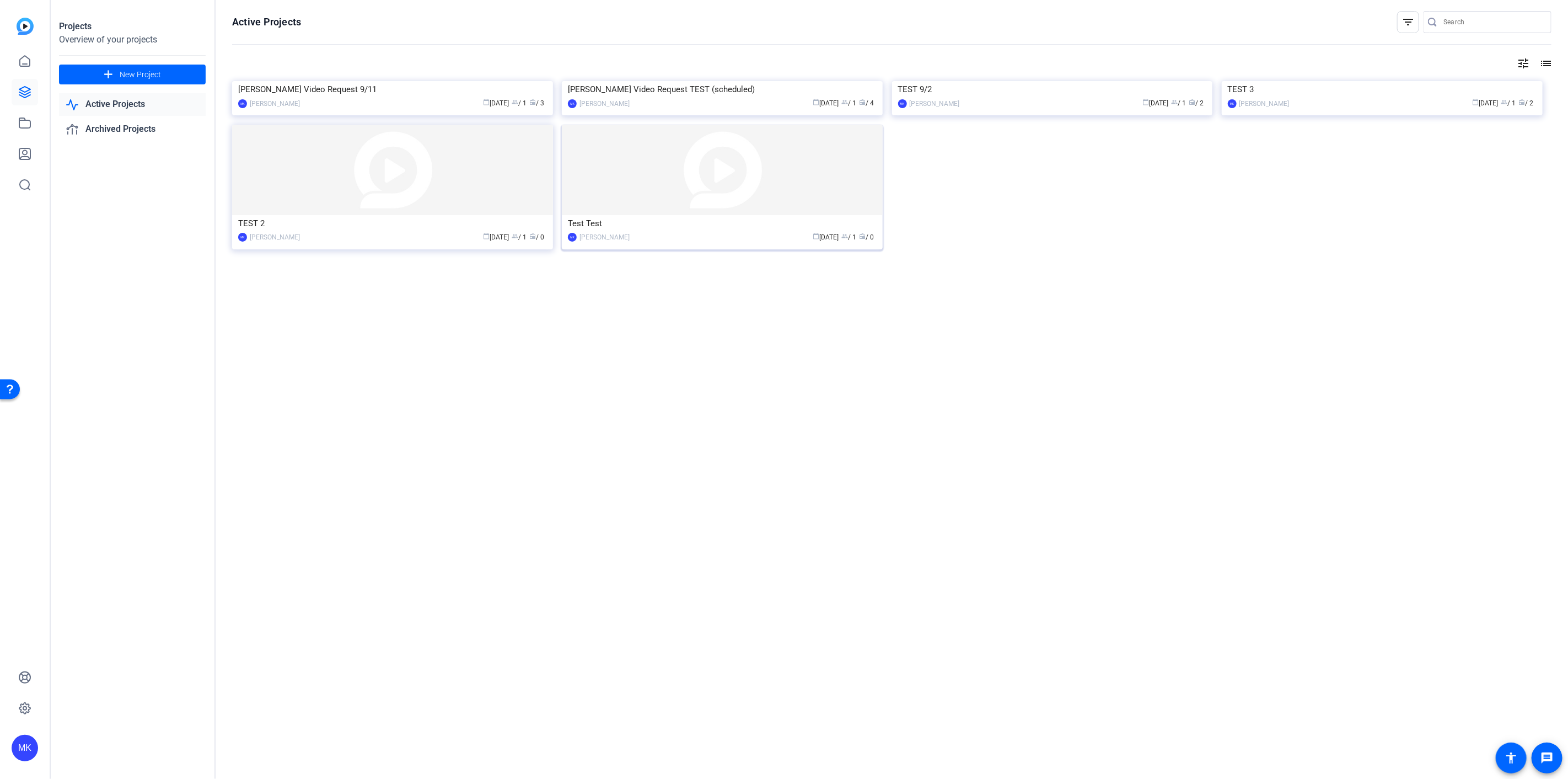
click at [679, 215] on img at bounding box center [722, 170] width 321 height 91
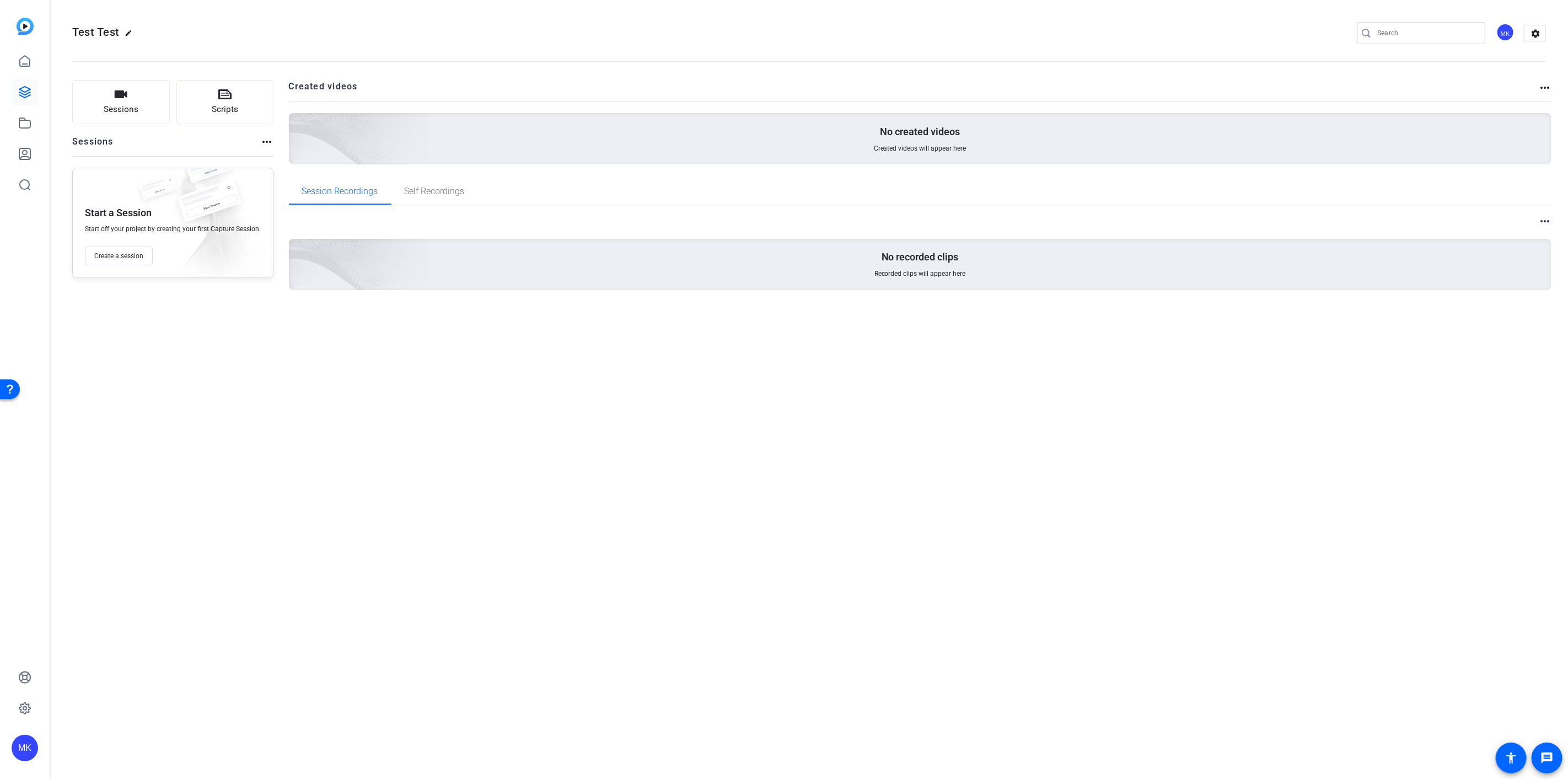
click at [265, 143] on mat-icon "more_horiz" at bounding box center [267, 142] width 13 height 13
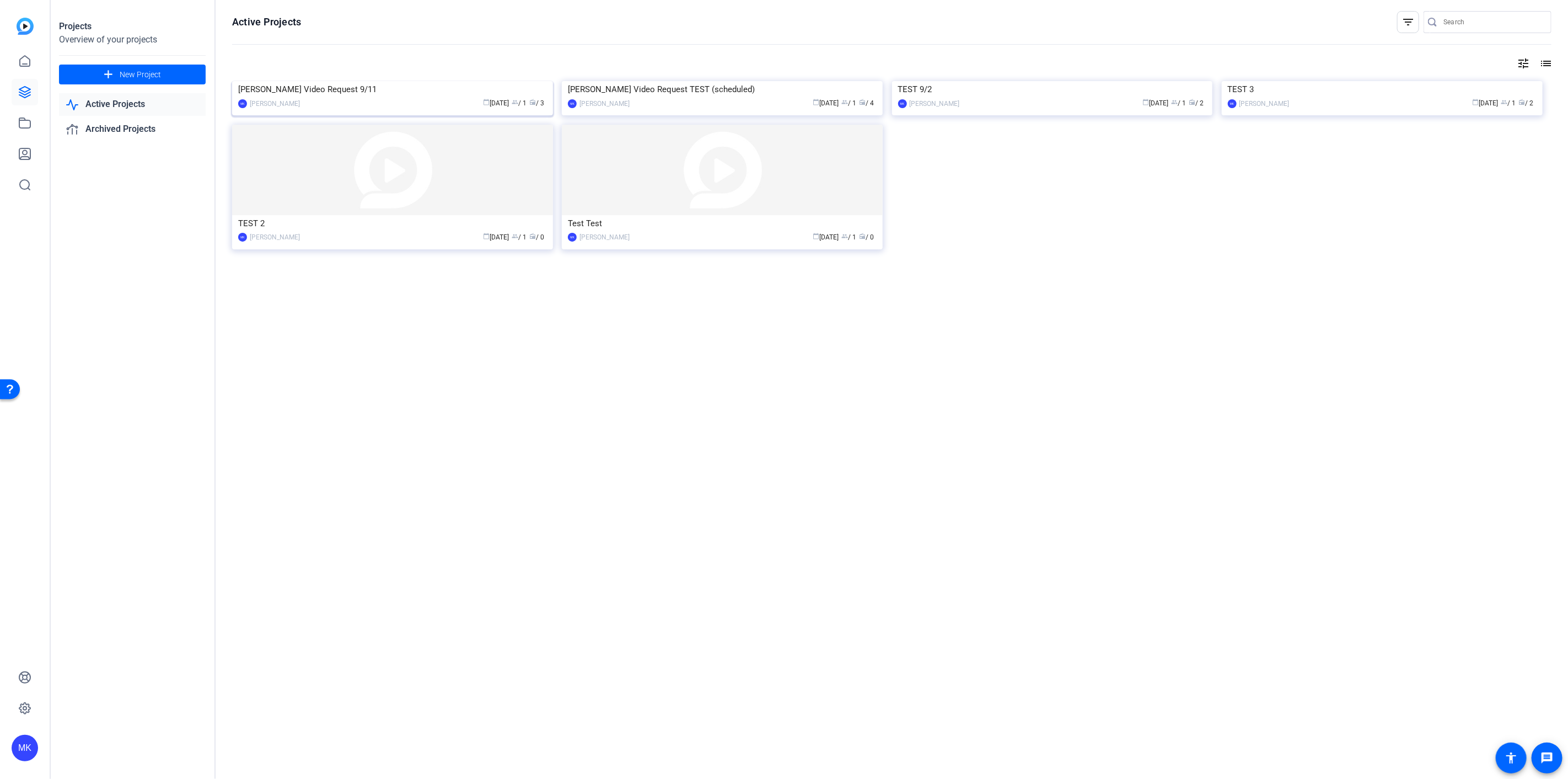
click at [450, 81] on img at bounding box center [392, 81] width 321 height 0
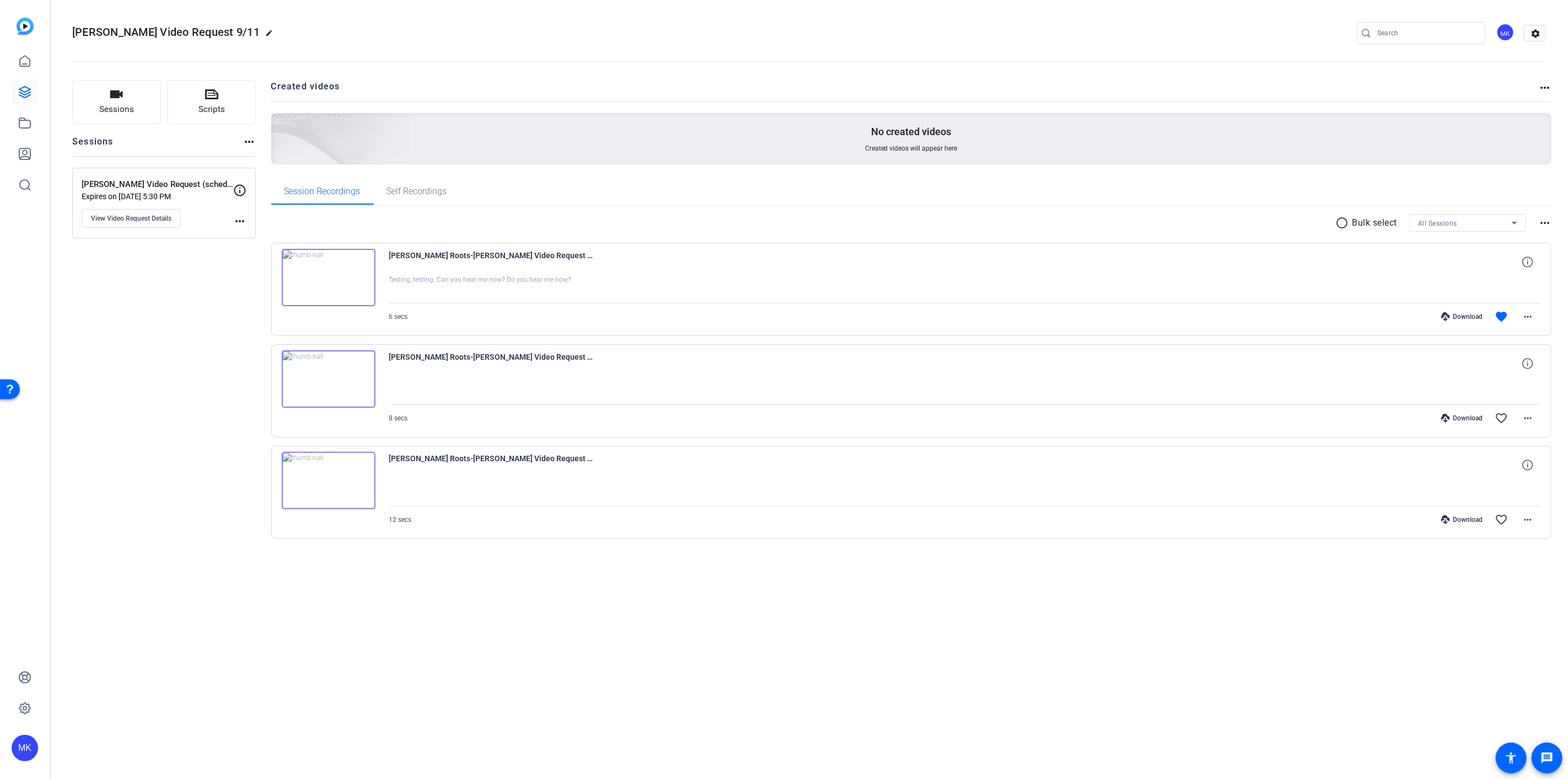
click at [265, 30] on mat-icon "edit" at bounding box center [272, 36] width 13 height 13
click at [139, 37] on input "[PERSON_NAME] Video Request 9/11" at bounding box center [117, 33] width 72 height 13
type input "V"
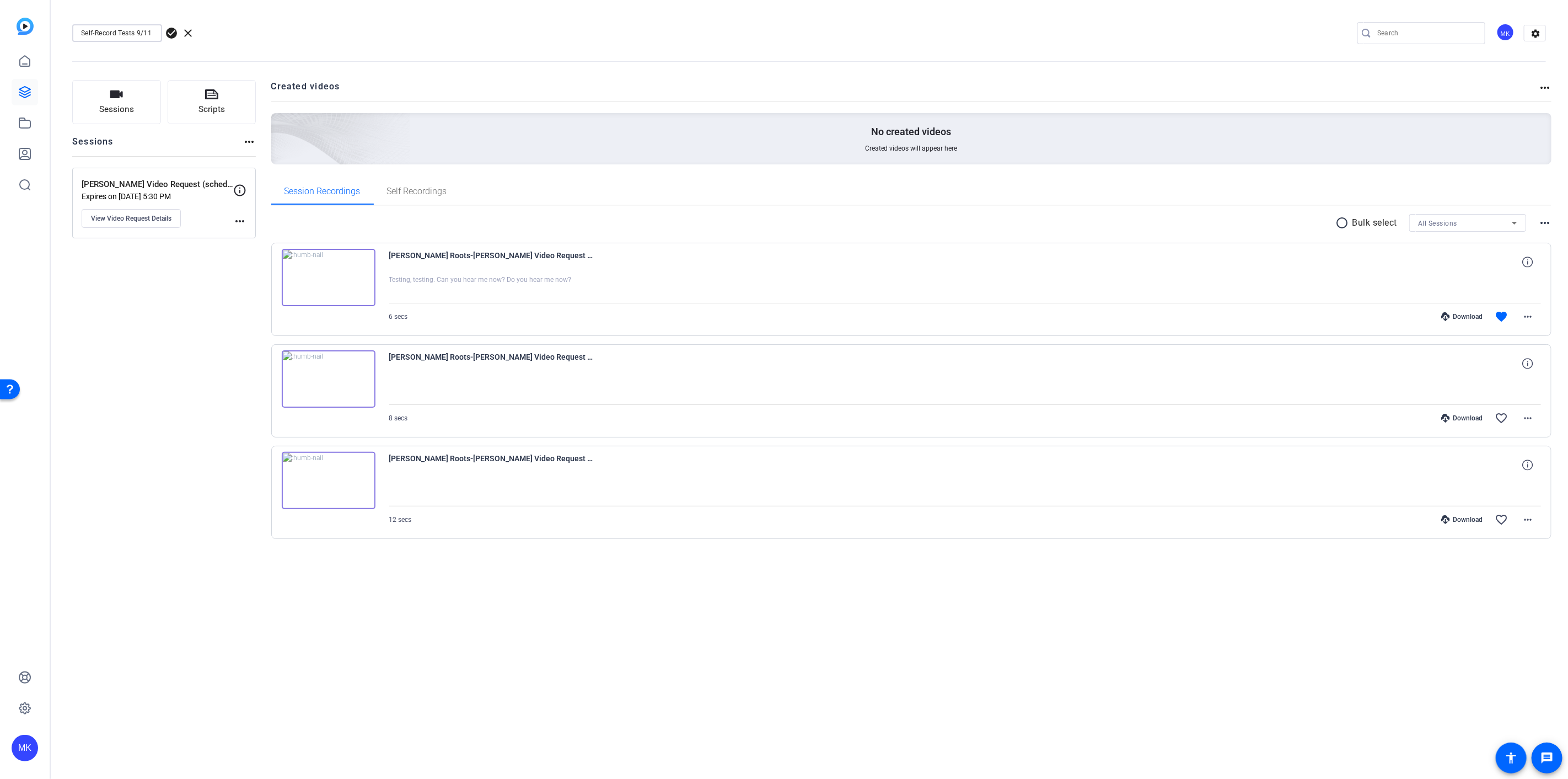
type input "Self-Record Tests 9/11"
click at [168, 33] on span "check_circle" at bounding box center [172, 33] width 13 height 13
click at [377, 27] on div "Self-Record Tests 9/11 edit MK settings" at bounding box center [809, 33] width 1474 height 16
click at [173, 261] on div "Sessions Scripts Sessions more_horiz Alise Video Request (scheduled) Expires on…" at bounding box center [164, 327] width 184 height 495
click at [239, 220] on mat-icon "more_horiz" at bounding box center [240, 221] width 13 height 13
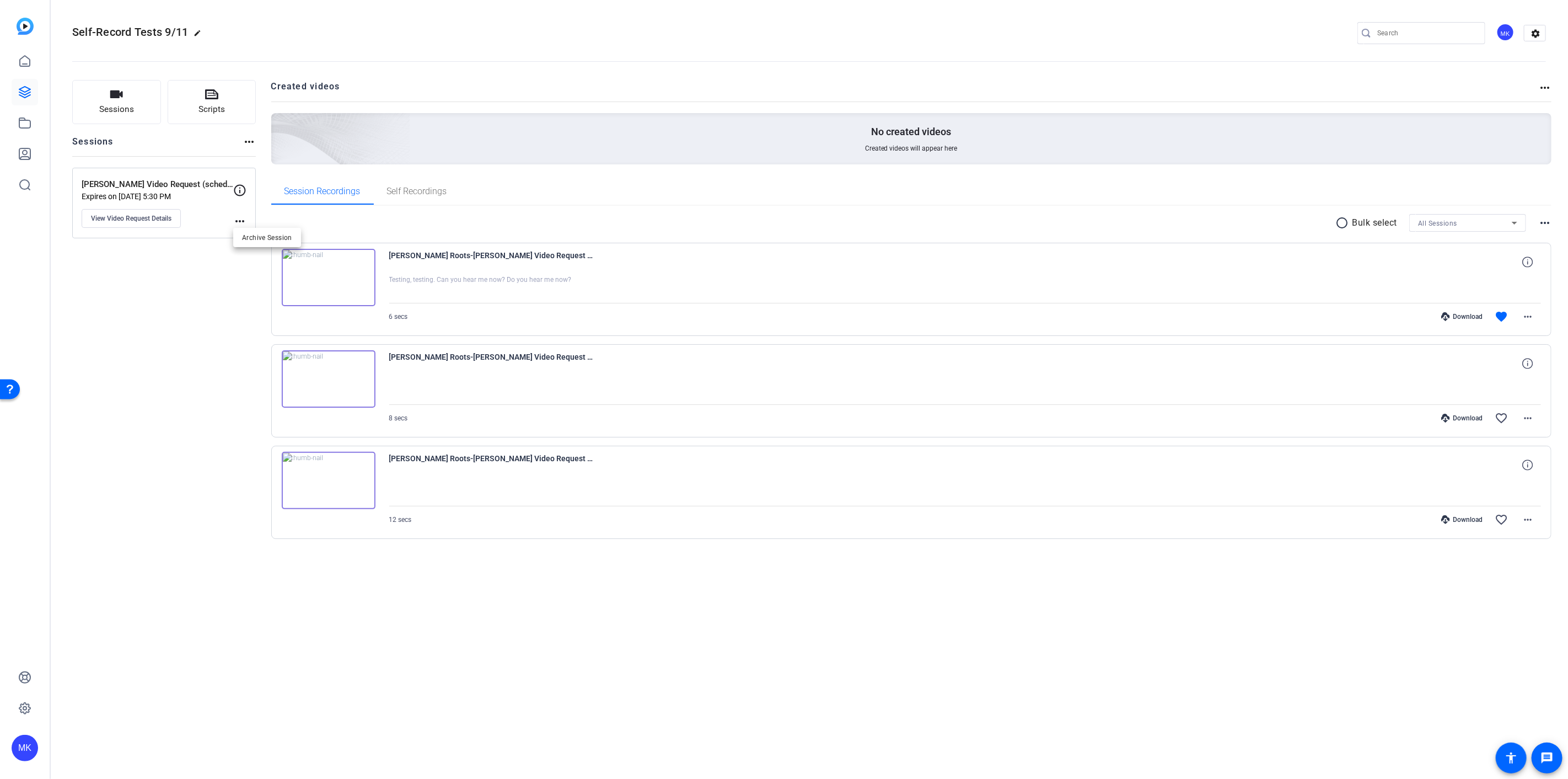
click at [137, 309] on div at bounding box center [784, 389] width 1568 height 779
click at [127, 224] on button "View Video Request Details" at bounding box center [131, 218] width 99 height 19
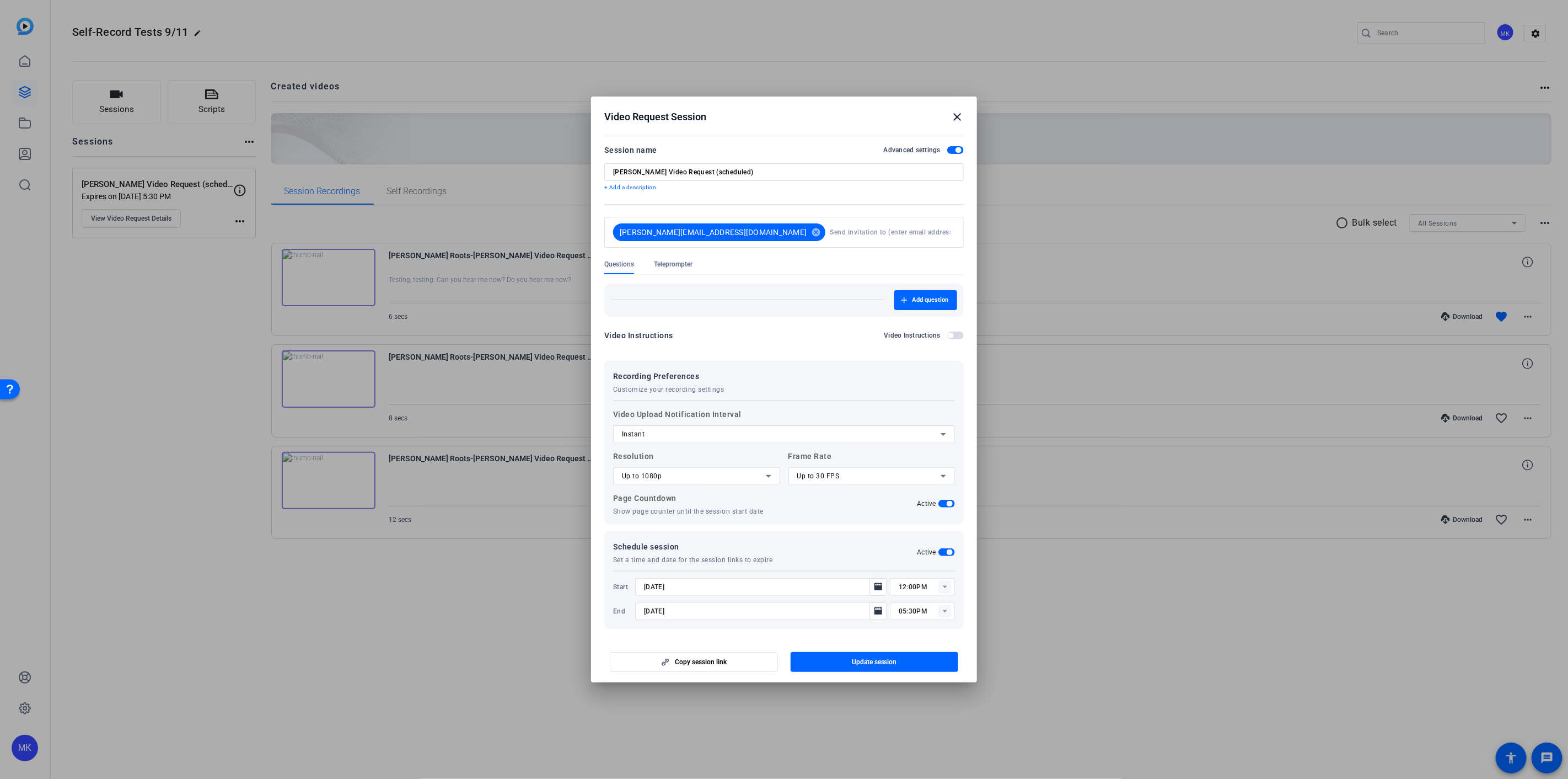
click at [830, 234] on input at bounding box center [890, 232] width 121 height 22
drag, startPoint x: 631, startPoint y: 172, endPoint x: 569, endPoint y: 173, distance: 62.0
click at [569, 173] on div "Video Request Session close Session name Advanced settings Alise Video Request …" at bounding box center [784, 389] width 1568 height 779
type input "Video Request (scheduled)"
click at [713, 157] on div "Session name Advanced settings Video Request (scheduled) + Add a description" at bounding box center [784, 167] width 360 height 49
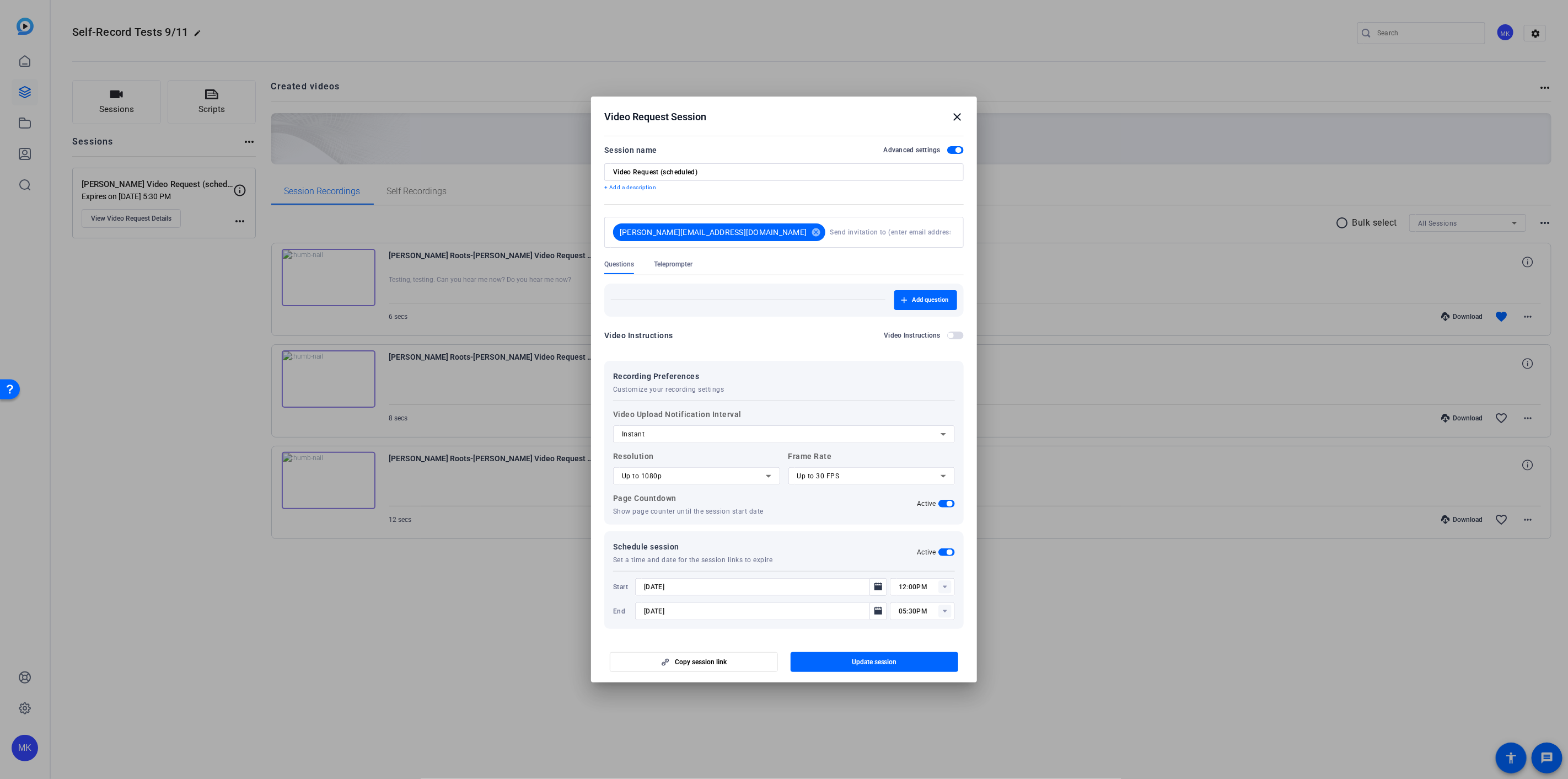
click at [768, 241] on div "alise.roots@capitalone.com cancel" at bounding box center [784, 232] width 342 height 31
click at [830, 230] on input at bounding box center [890, 232] width 121 height 22
type input "jessi.pacek@capitalone.com"
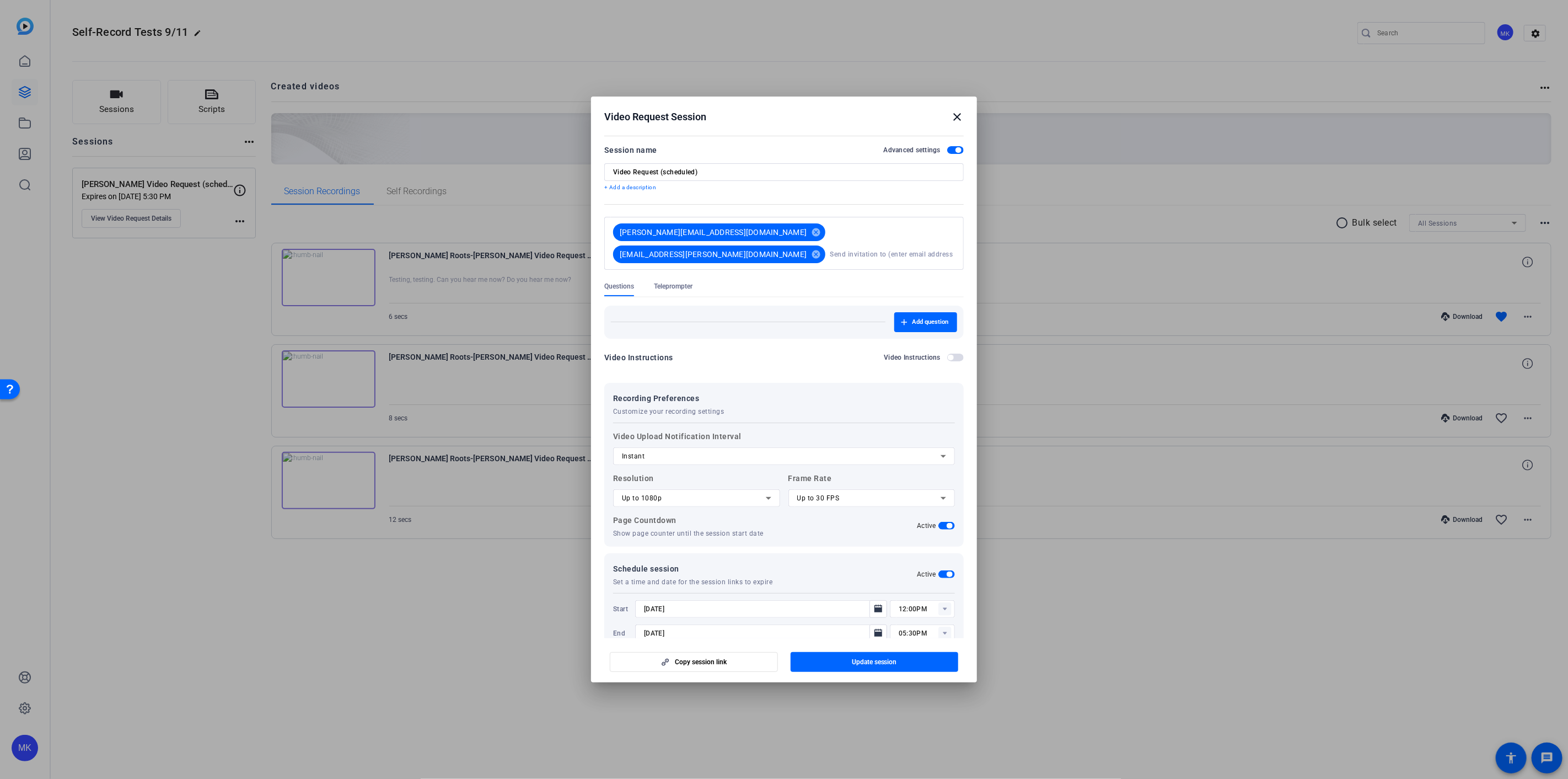
click at [957, 114] on mat-icon "close" at bounding box center [957, 117] width 13 height 13
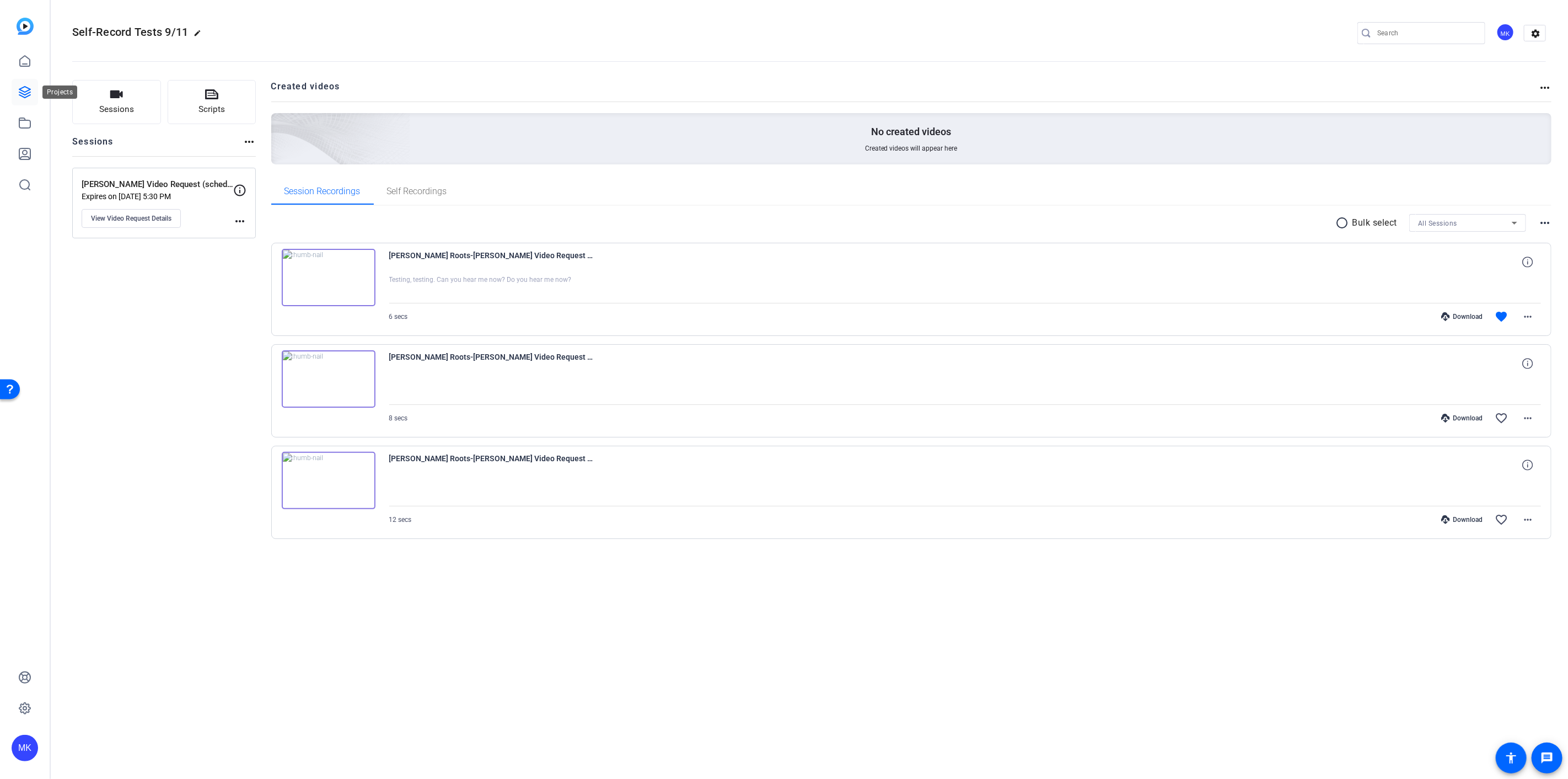
click at [31, 96] on icon at bounding box center [25, 92] width 13 height 13
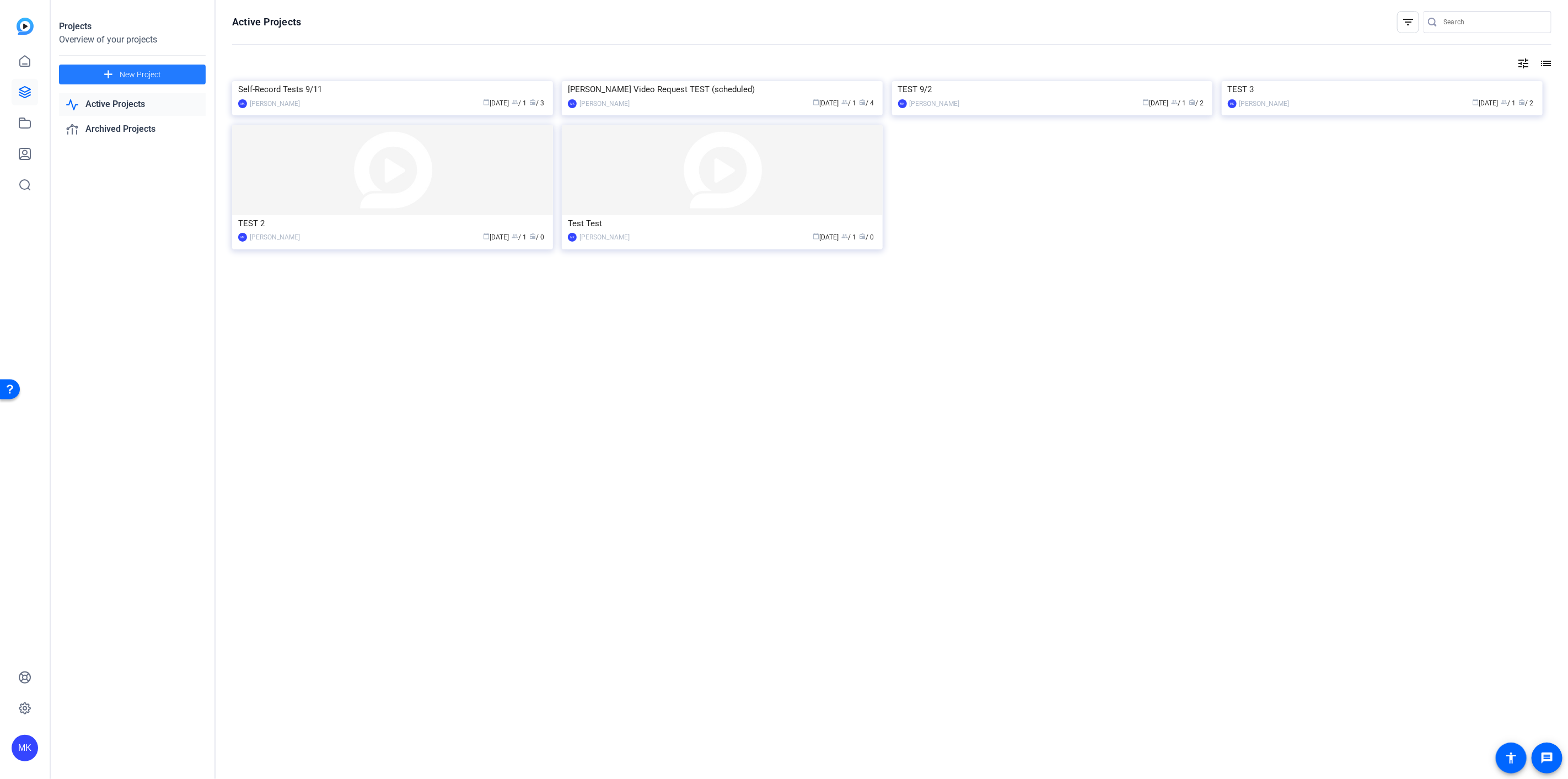
click at [138, 76] on span "New Project" at bounding box center [141, 74] width 41 height 12
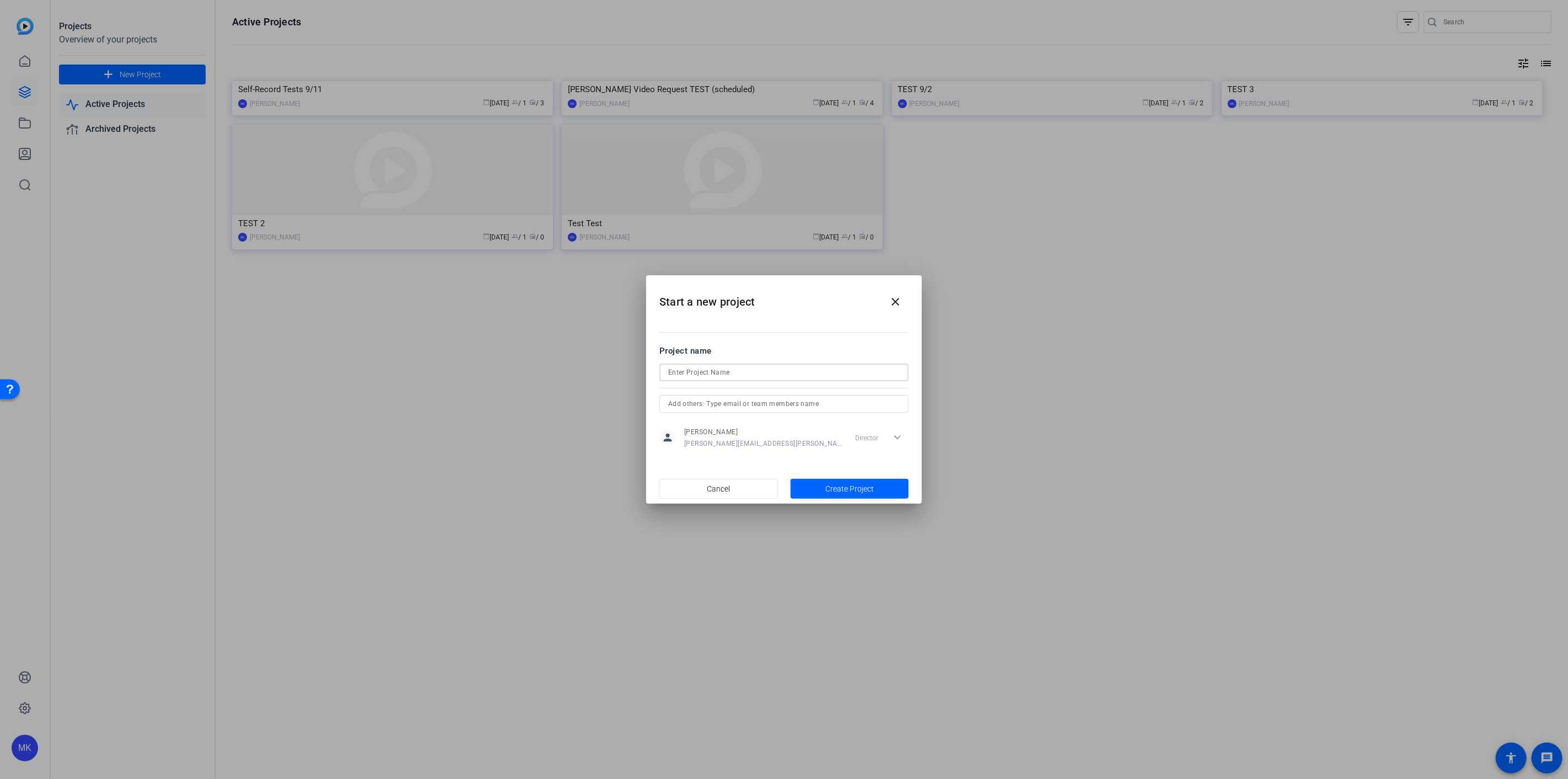
click at [724, 370] on input at bounding box center [784, 373] width 231 height 13
click at [732, 372] on input "Jessi Self-Record Tet 9/11" at bounding box center [784, 373] width 231 height 13
type input "Jessi Self-Record Test 9/11"
click at [701, 404] on input "text" at bounding box center [784, 404] width 231 height 13
type input "jessi.pacek@capitalone.com"
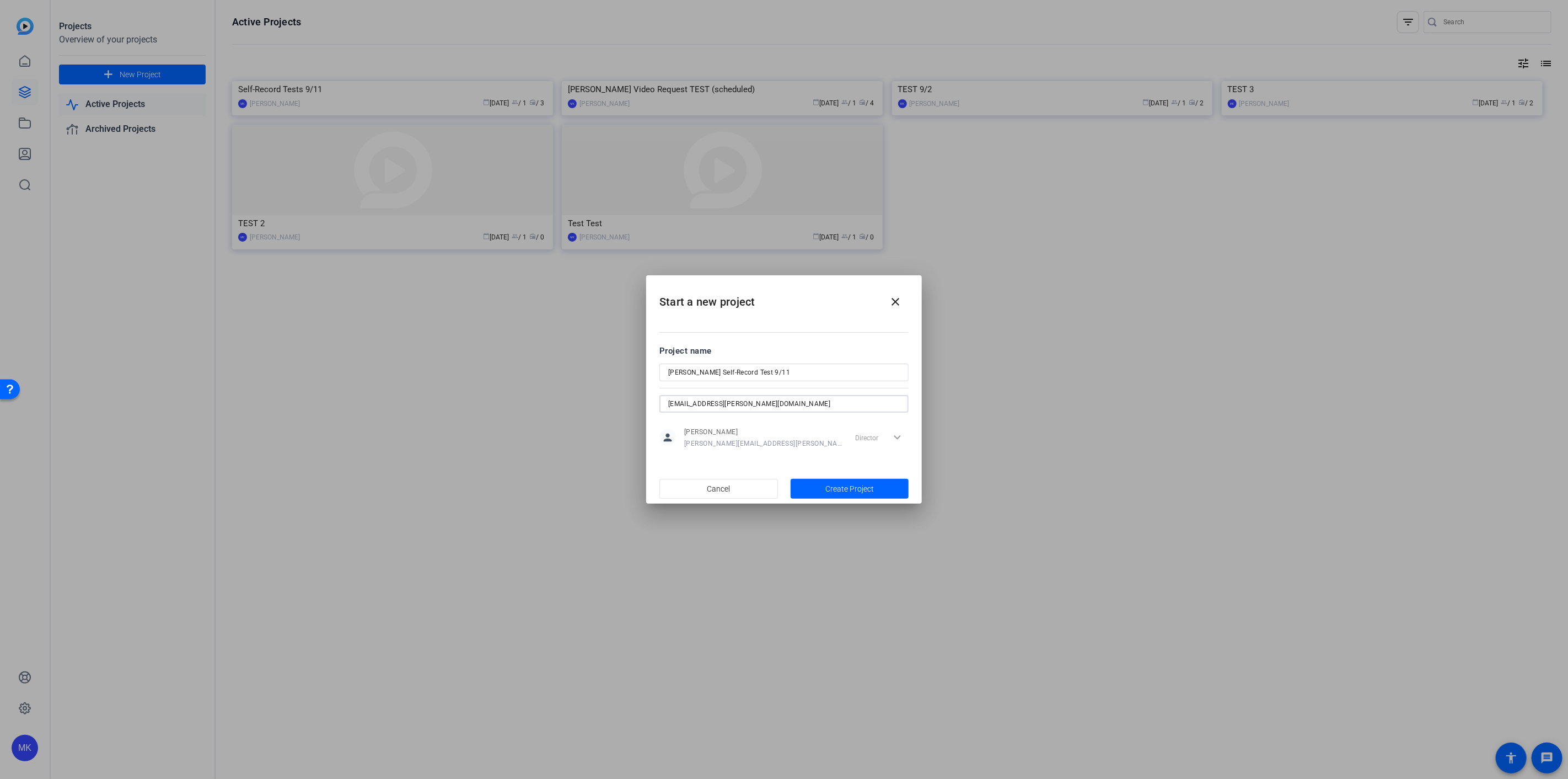
click at [765, 423] on div at bounding box center [783, 419] width 249 height 12
click at [763, 401] on input "jessi.pacek@capitalone.com" at bounding box center [784, 404] width 231 height 13
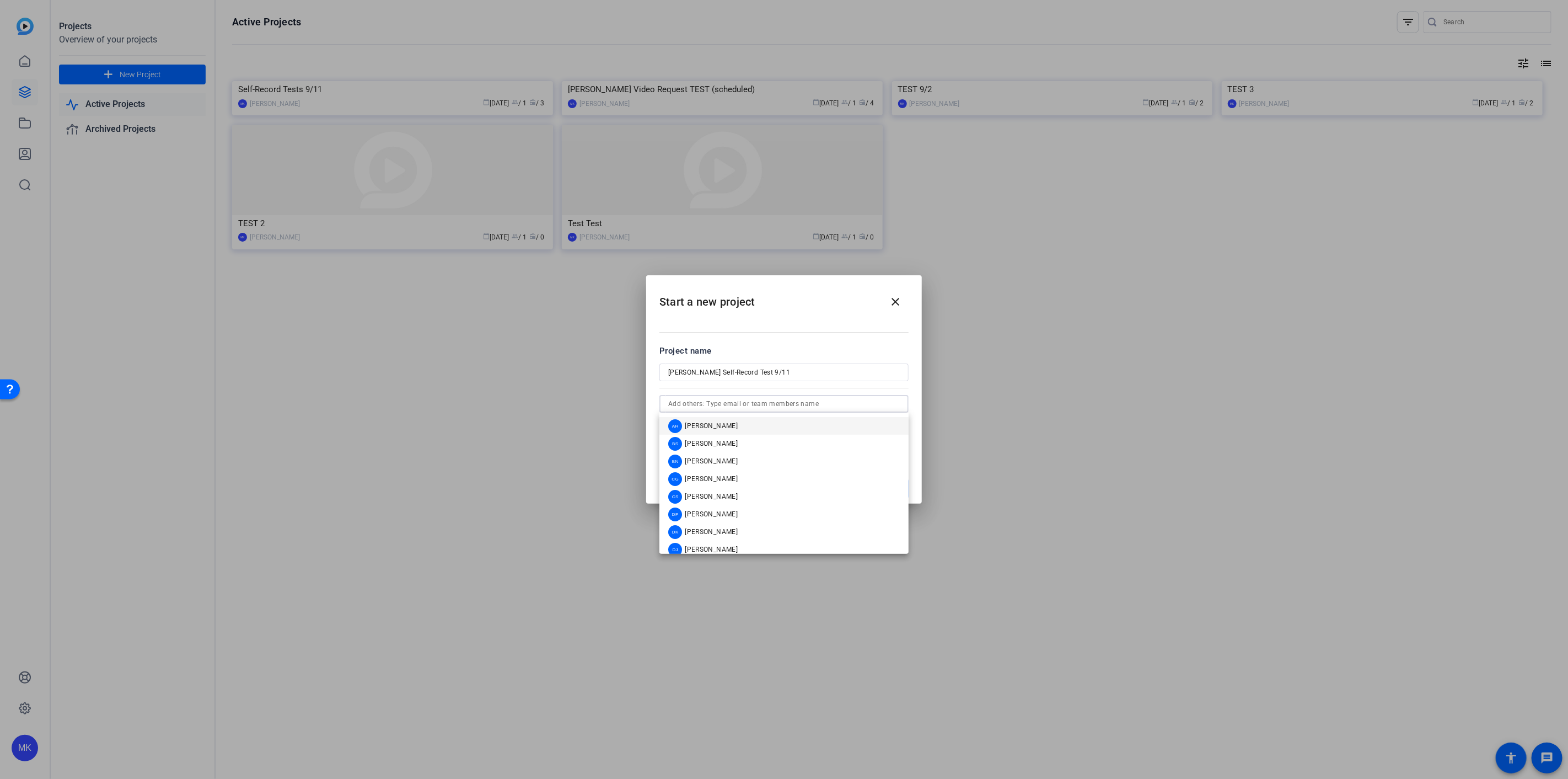
click at [920, 393] on mat-dialog-content "Project name Jessi Self-Record Test 9/11 person Monica Kozlowski monica.kozlows…" at bounding box center [784, 397] width 276 height 153
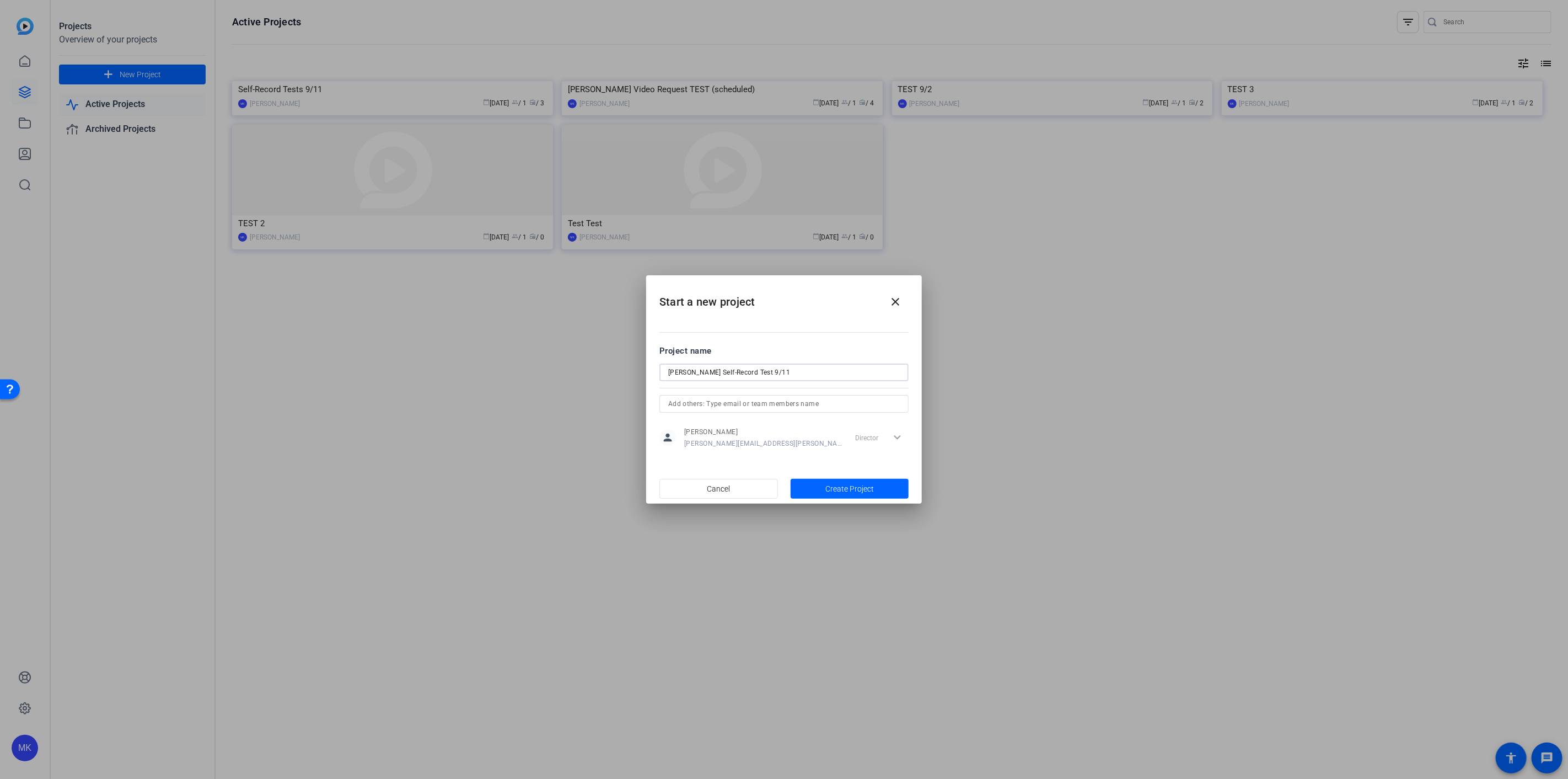
drag, startPoint x: 687, startPoint y: 373, endPoint x: 663, endPoint y: 373, distance: 24.0
click at [663, 373] on div "Jessi Self-Record Test 9/11" at bounding box center [783, 372] width 249 height 18
type input "Self-Record Test 9/11"
click at [882, 492] on span "button" at bounding box center [850, 488] width 119 height 26
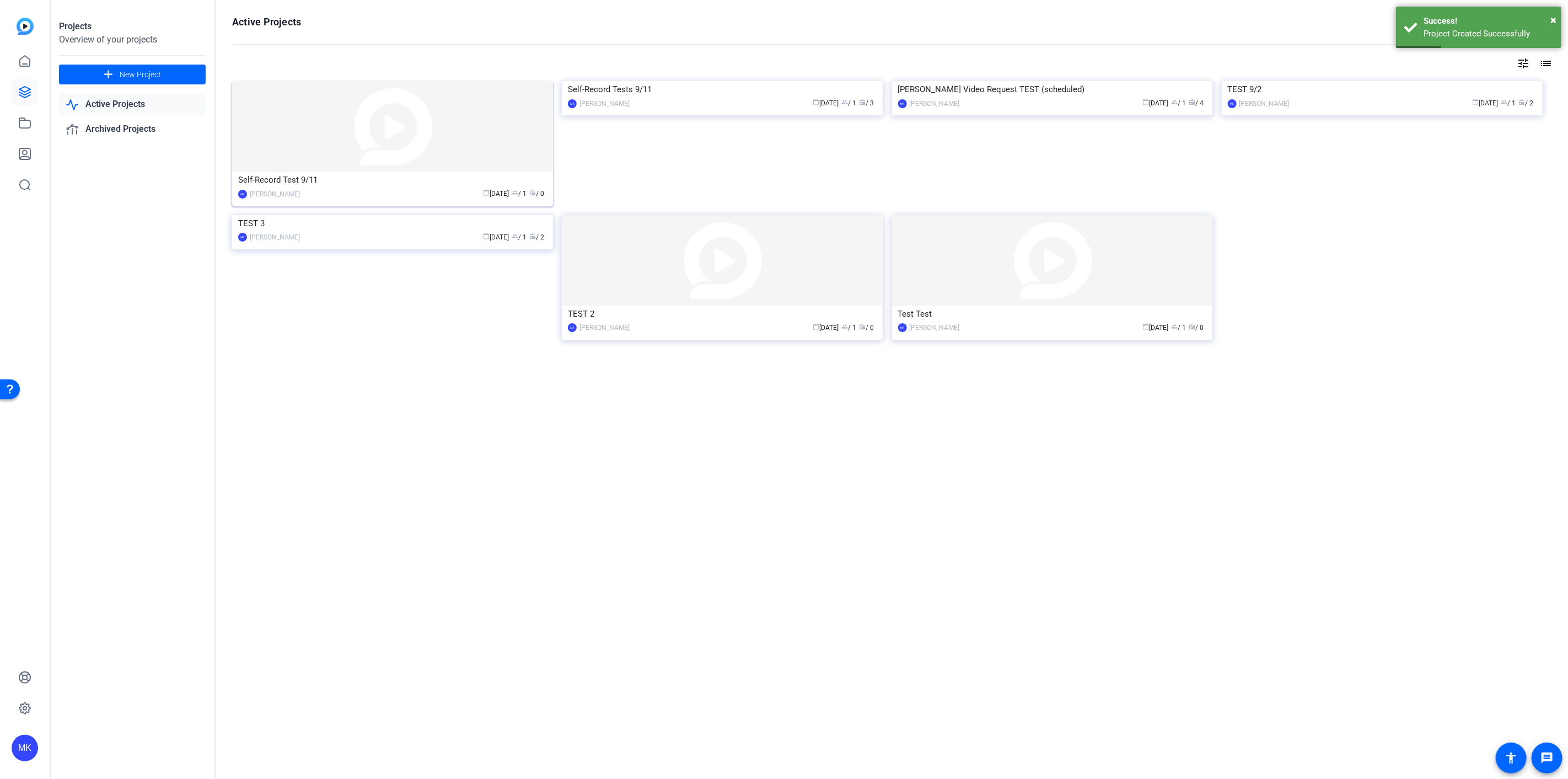
click at [387, 122] on img at bounding box center [392, 126] width 321 height 91
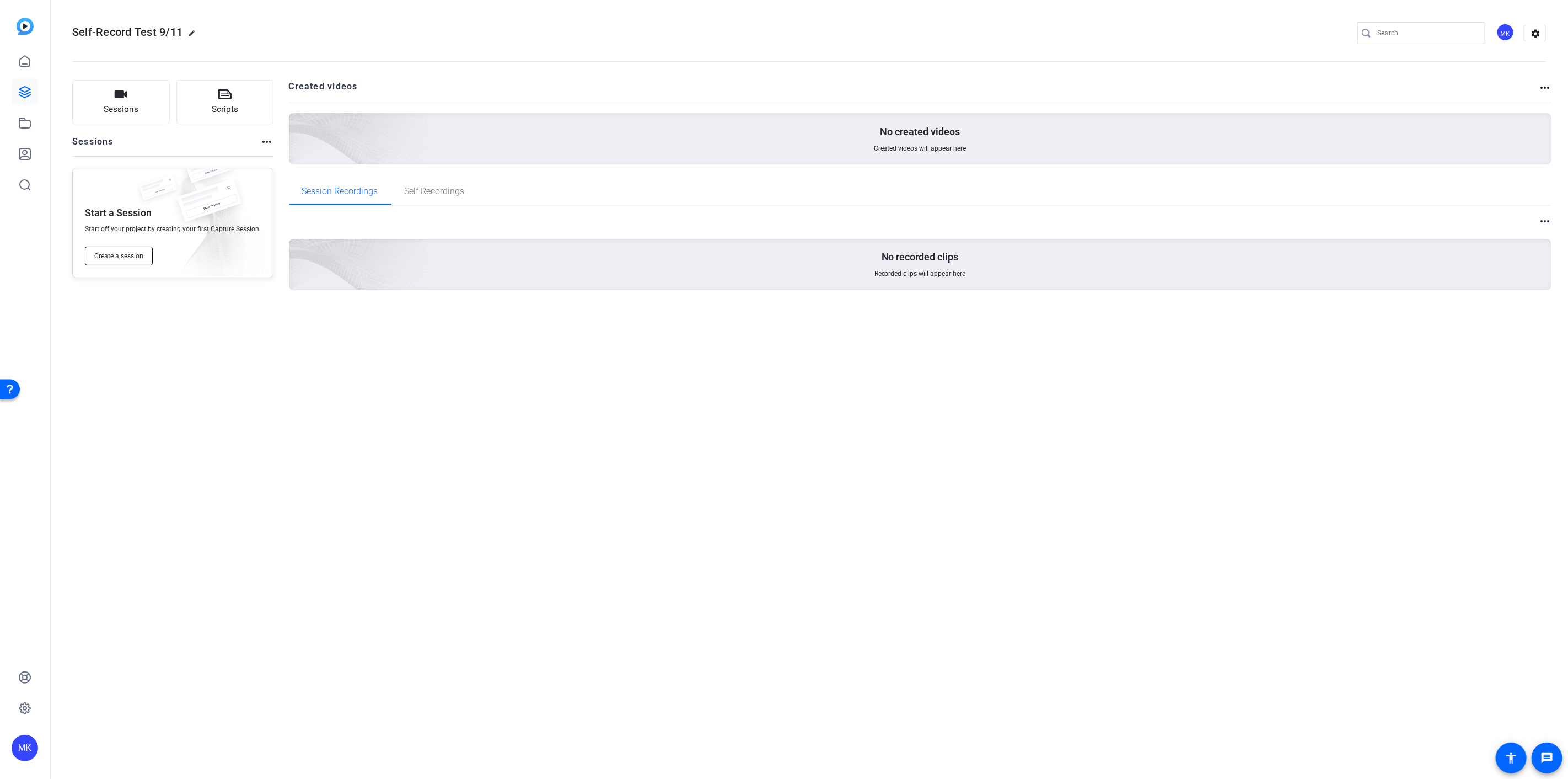
click at [136, 258] on span "Create a session" at bounding box center [119, 256] width 49 height 9
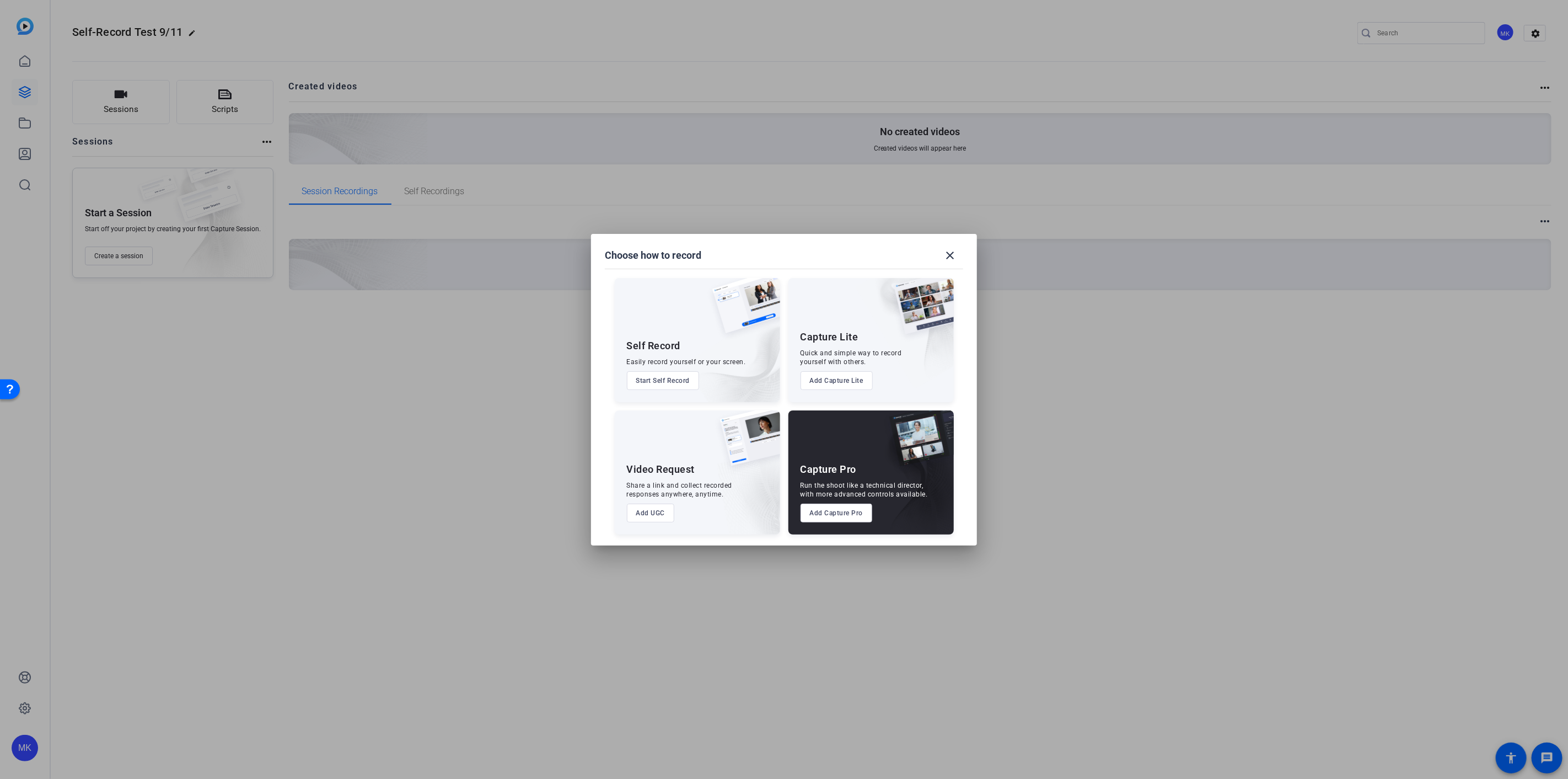
click at [664, 378] on button "Start Self Record" at bounding box center [663, 381] width 73 height 19
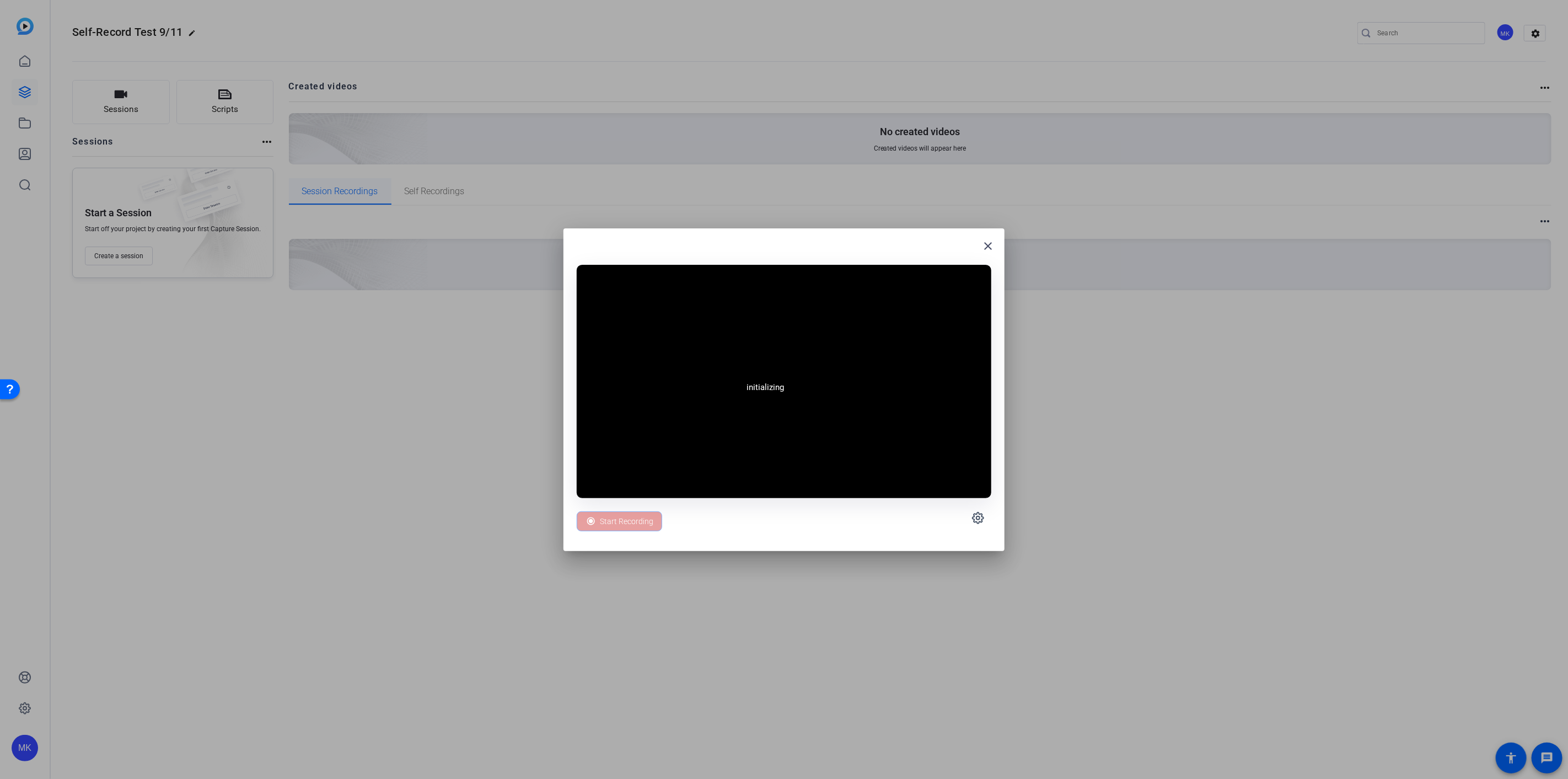
click at [984, 247] on mat-icon "close" at bounding box center [988, 246] width 13 height 13
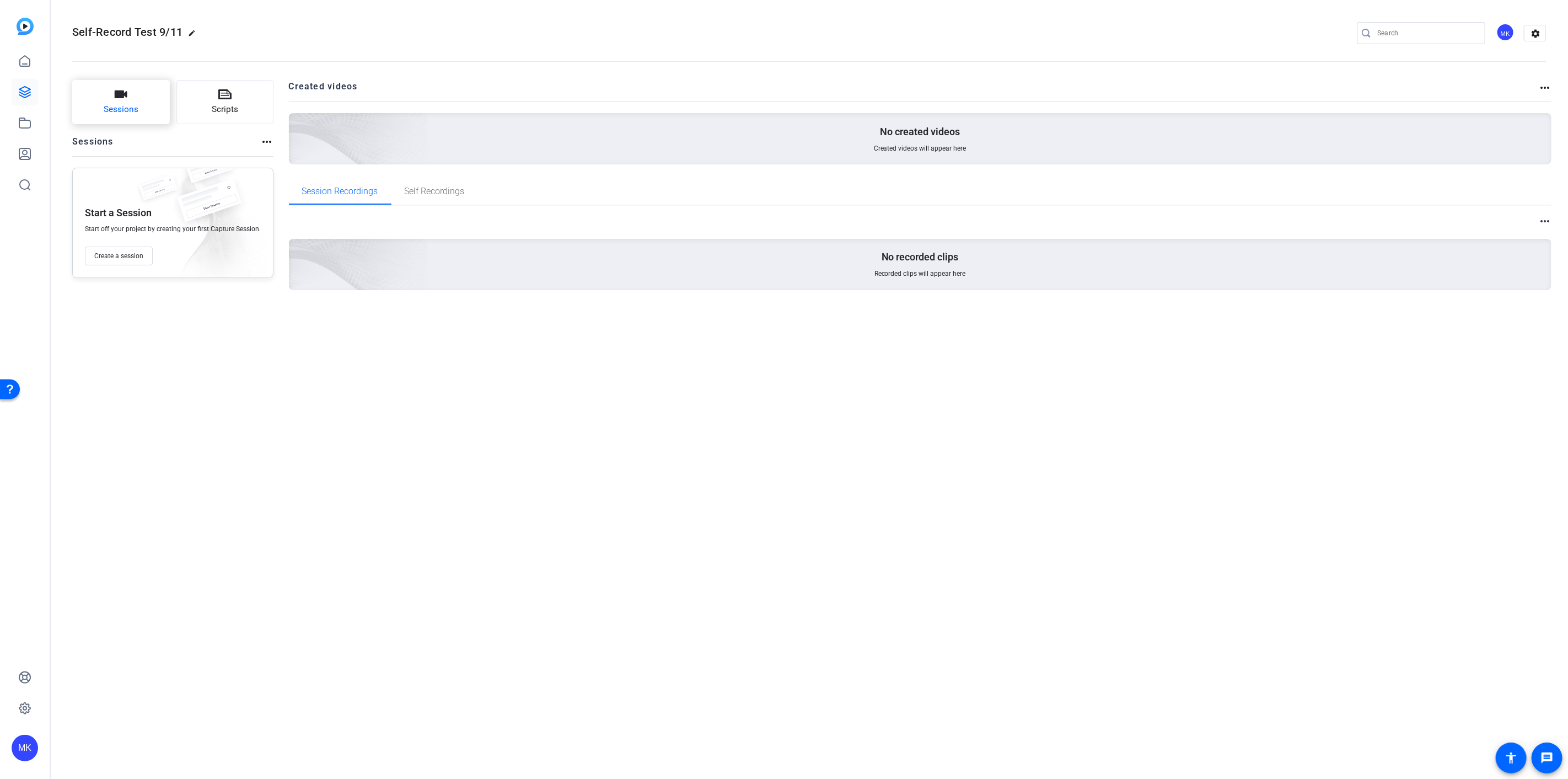
click at [127, 108] on span "Sessions" at bounding box center [121, 109] width 35 height 13
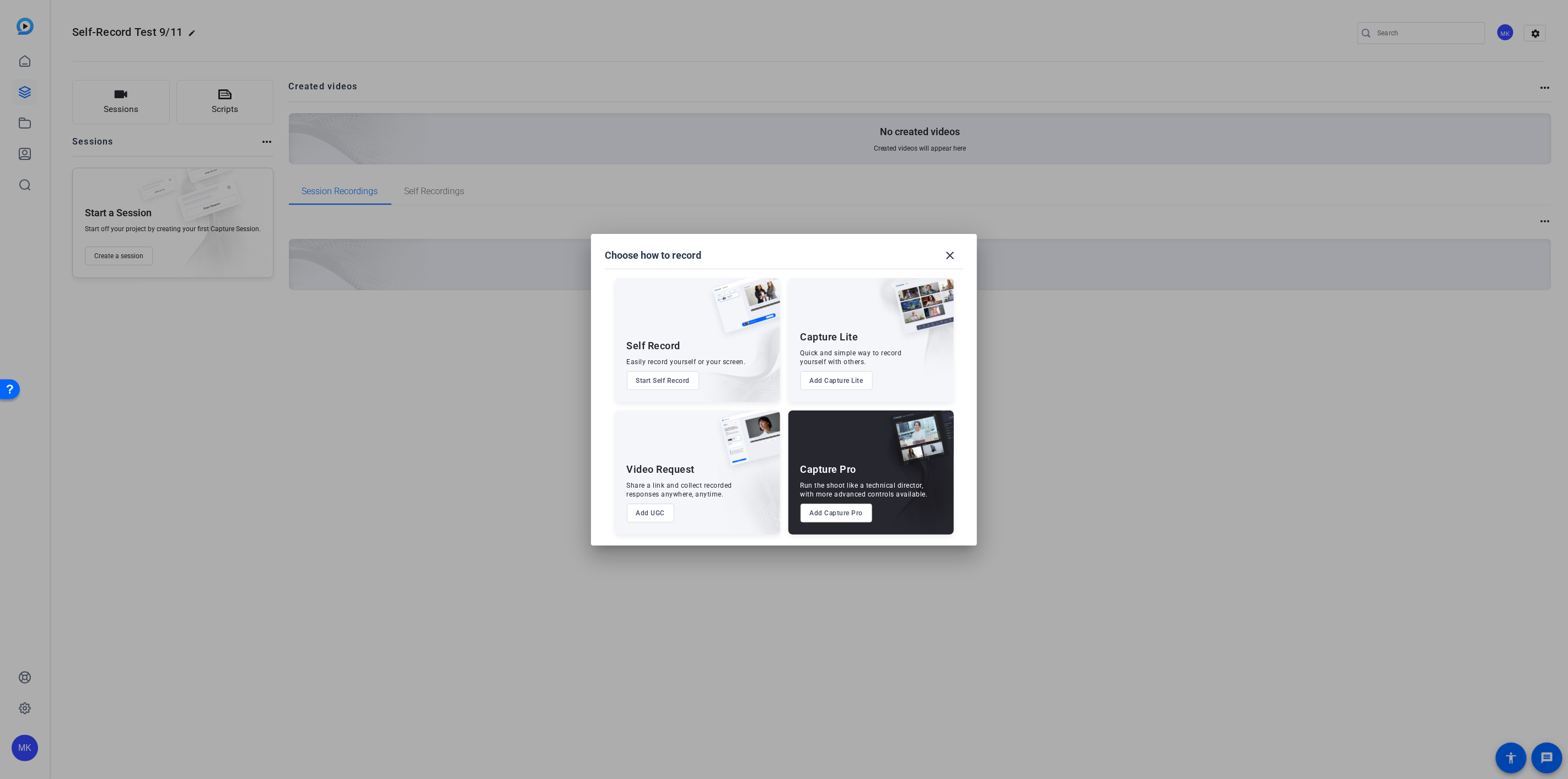
click at [657, 511] on button "Add UGC" at bounding box center [651, 513] width 48 height 19
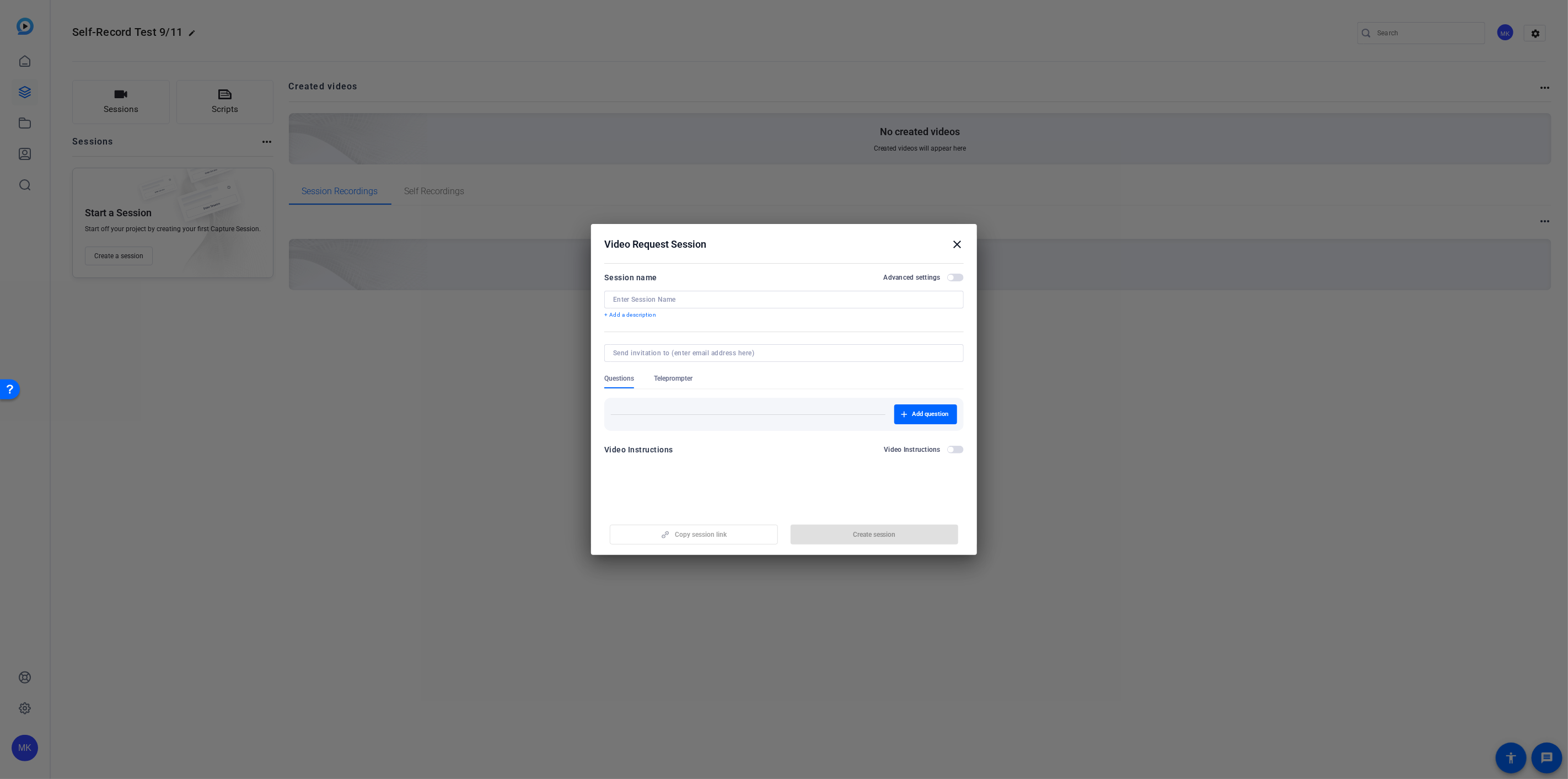
click at [657, 298] on input at bounding box center [784, 300] width 342 height 9
type input "Jessi Self Record 9/11 (Scheduled)"
click at [947, 276] on span "button" at bounding box center [955, 277] width 16 height 8
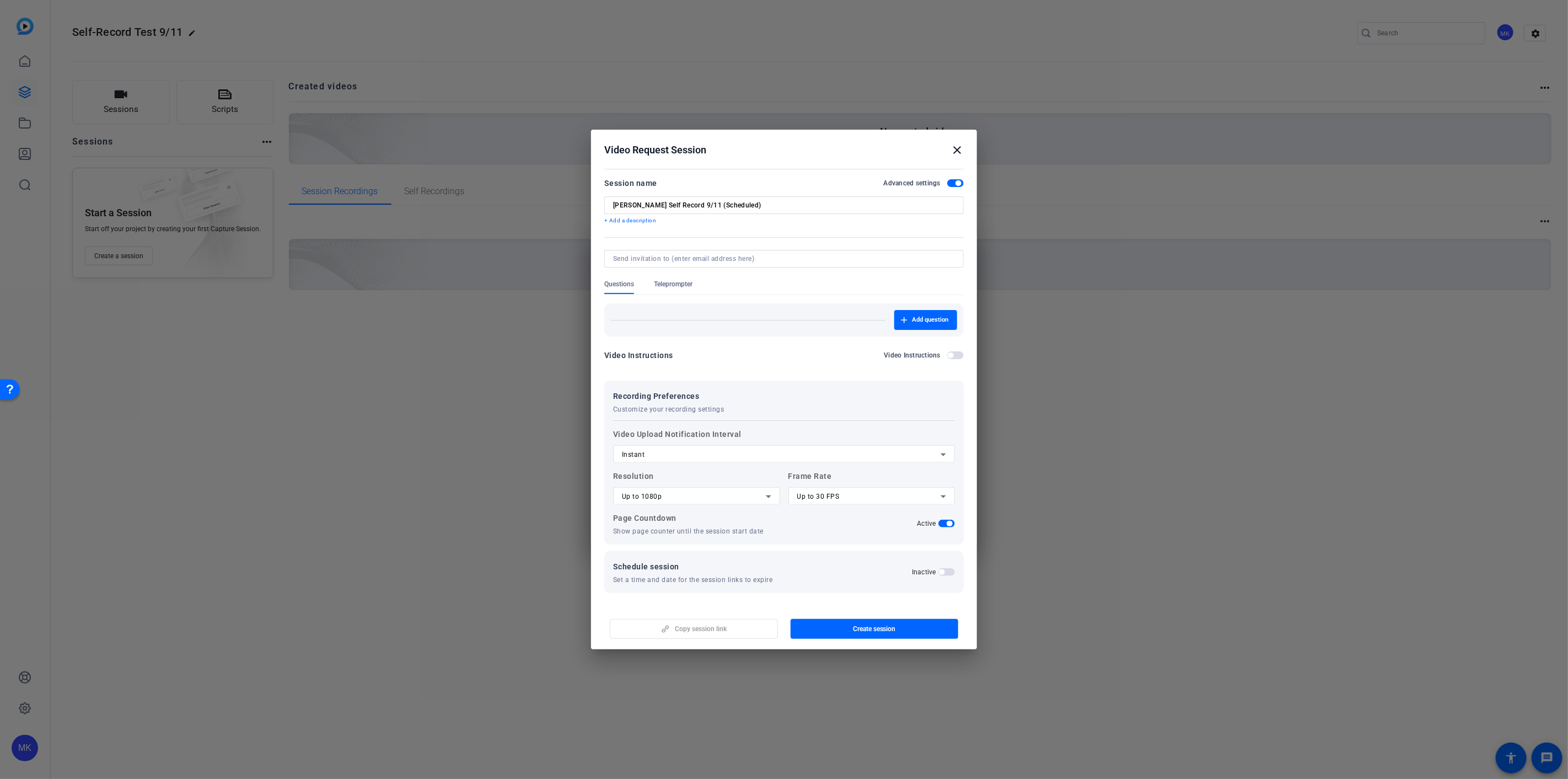
click at [676, 256] on input at bounding box center [782, 259] width 337 height 9
paste input "jessi.pacek@capitalone.com"
type input "jessi.pacek@capitalone.com"
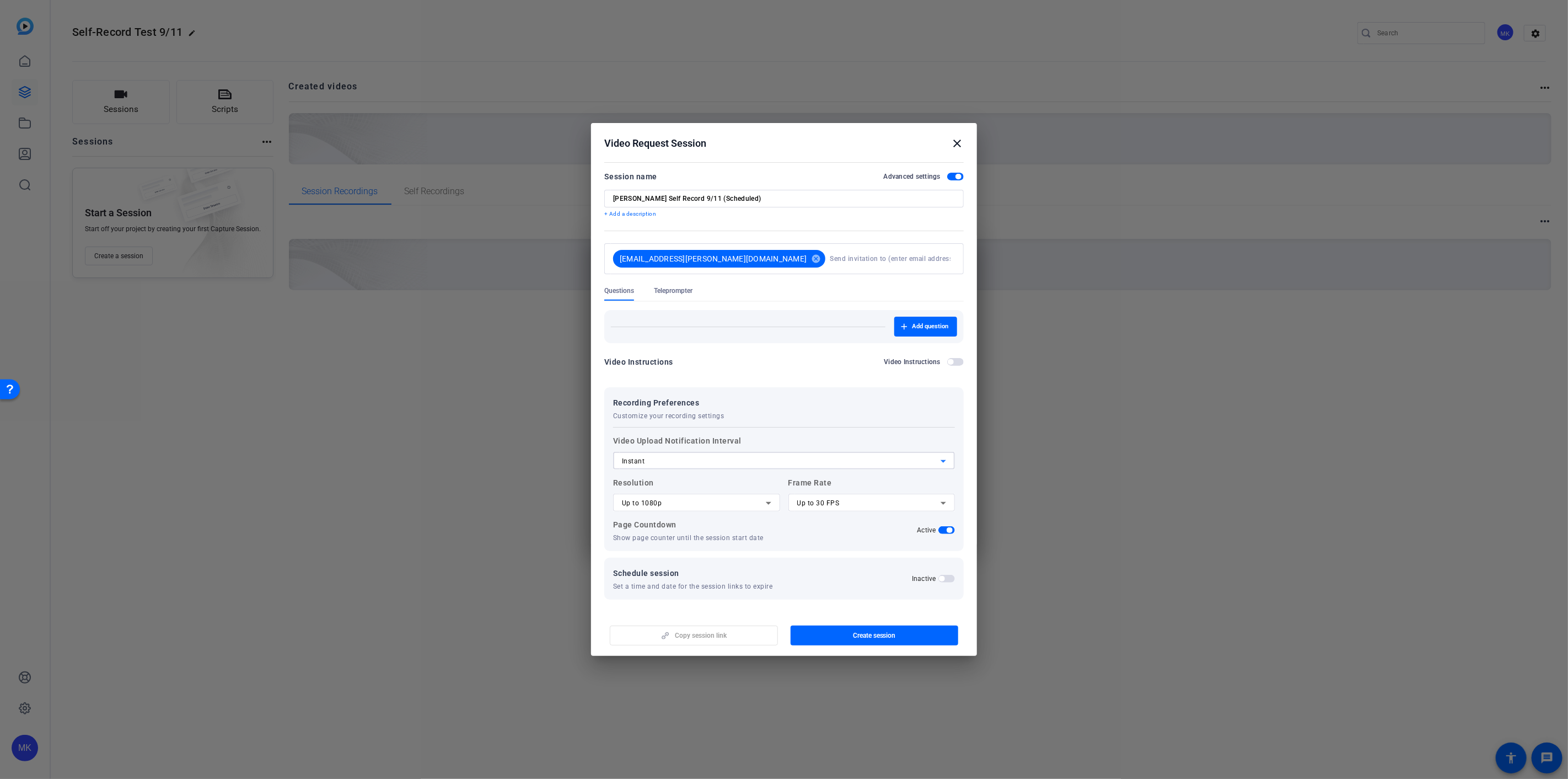
click at [687, 456] on div "Instant" at bounding box center [782, 461] width 319 height 13
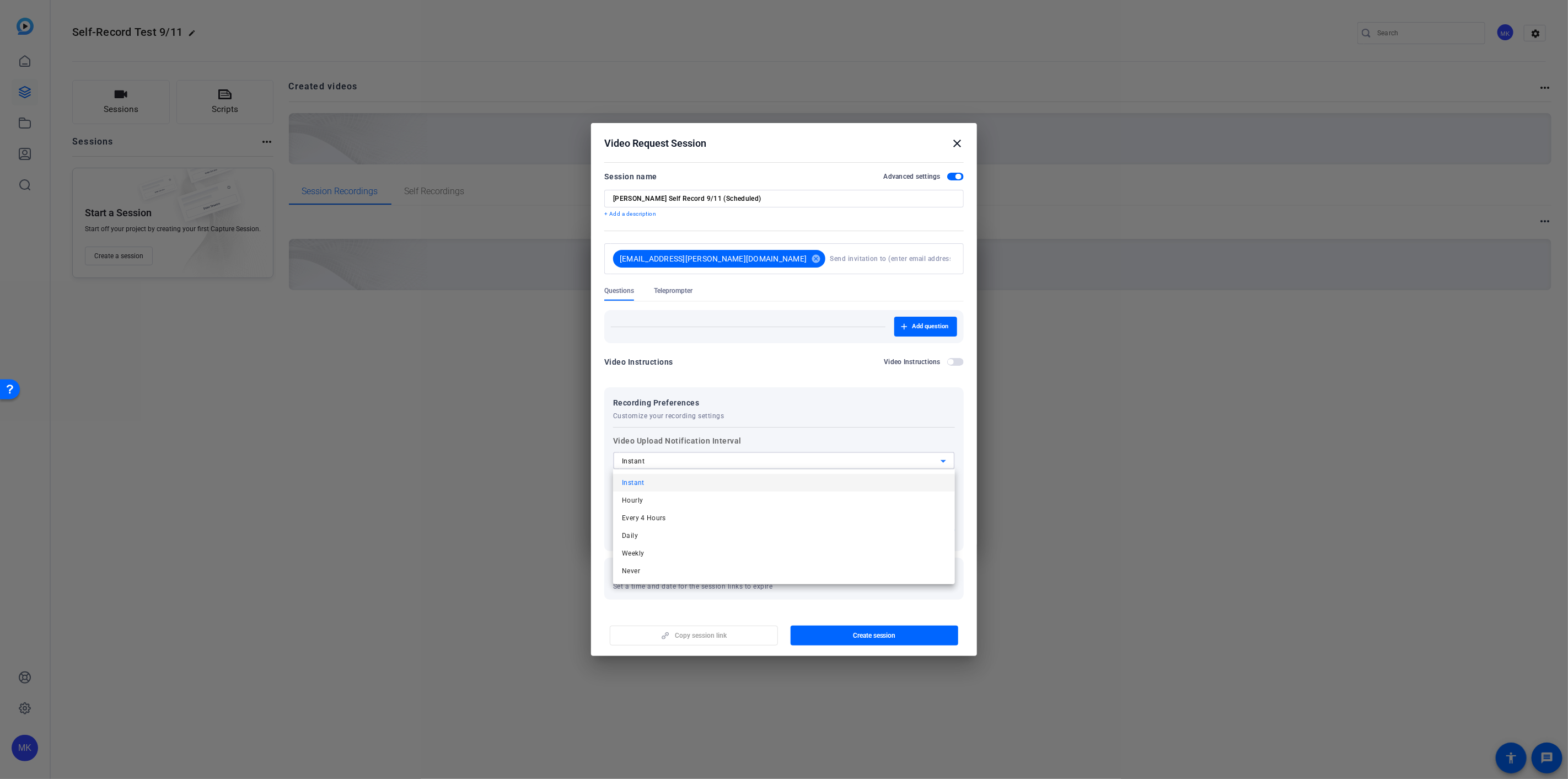
click at [687, 456] on div at bounding box center [784, 389] width 1568 height 779
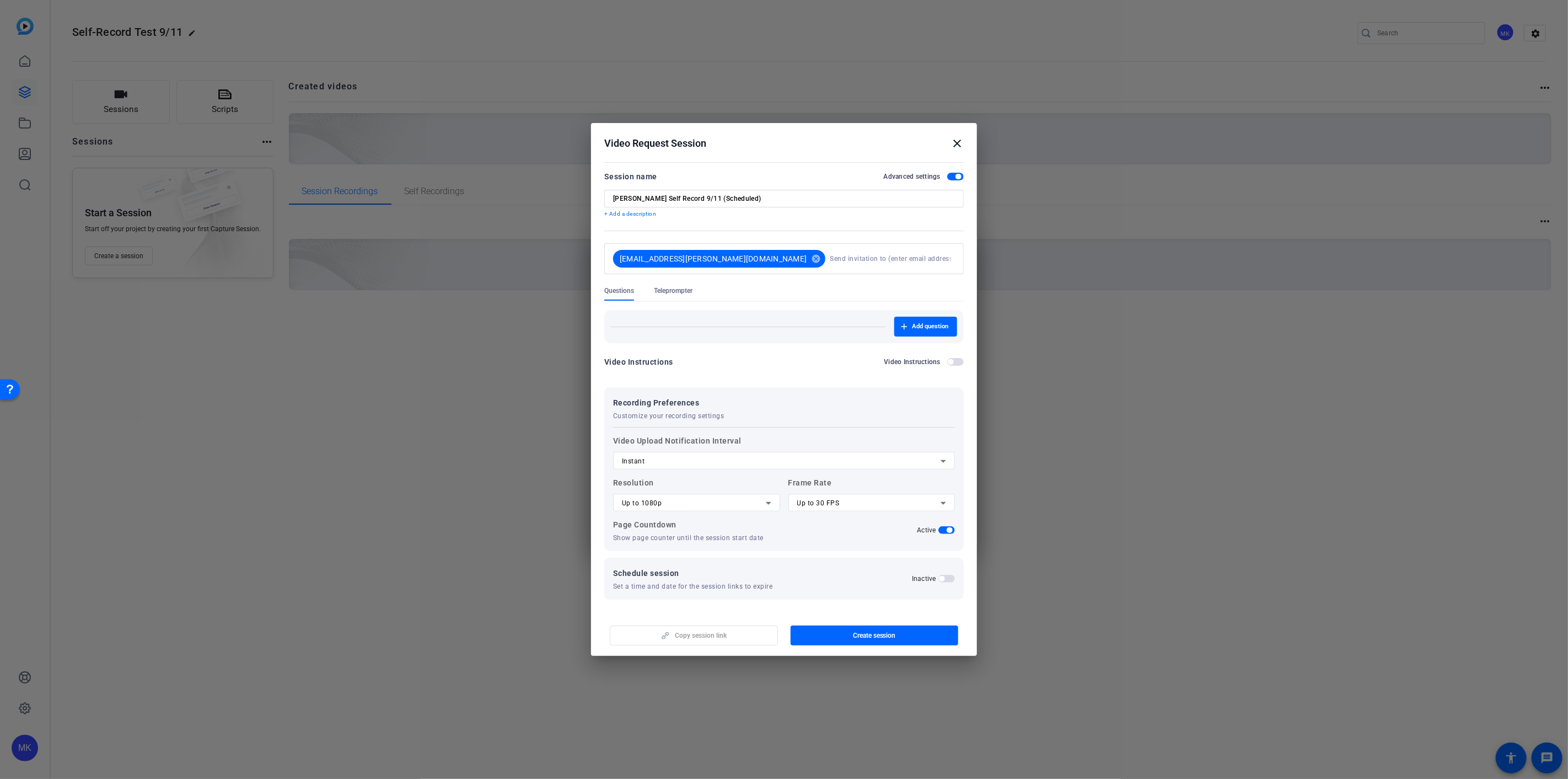
click at [947, 578] on span "button" at bounding box center [947, 579] width 16 height 8
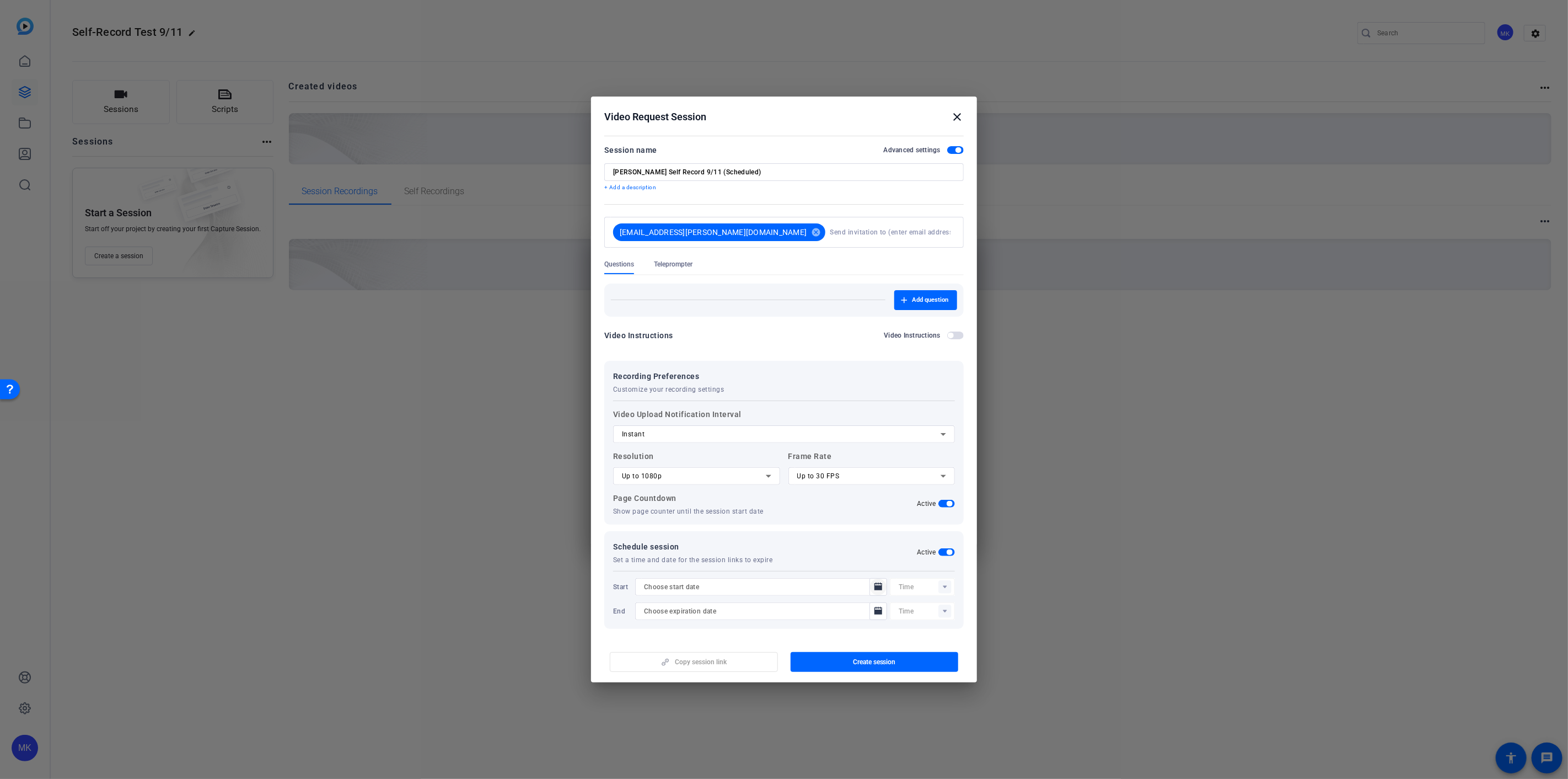
click at [877, 590] on mat-icon "Open calendar" at bounding box center [878, 587] width 13 height 13
click at [740, 501] on span "11" at bounding box center [738, 495] width 20 height 20
type input "[DATE]"
drag, startPoint x: 894, startPoint y: 579, endPoint x: 906, endPoint y: 588, distance: 15.0
click at [903, 586] on div at bounding box center [926, 587] width 56 height 18
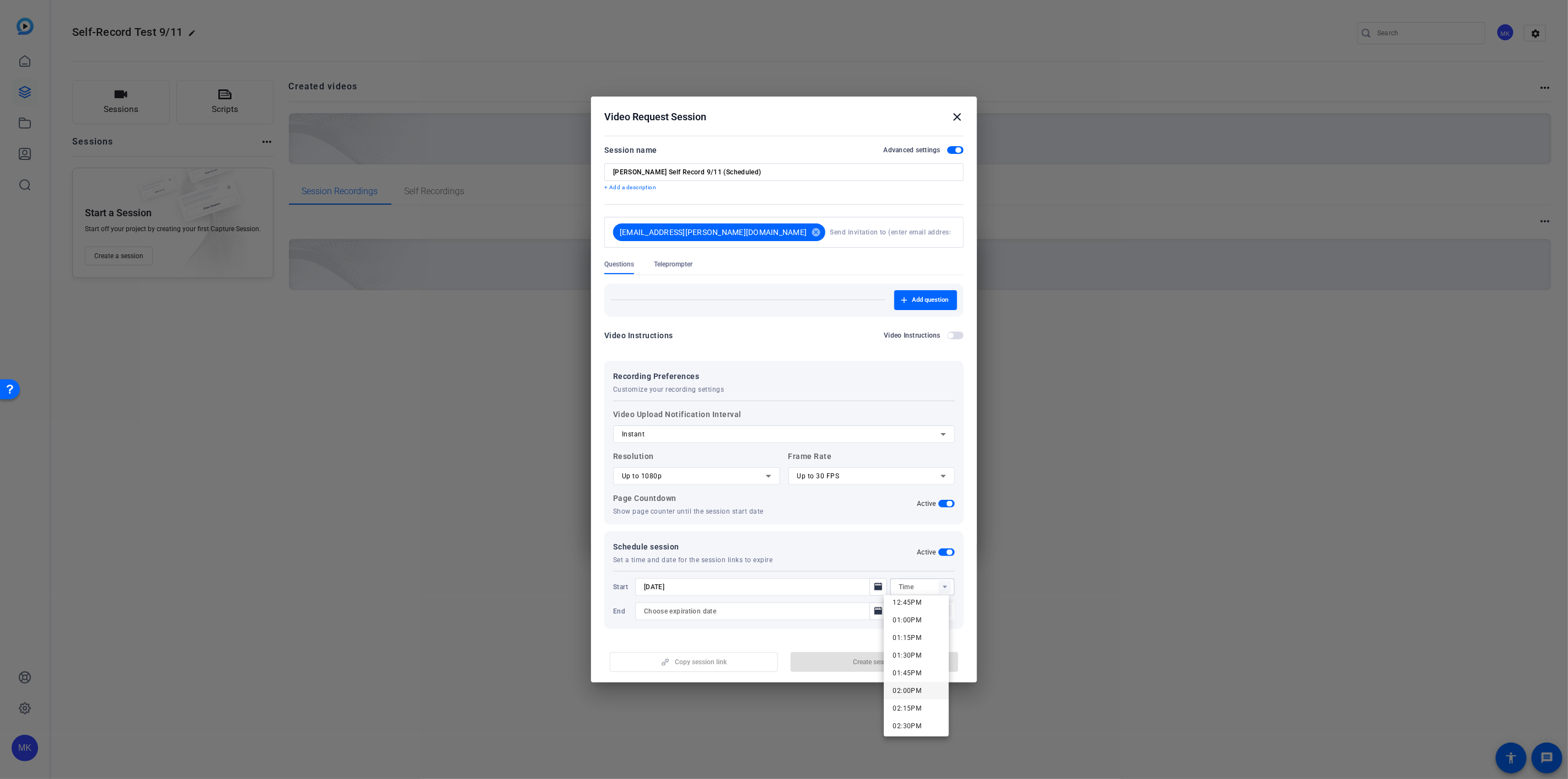
scroll to position [919, 0]
click at [906, 610] on span "01:00PM" at bounding box center [906, 607] width 29 height 8
type input "01:00PM"
click at [875, 611] on icon "Open calendar" at bounding box center [878, 610] width 8 height 8
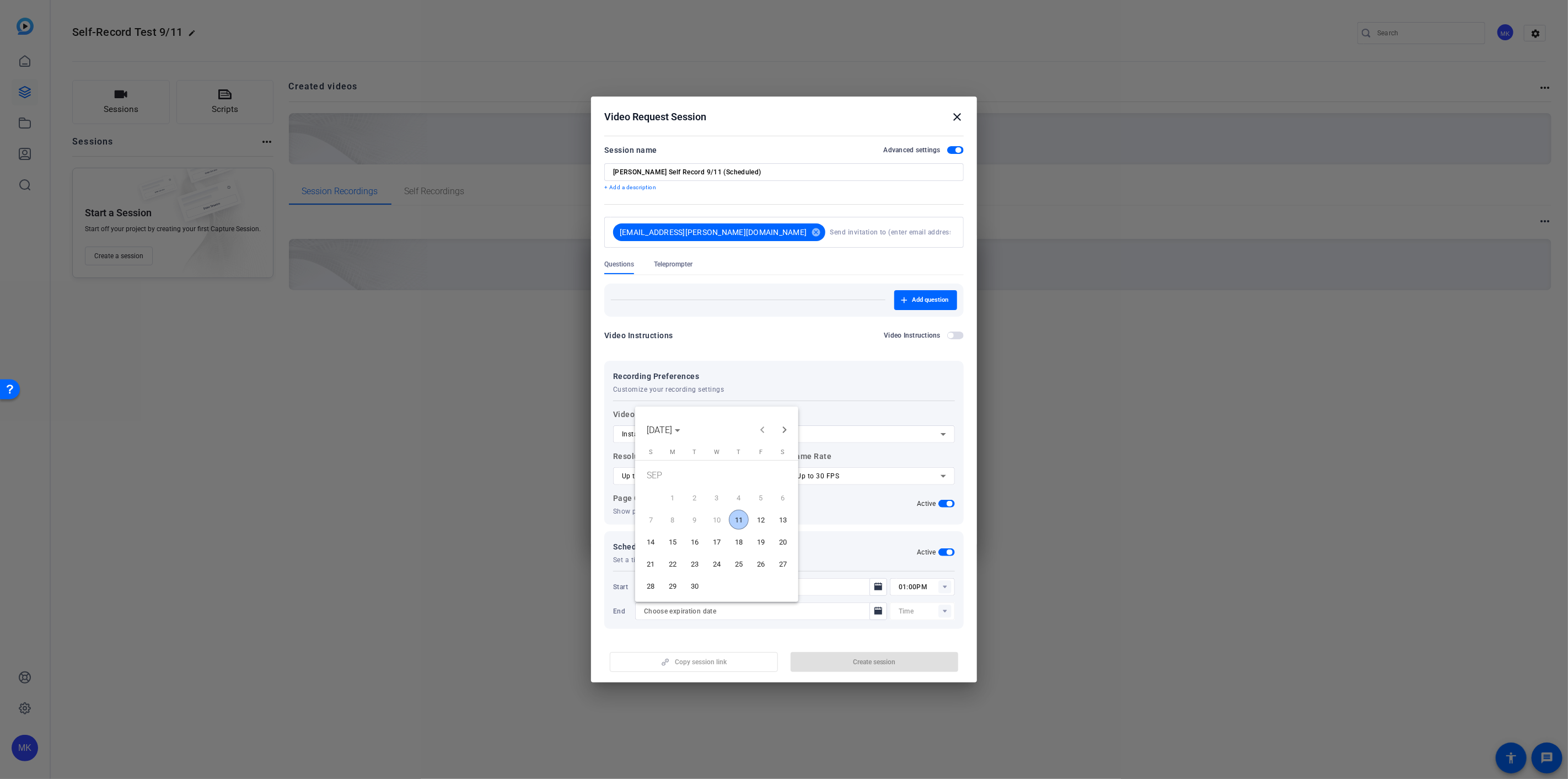
click at [757, 515] on span "12" at bounding box center [761, 520] width 20 height 20
type input "9/12/2025"
type input "01:15PM"
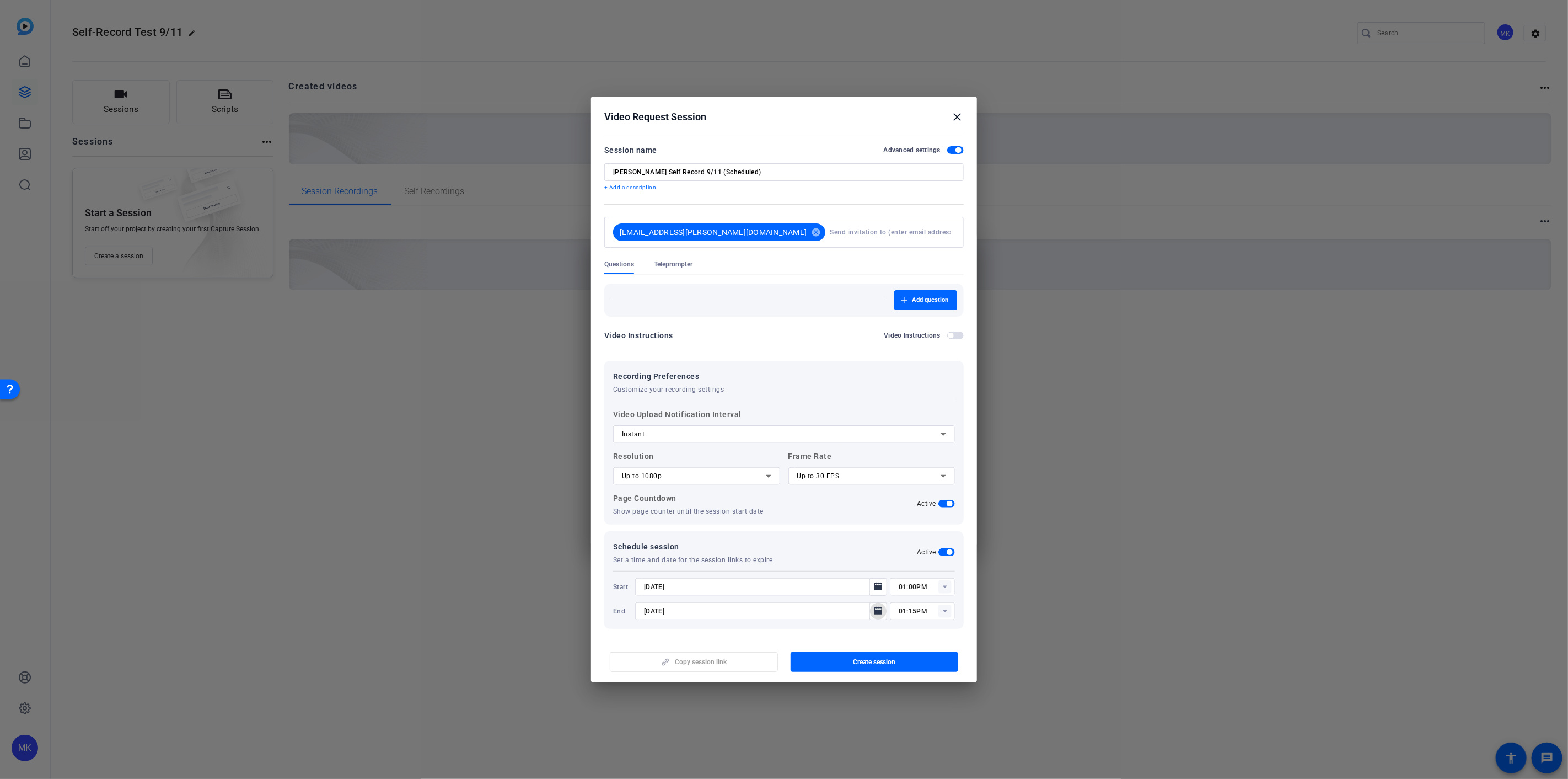
click at [875, 611] on icon "Open calendar" at bounding box center [878, 610] width 8 height 8
click at [740, 517] on span "11" at bounding box center [738, 520] width 20 height 20
type input "[DATE]"
click at [940, 612] on rect at bounding box center [945, 612] width 13 height 13
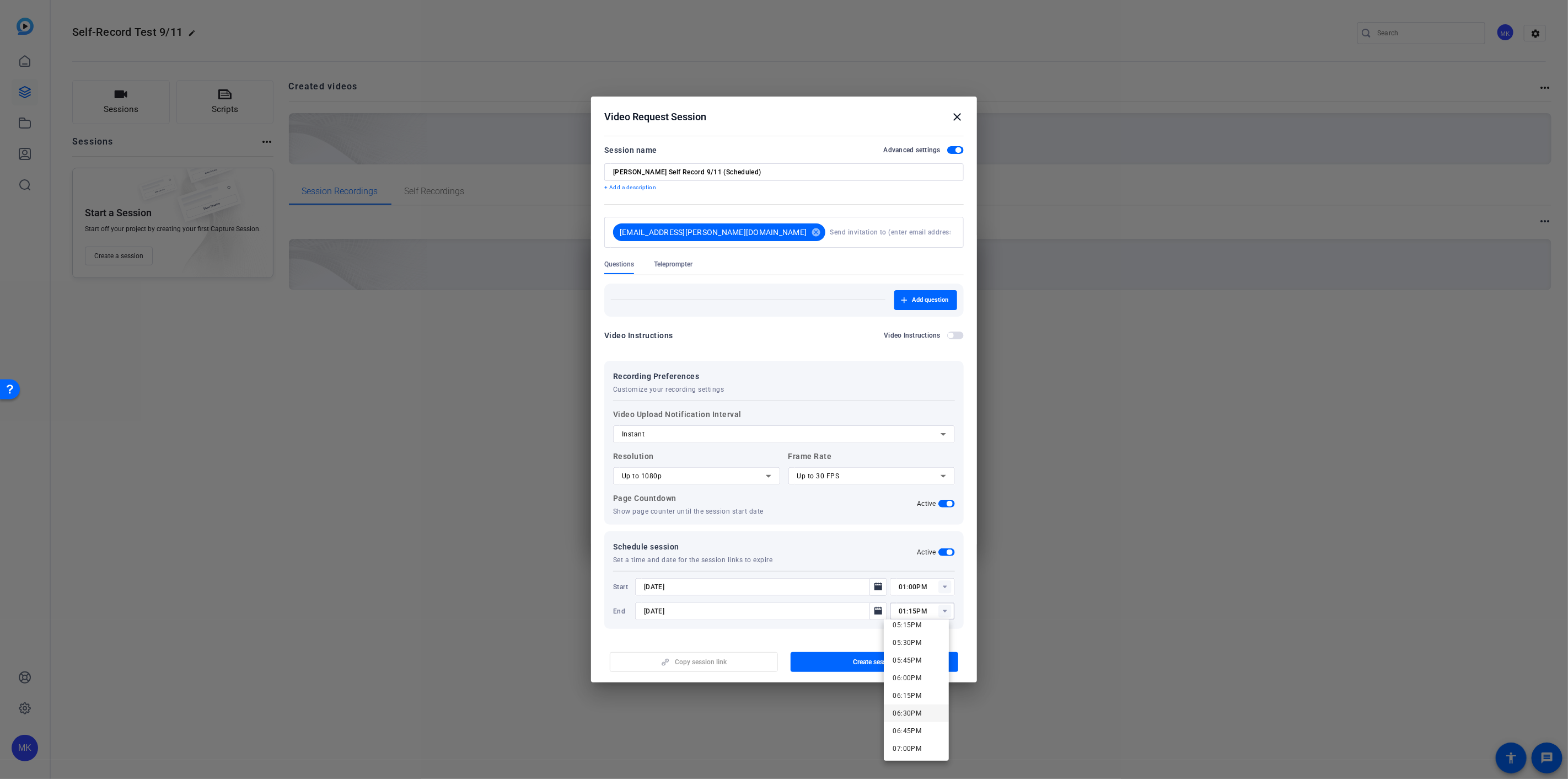
click at [909, 710] on span "06:30PM" at bounding box center [906, 713] width 29 height 8
type input "06:30PM"
click at [945, 588] on input "01:00PM" at bounding box center [926, 587] width 56 height 13
click at [956, 578] on div "Schedule session Set a time and date for the session links to expire Active Sta…" at bounding box center [784, 580] width 360 height 97
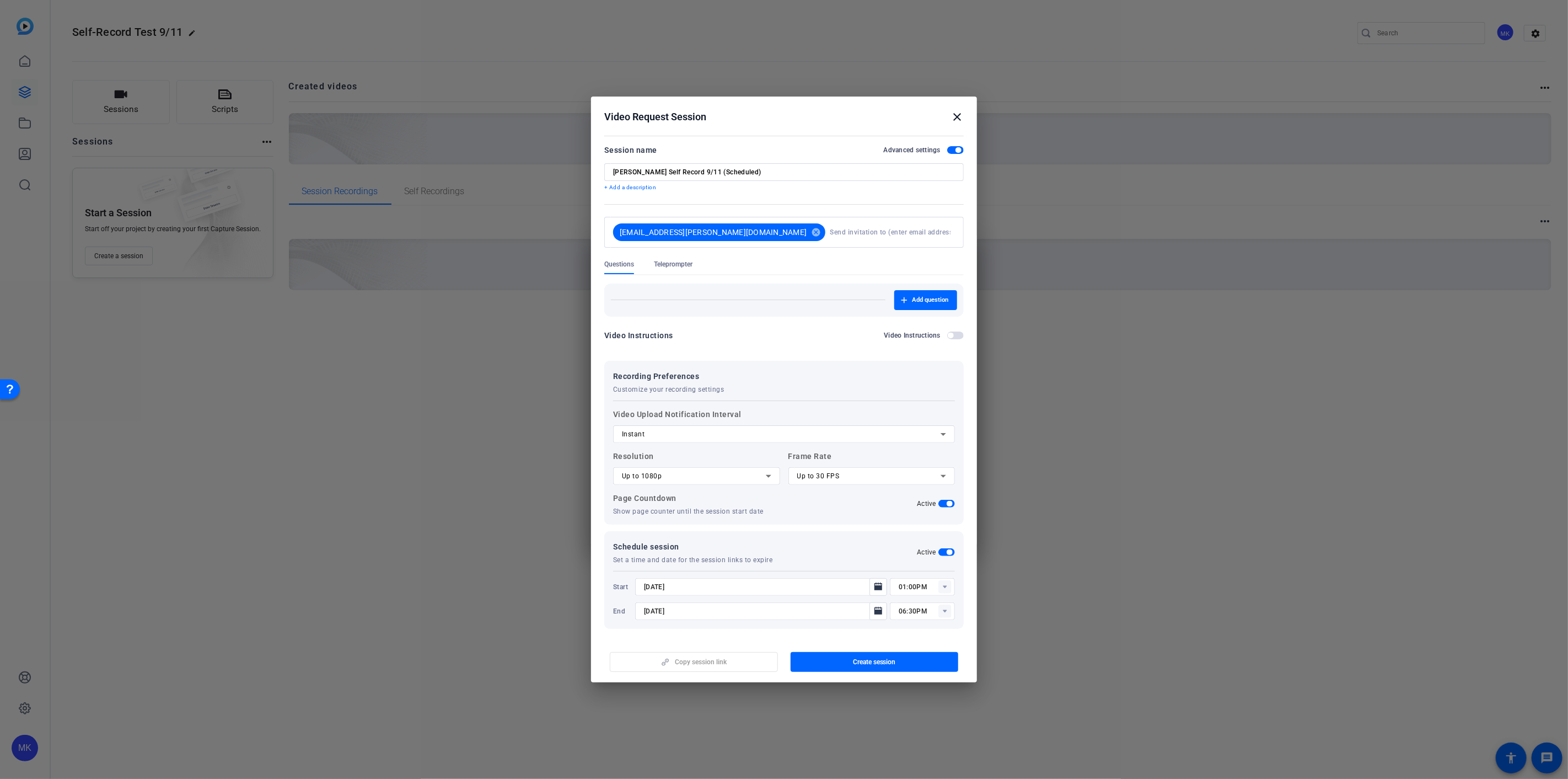
scroll to position [2, 0]
click at [896, 665] on span "Create session" at bounding box center [874, 662] width 43 height 9
click at [951, 122] on mat-icon "close" at bounding box center [957, 117] width 13 height 13
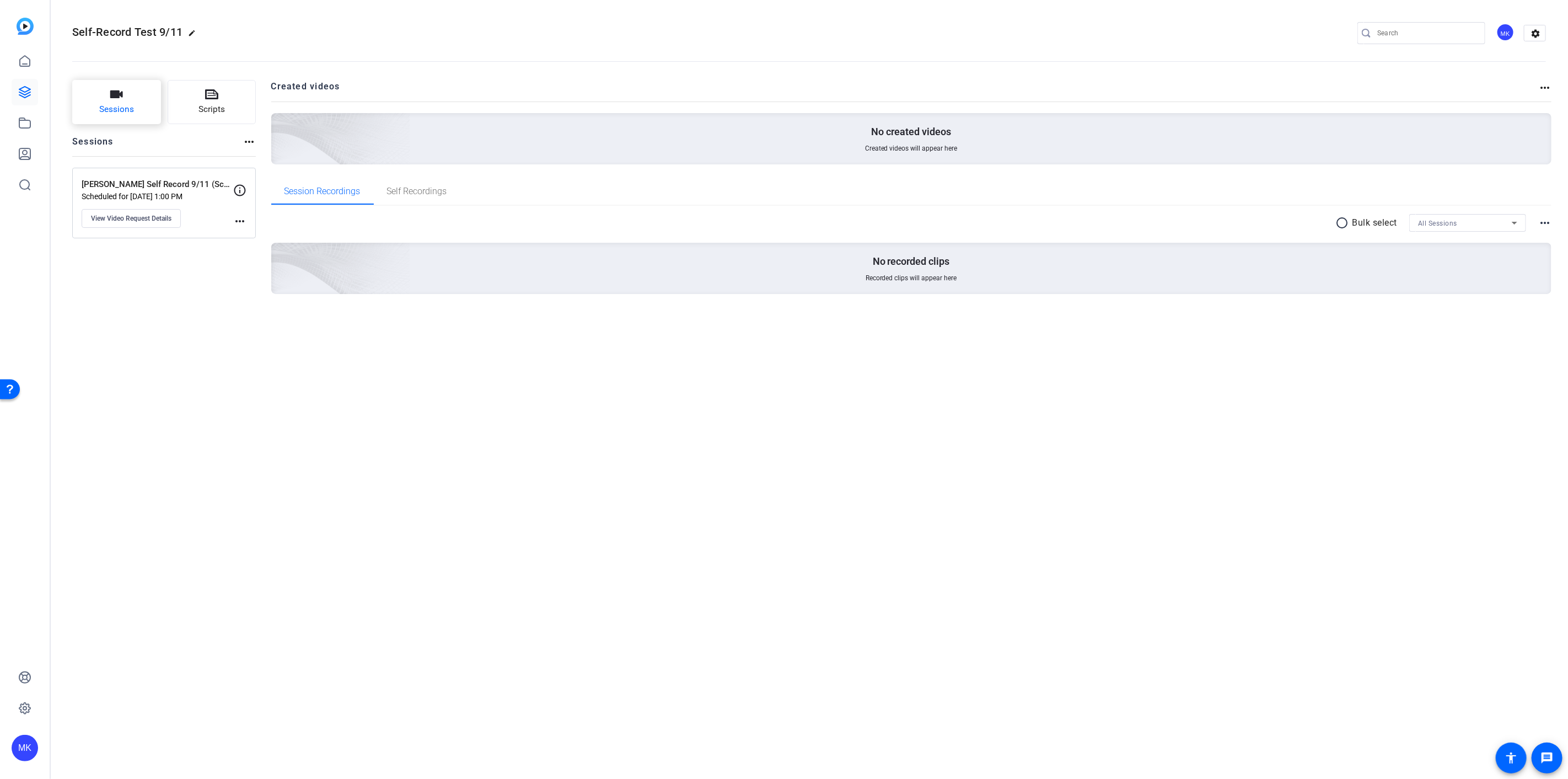
click at [109, 102] on button "Sessions" at bounding box center [117, 102] width 89 height 44
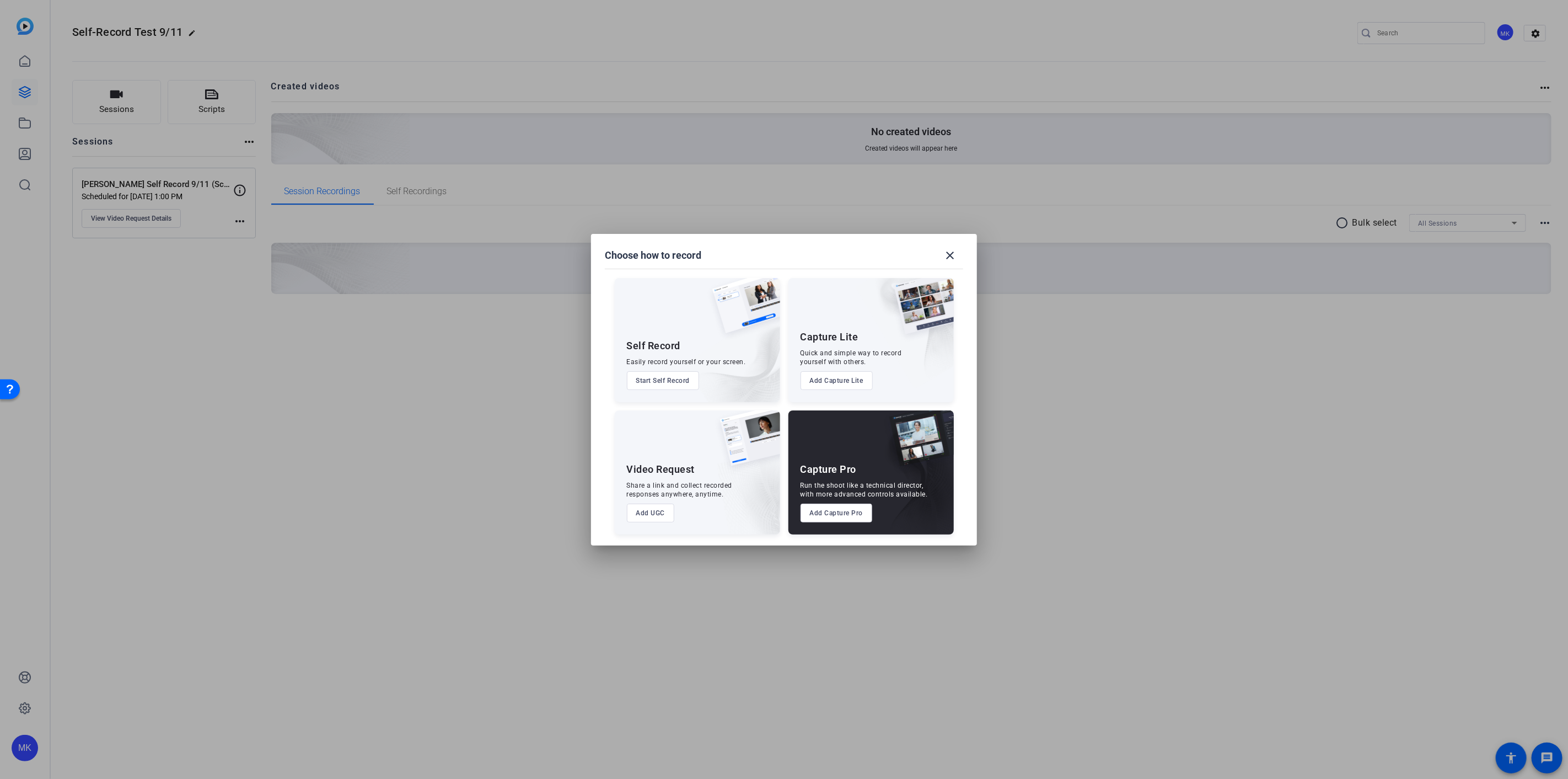
click at [651, 513] on button "Add UGC" at bounding box center [651, 513] width 48 height 19
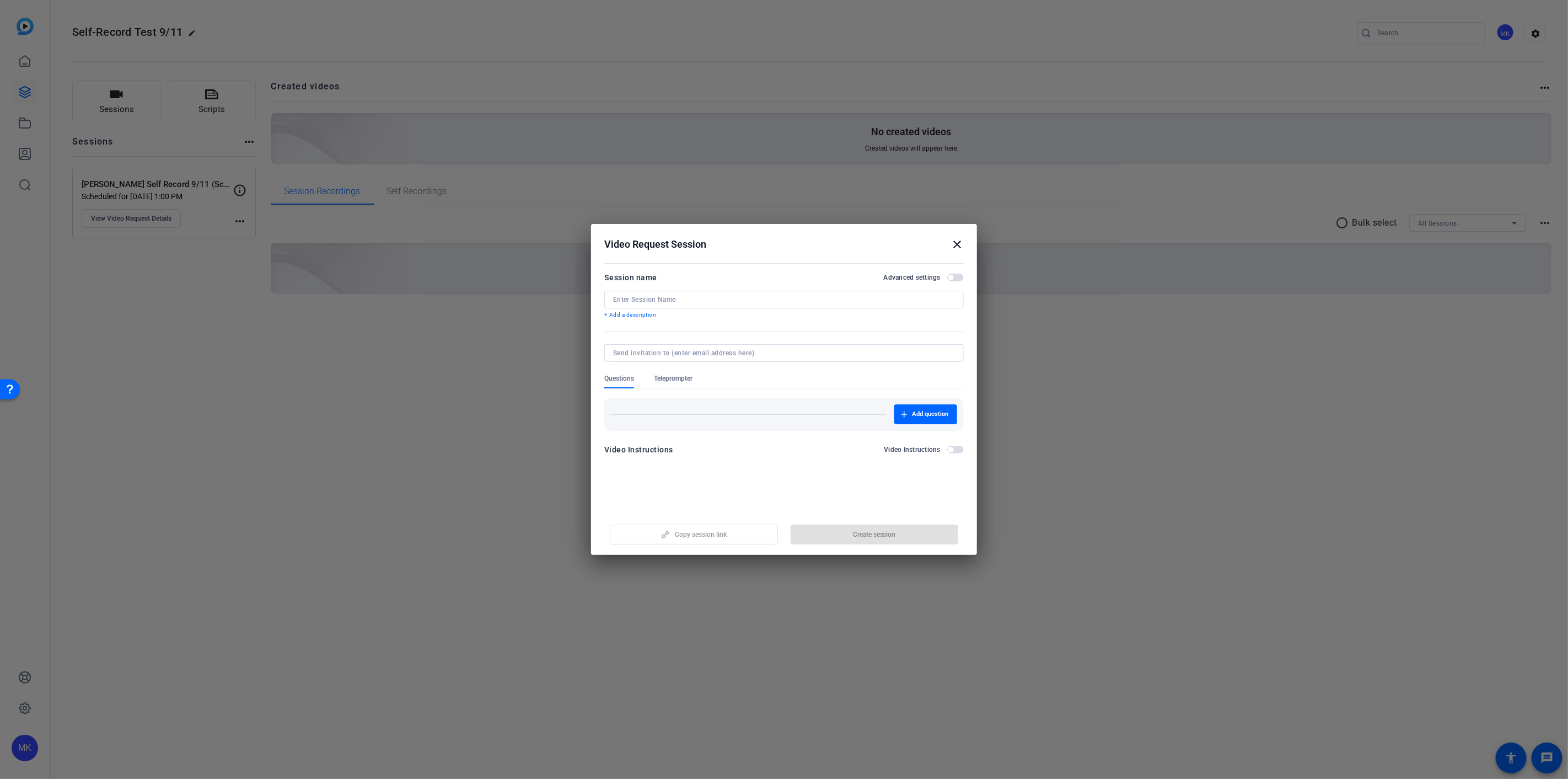
click at [961, 245] on mat-icon "close" at bounding box center [957, 244] width 13 height 13
